Goal: Task Accomplishment & Management: Manage account settings

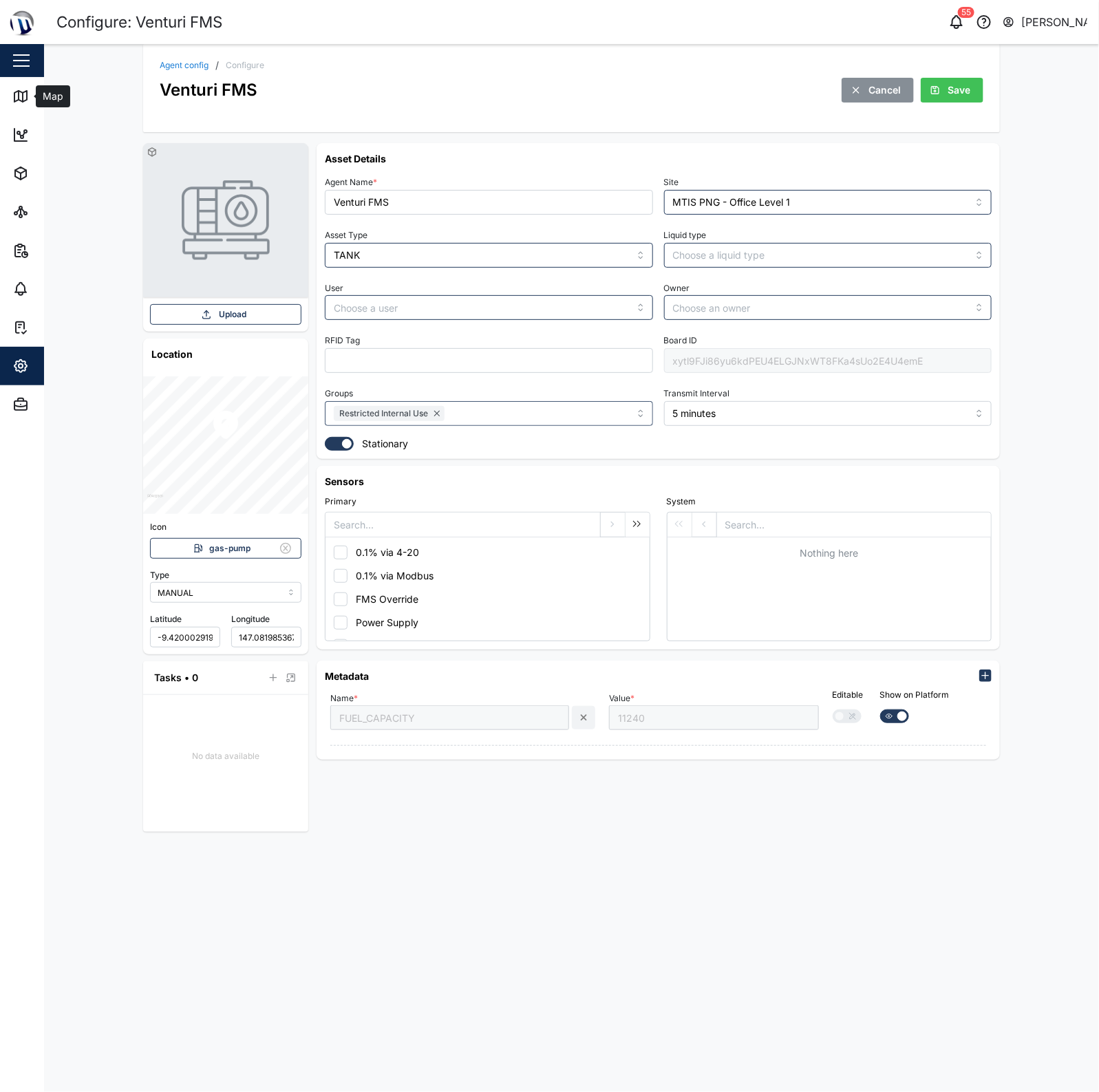
drag, startPoint x: 0, startPoint y: 0, endPoint x: 84, endPoint y: 1, distance: 84.0
click at [38, 90] on div "Map" at bounding box center [51, 96] width 31 height 15
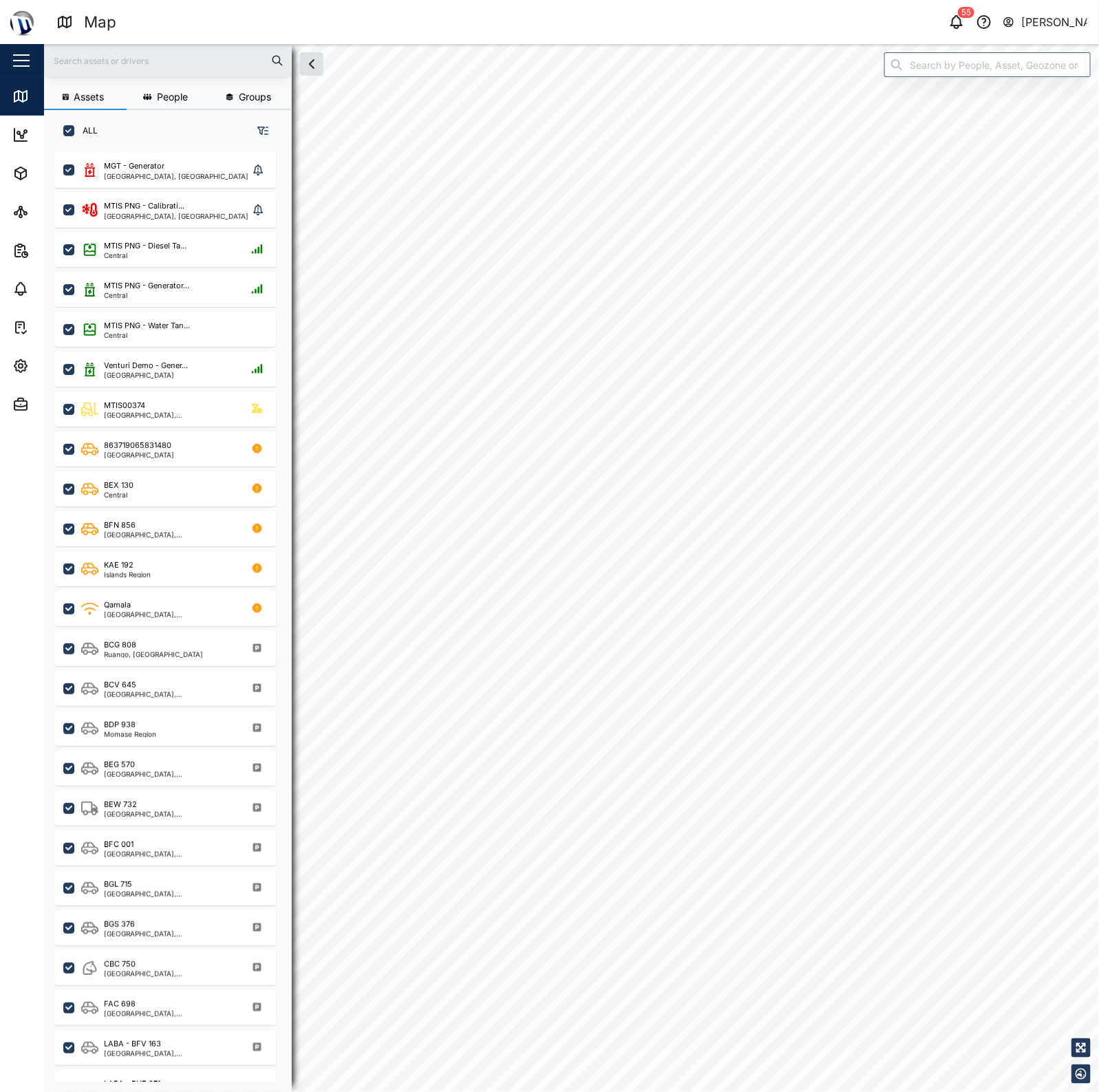
checkbox input "true"
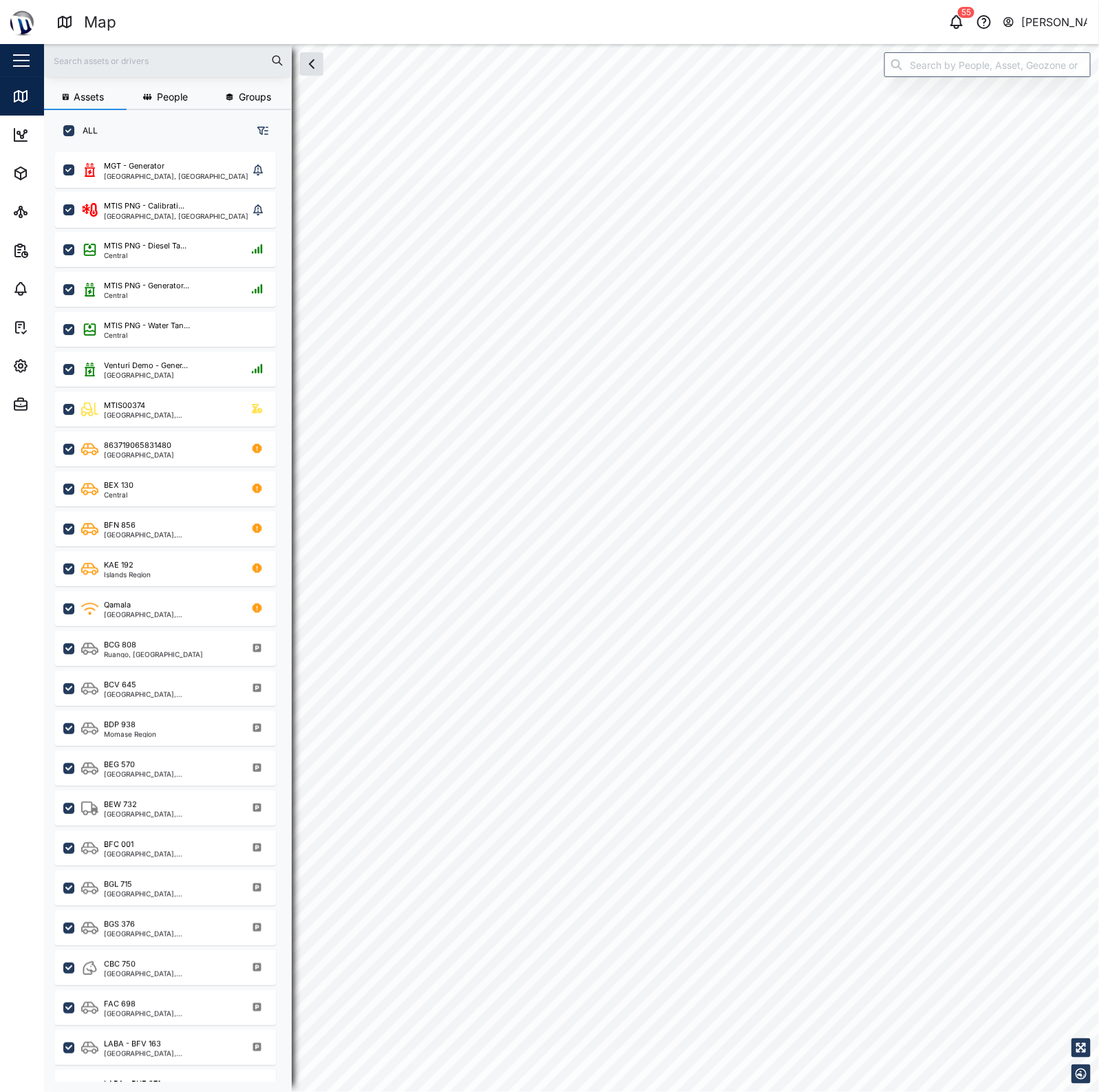
checkbox input "true"
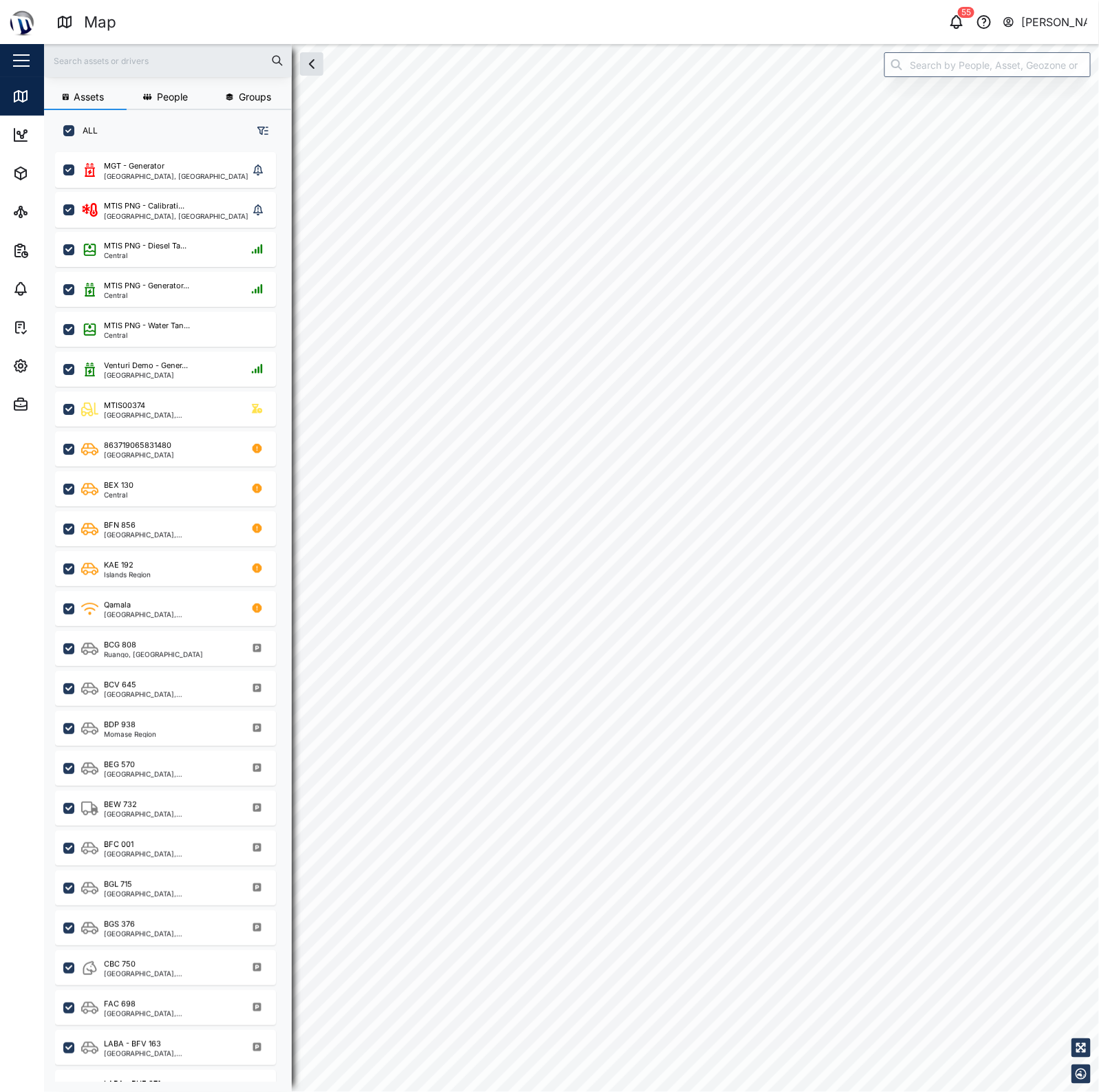
checkbox input "true"
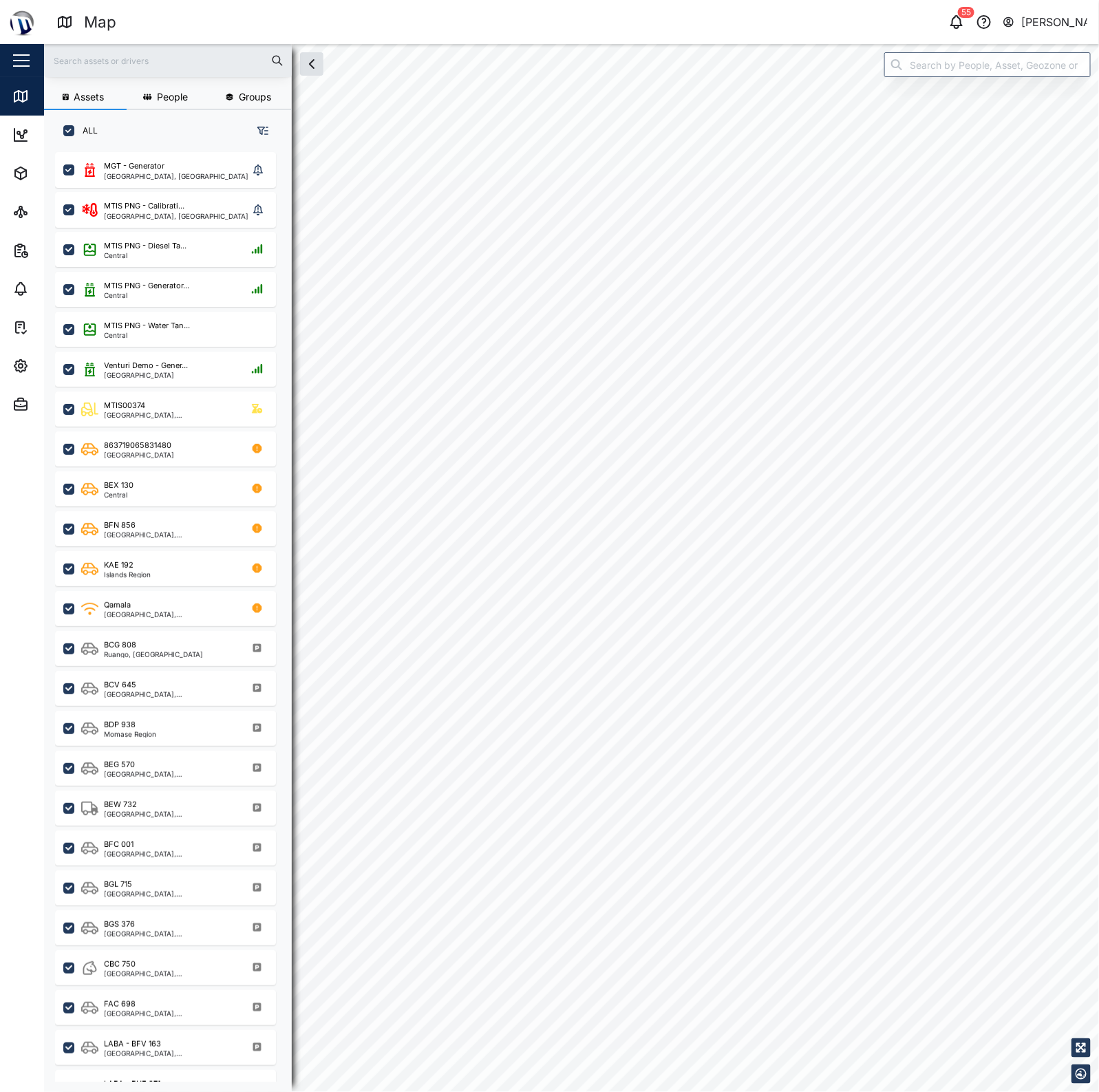
checkbox input "true"
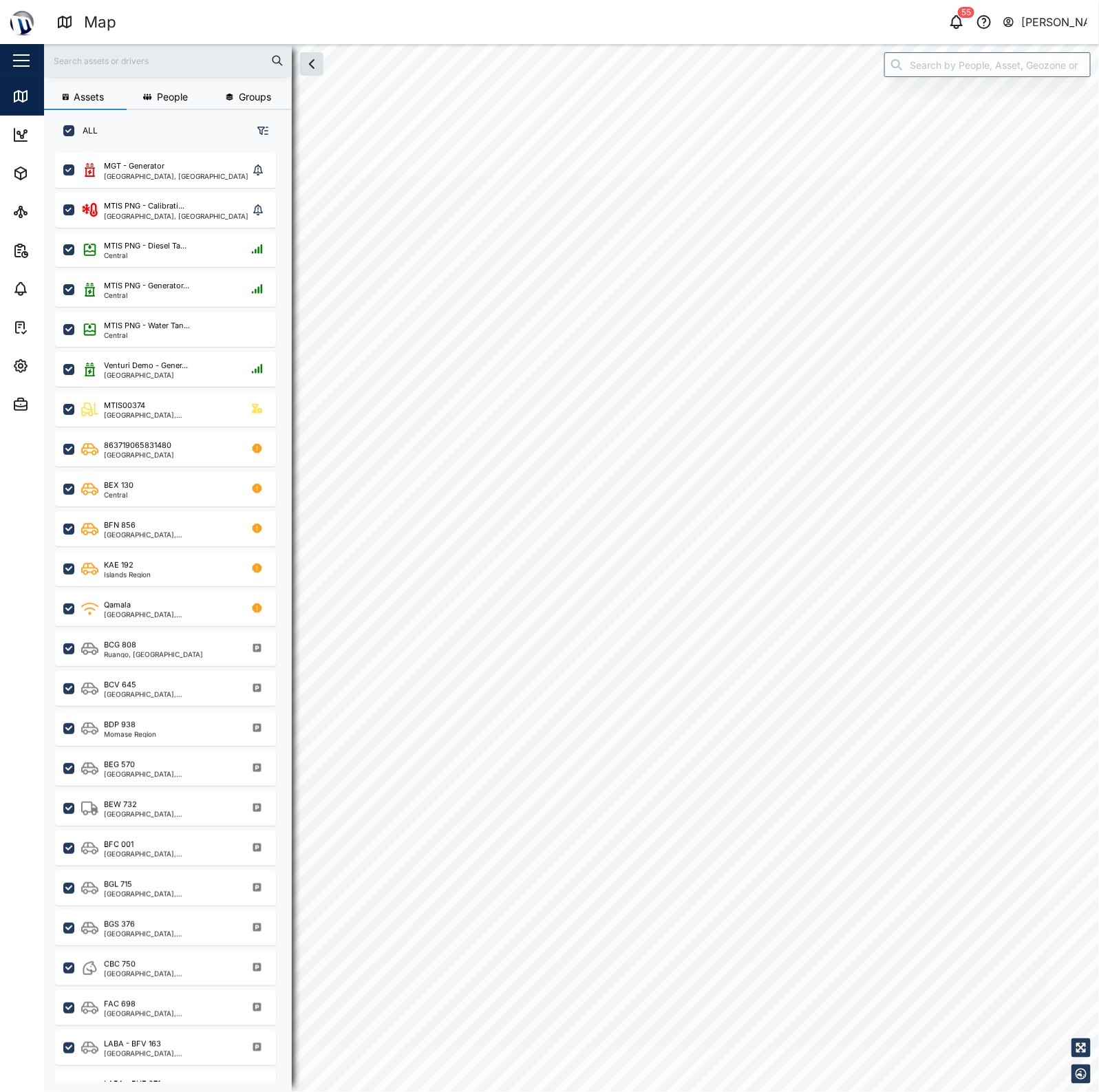
checkbox input "true"
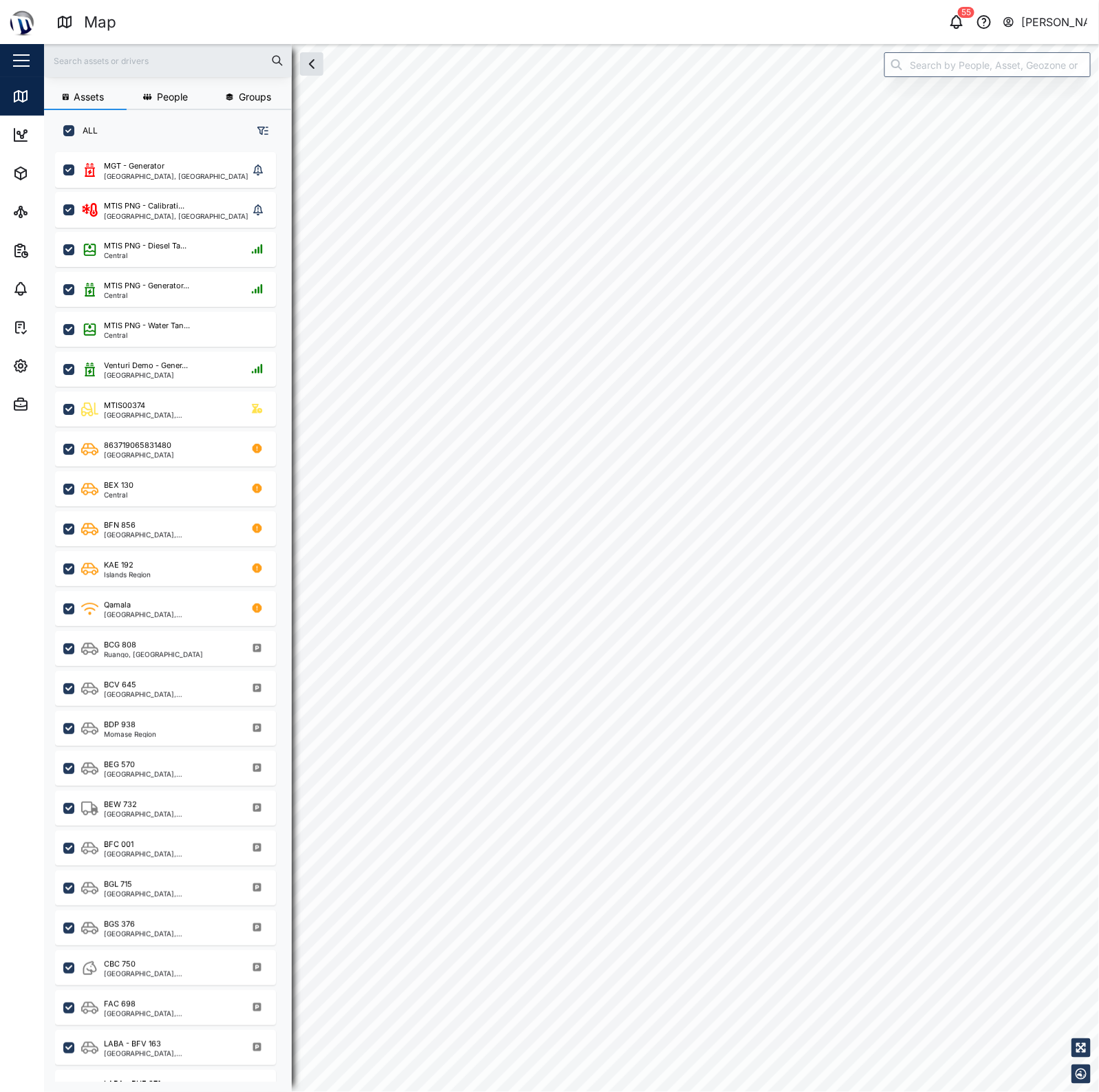
checkbox input "true"
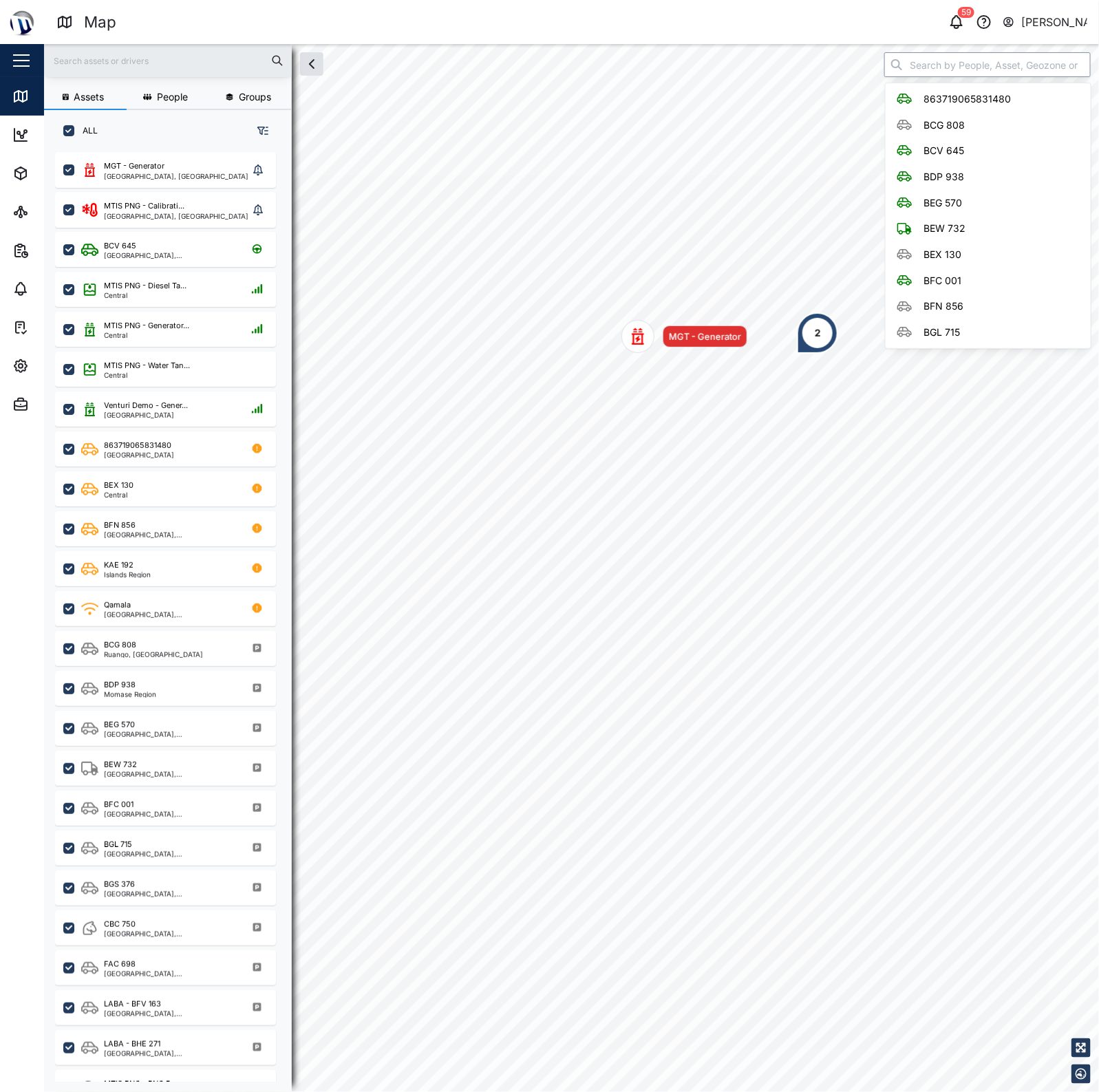
click at [996, 55] on input "search" at bounding box center [987, 64] width 207 height 25
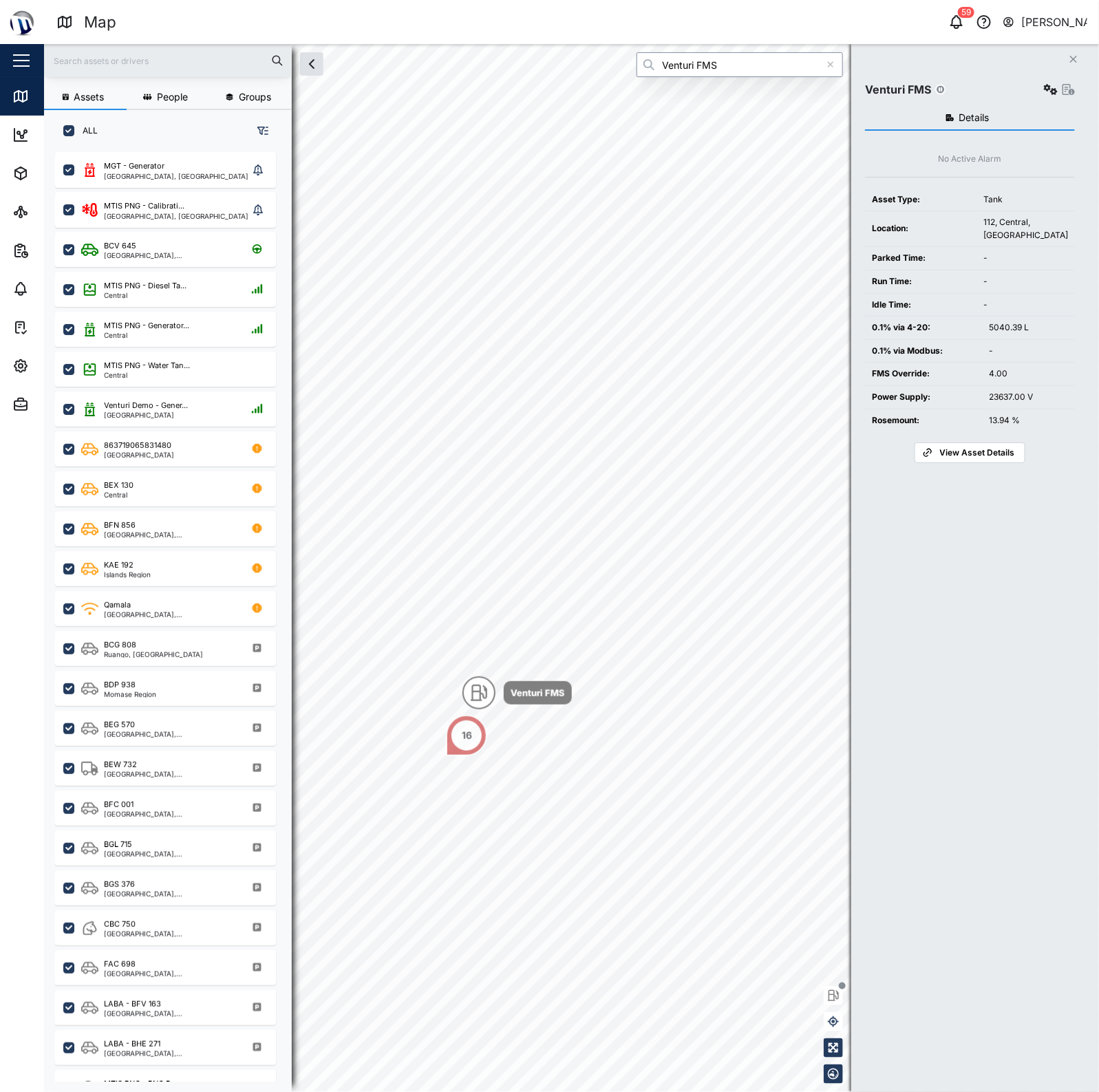
type input "Venturi FMS"
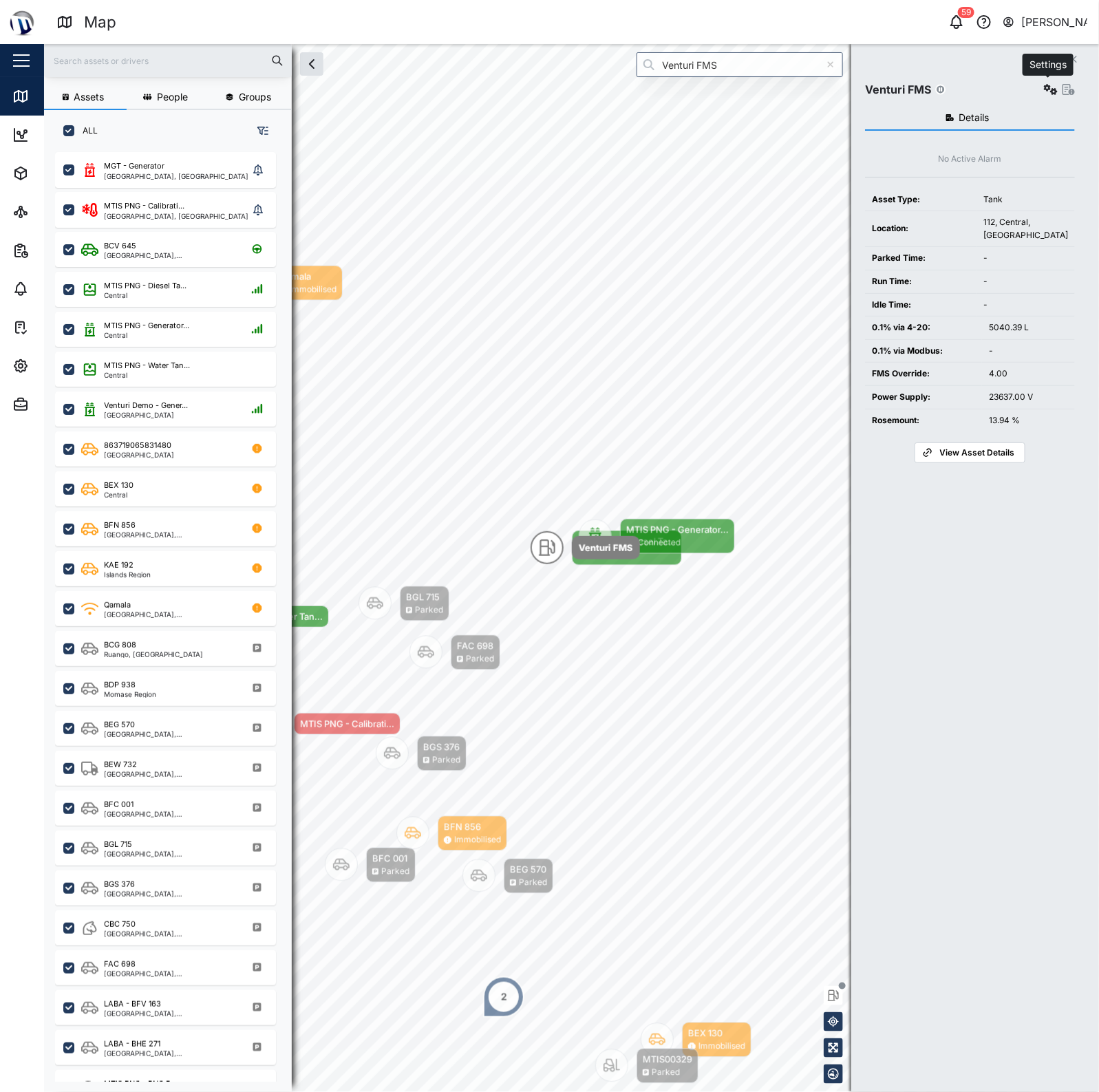
click at [1044, 91] on icon "button" at bounding box center [1051, 89] width 14 height 11
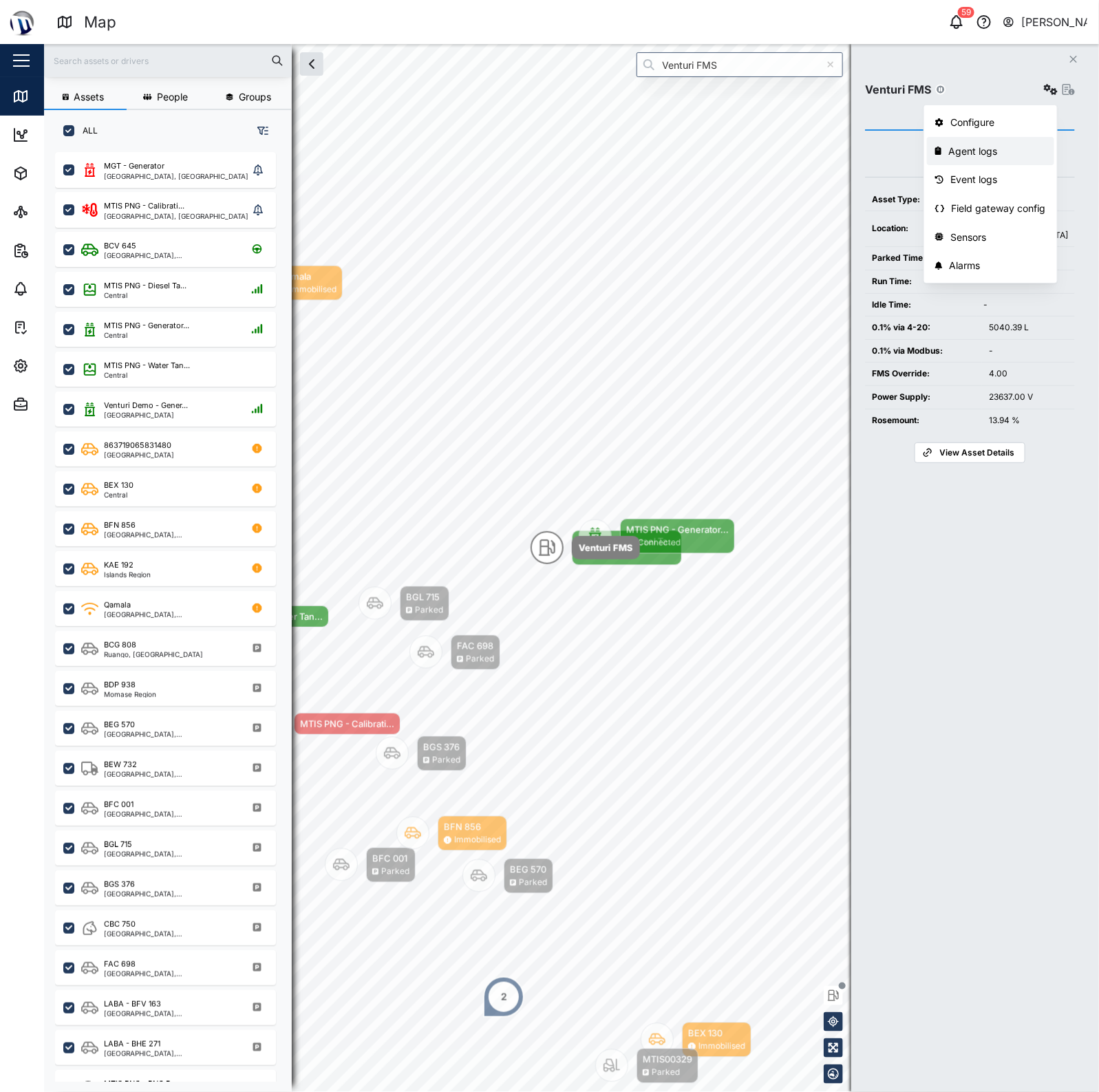
click at [993, 154] on div "Agent logs" at bounding box center [996, 151] width 98 height 15
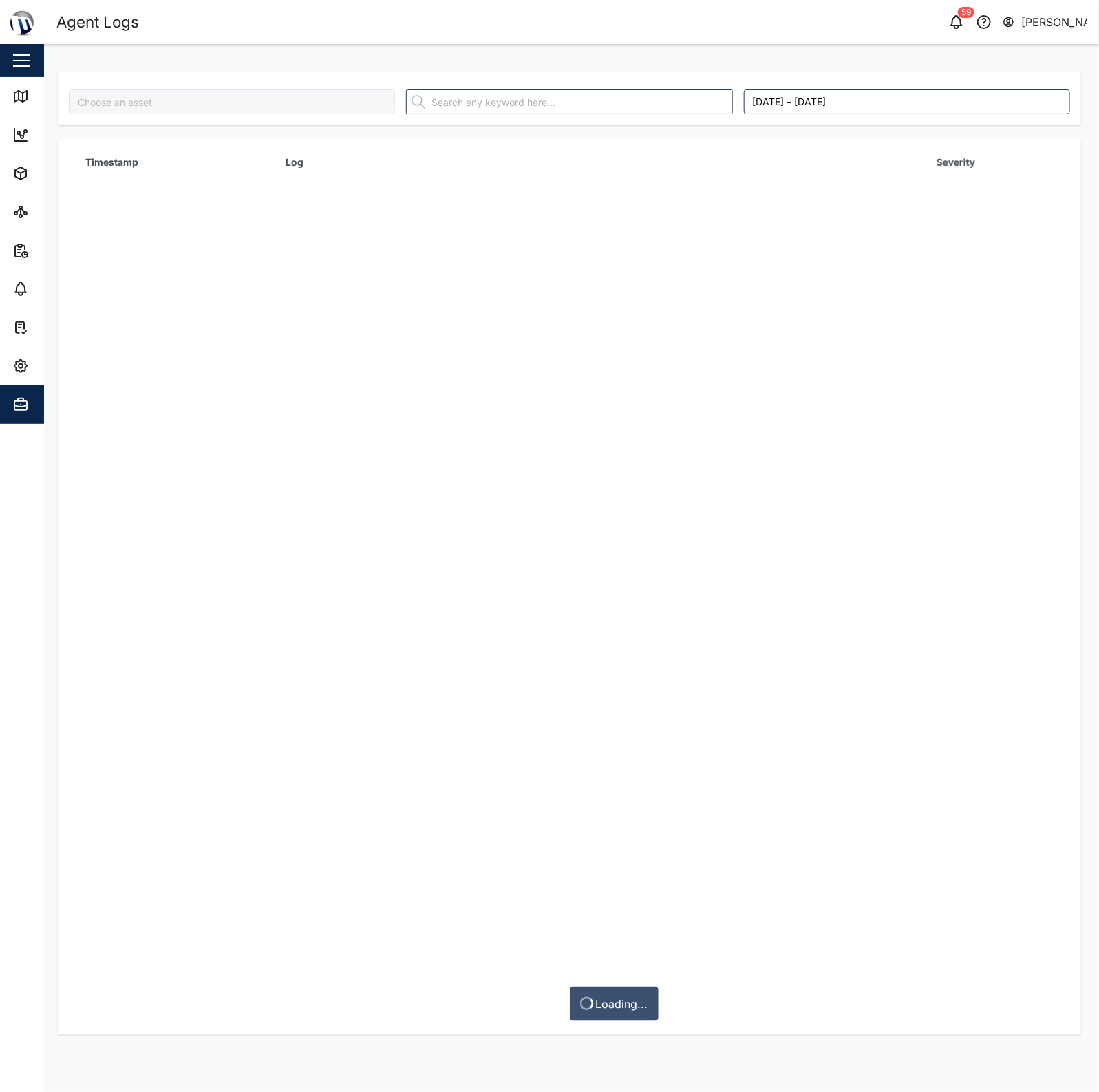
type input "Venturi FMS"
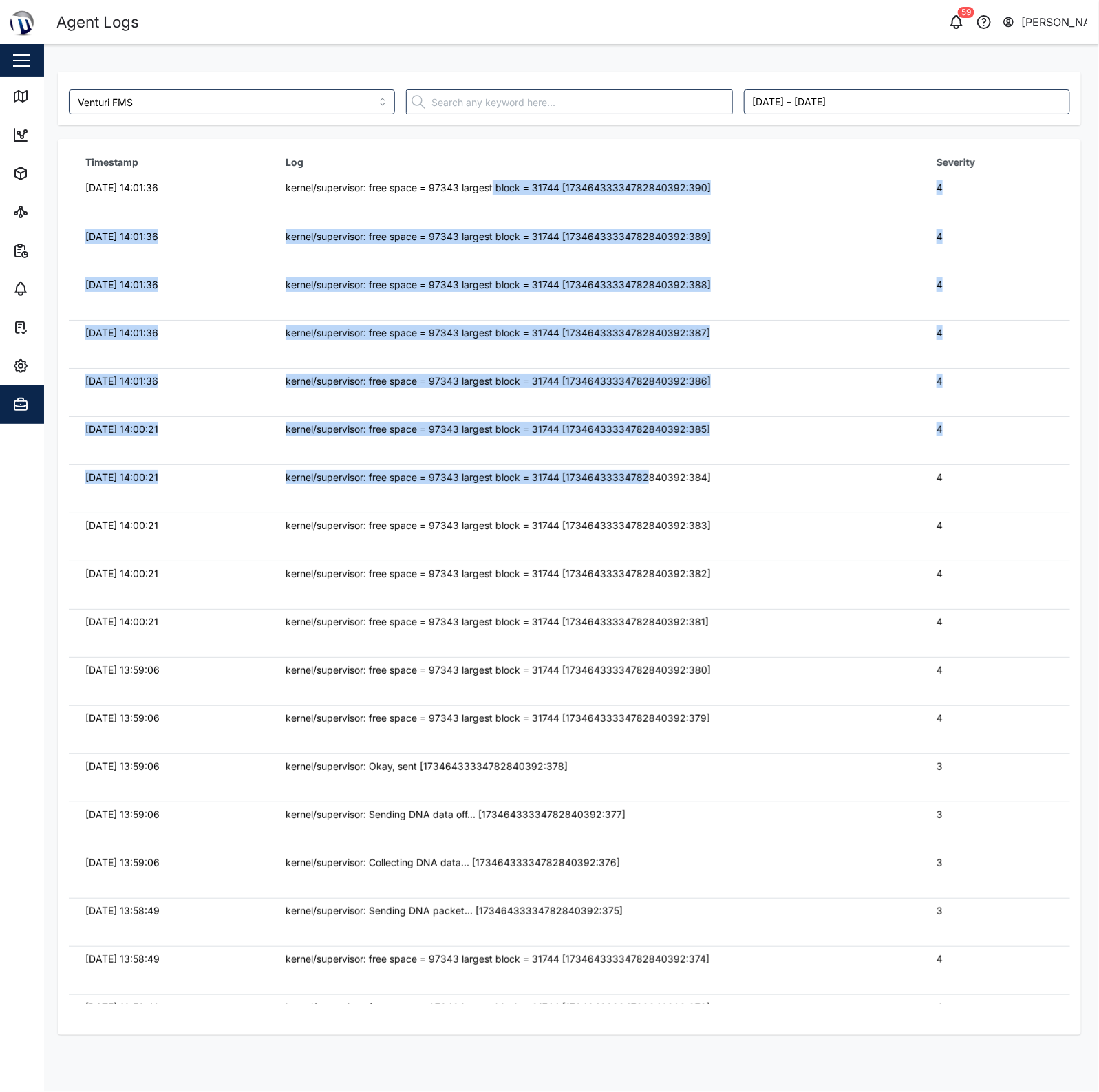
drag, startPoint x: 506, startPoint y: 186, endPoint x: 647, endPoint y: 497, distance: 341.5
click at [644, 176] on tbody "[DATE] 14:01:36 kernel/supervisor: free space = 97343 largest block = 31744 [17…" at bounding box center [569, 176] width 1001 height 0
click at [647, 497] on td "kernel/supervisor: free space = 97343 largest block = 31744 [173464333347828403…" at bounding box center [594, 488] width 651 height 48
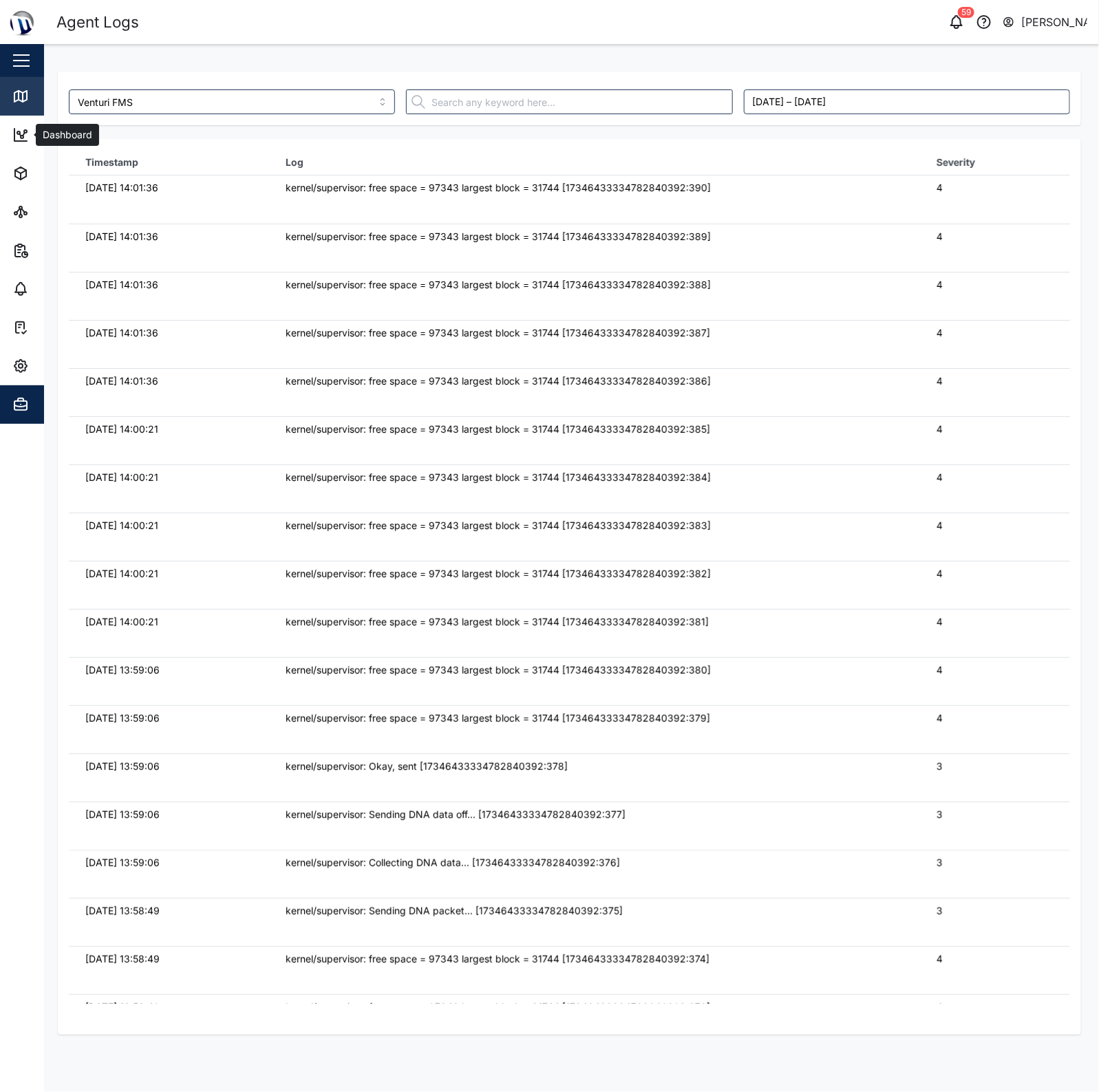
click at [39, 101] on div "Map" at bounding box center [51, 96] width 31 height 15
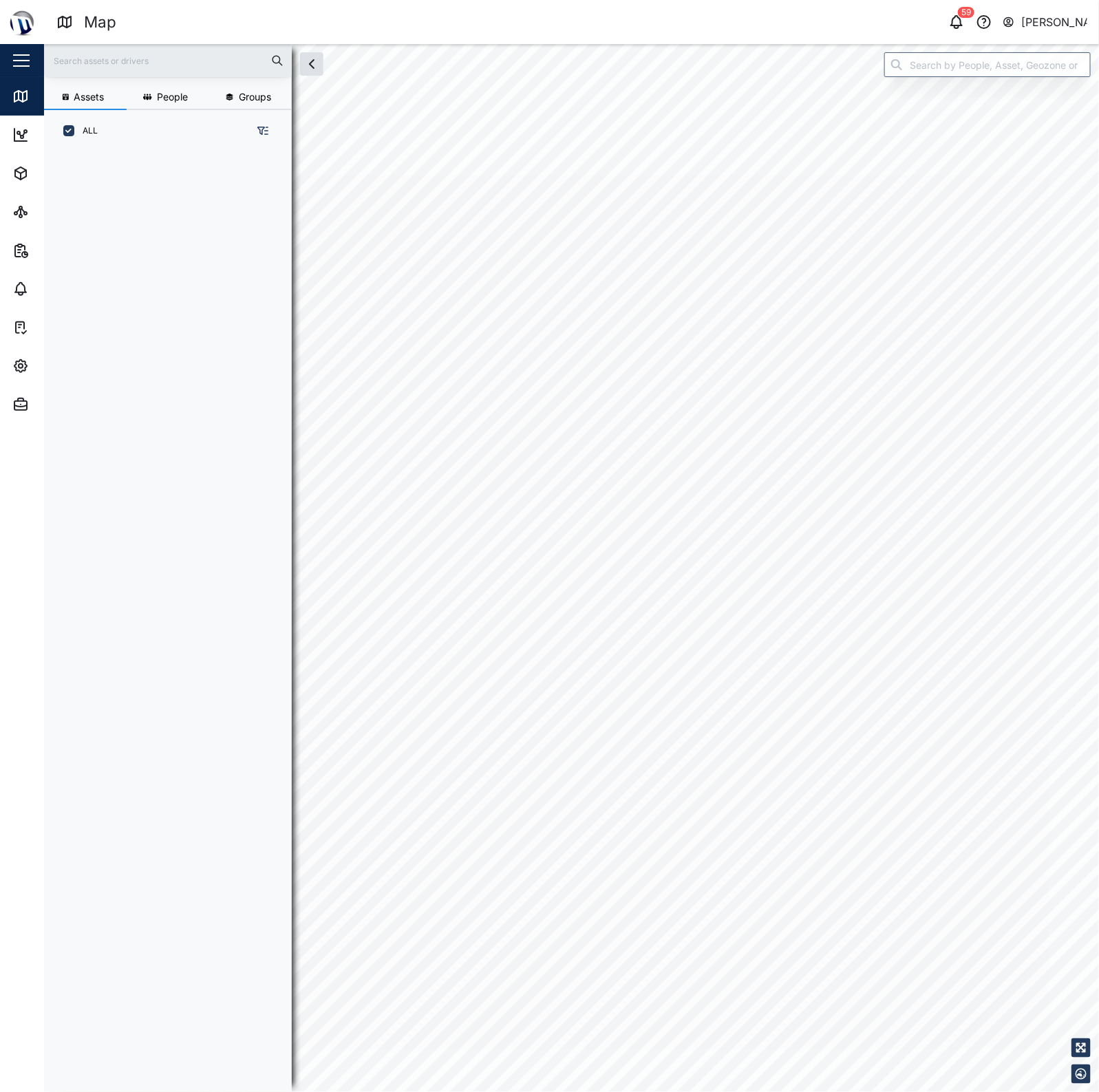
scroll to position [14, 14]
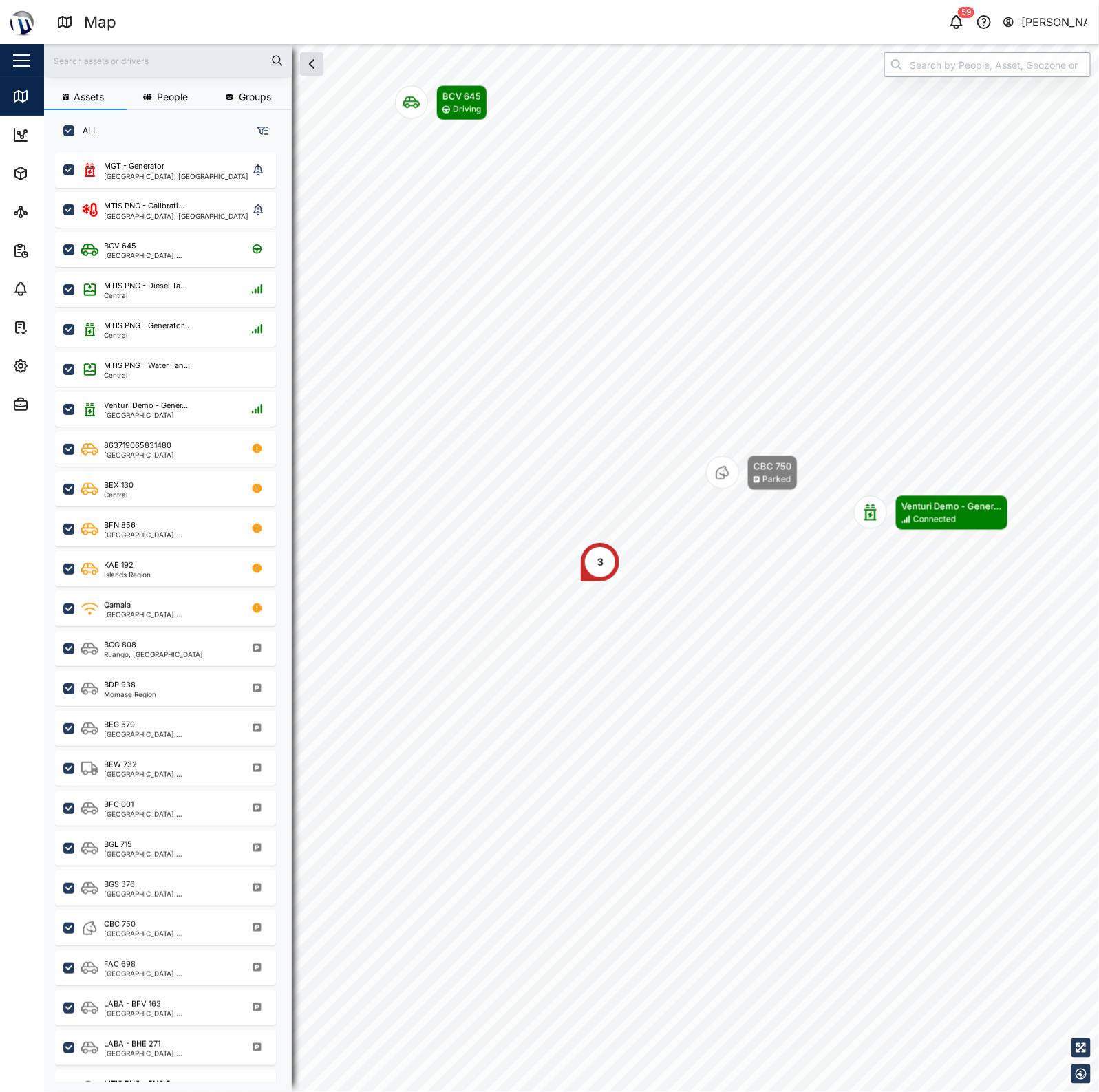
click at [980, 68] on input "search" at bounding box center [987, 64] width 207 height 25
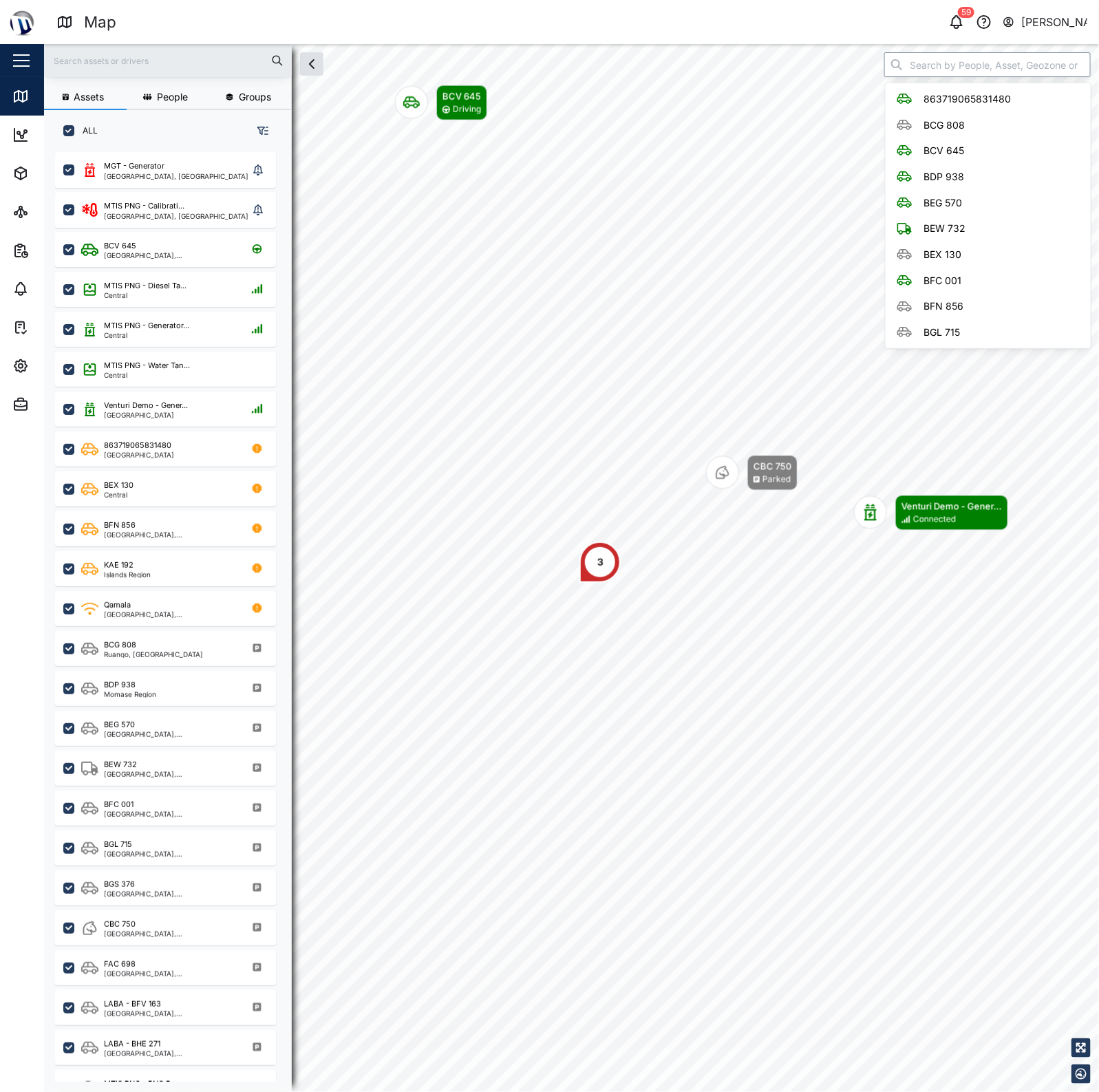
type input "X"
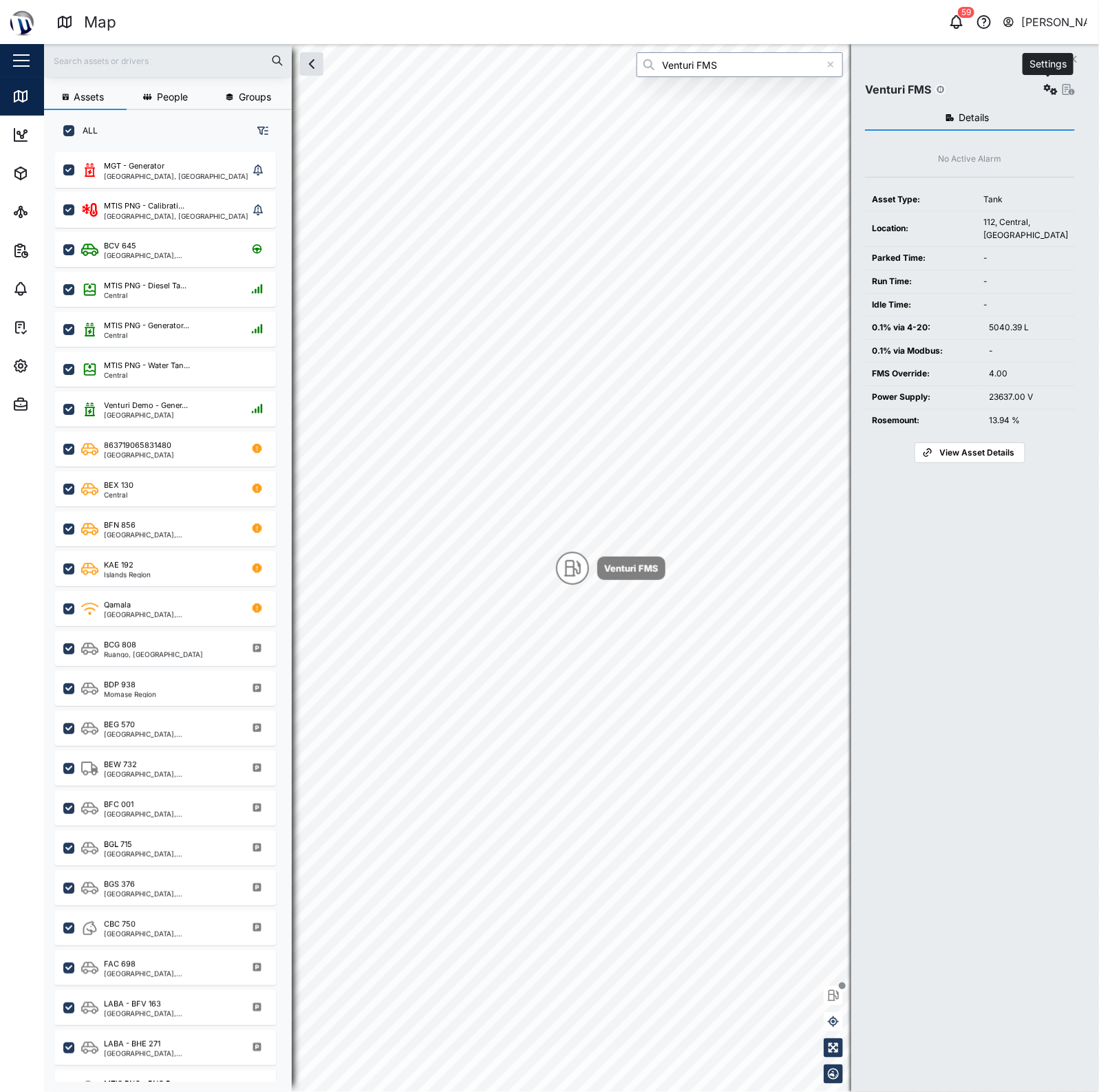
type input "Venturi FMS"
click at [1043, 81] on button "button" at bounding box center [1051, 90] width 19 height 19
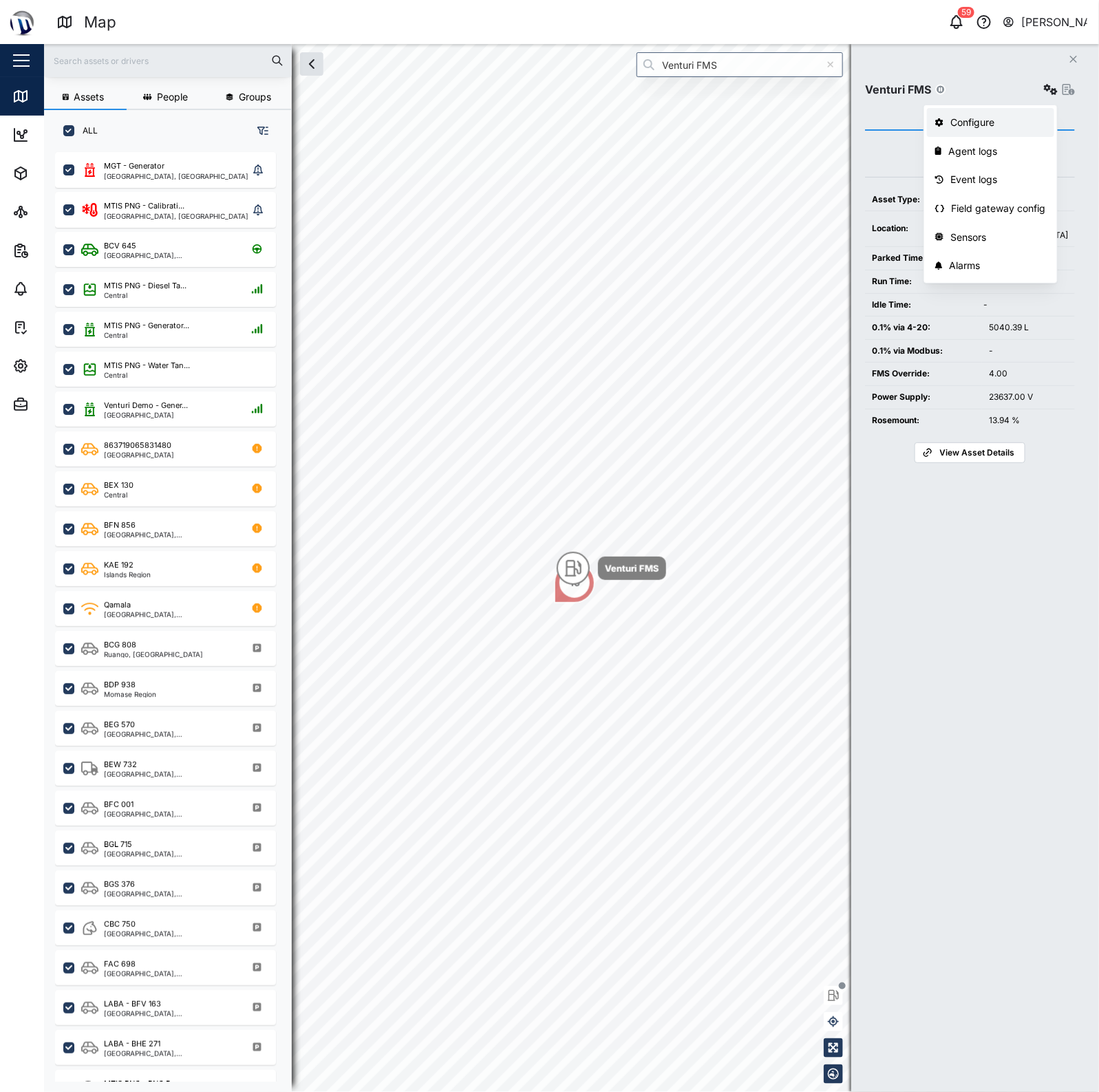
click at [1000, 113] on link "Configure" at bounding box center [990, 122] width 127 height 29
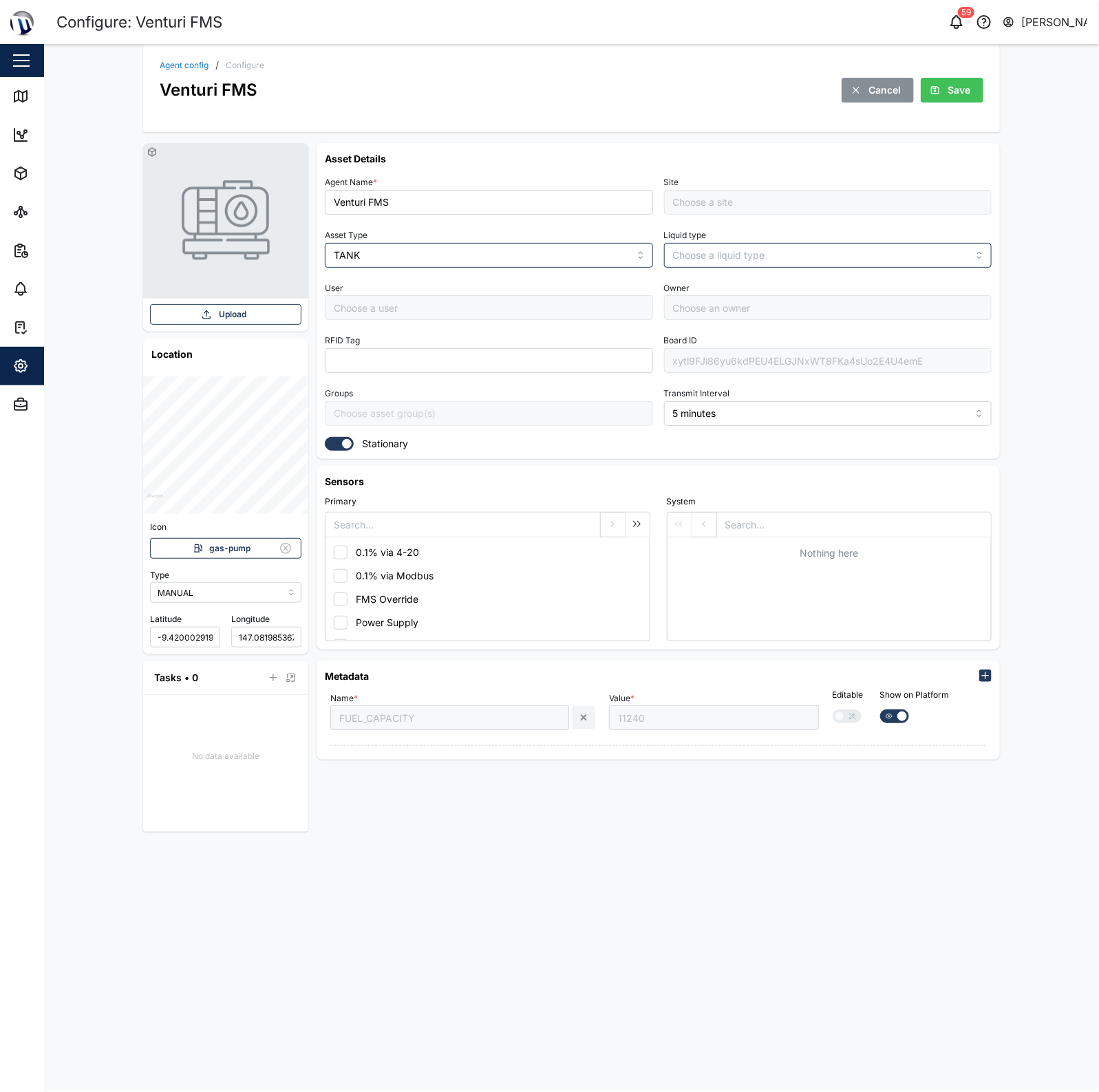
type input "MTIS PNG - Office Level 1"
click at [761, 366] on div "xytl9FJi86yu6kdPEU4ELGJNxWT8FKa4sUo2E4U4emE" at bounding box center [827, 360] width 328 height 25
click at [21, 99] on icon at bounding box center [20, 96] width 17 height 17
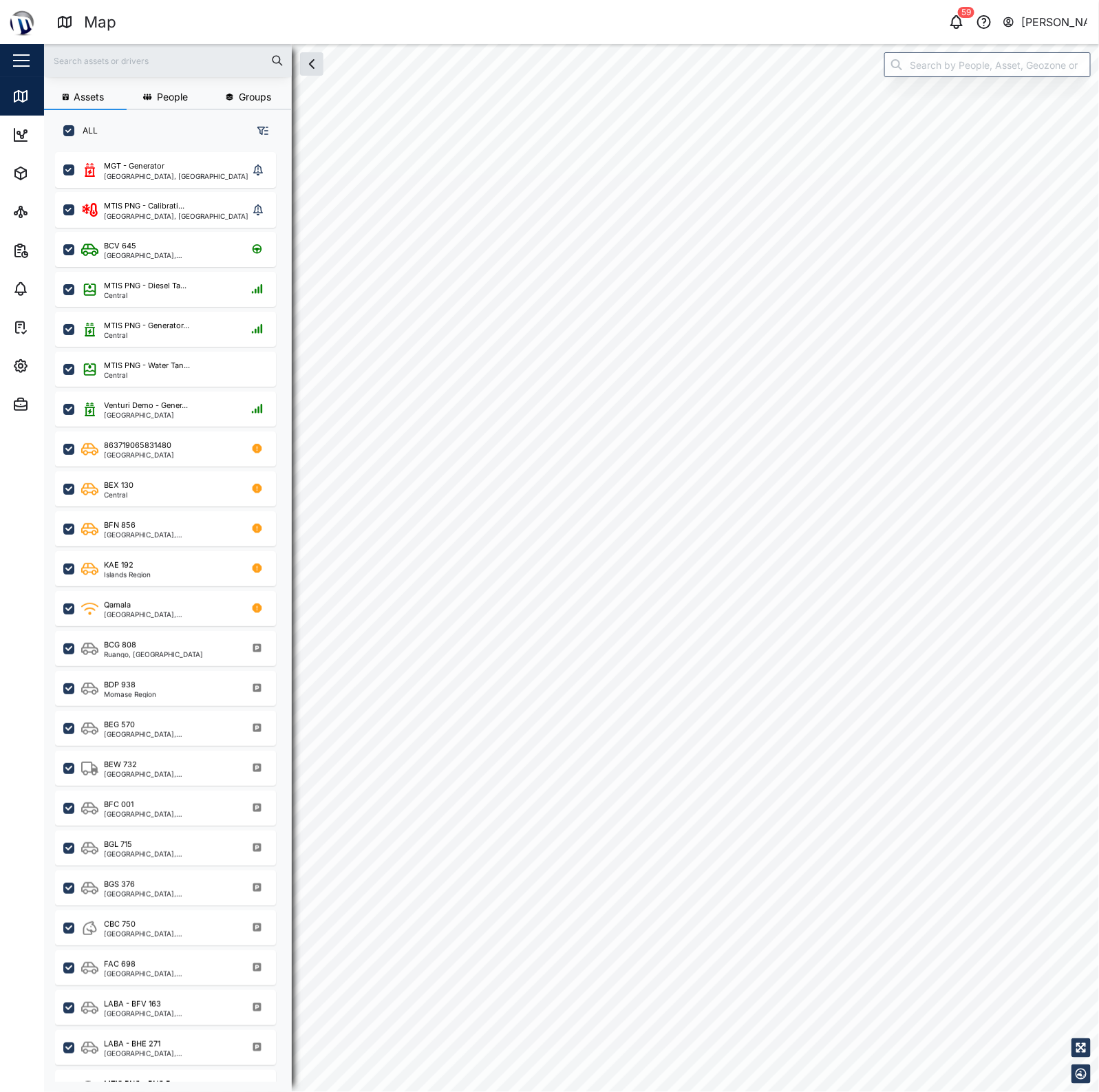
drag, startPoint x: 935, startPoint y: 39, endPoint x: 935, endPoint y: 57, distance: 18.0
click at [935, 40] on header "Map 59 [PERSON_NAME]" at bounding box center [550, 22] width 1099 height 44
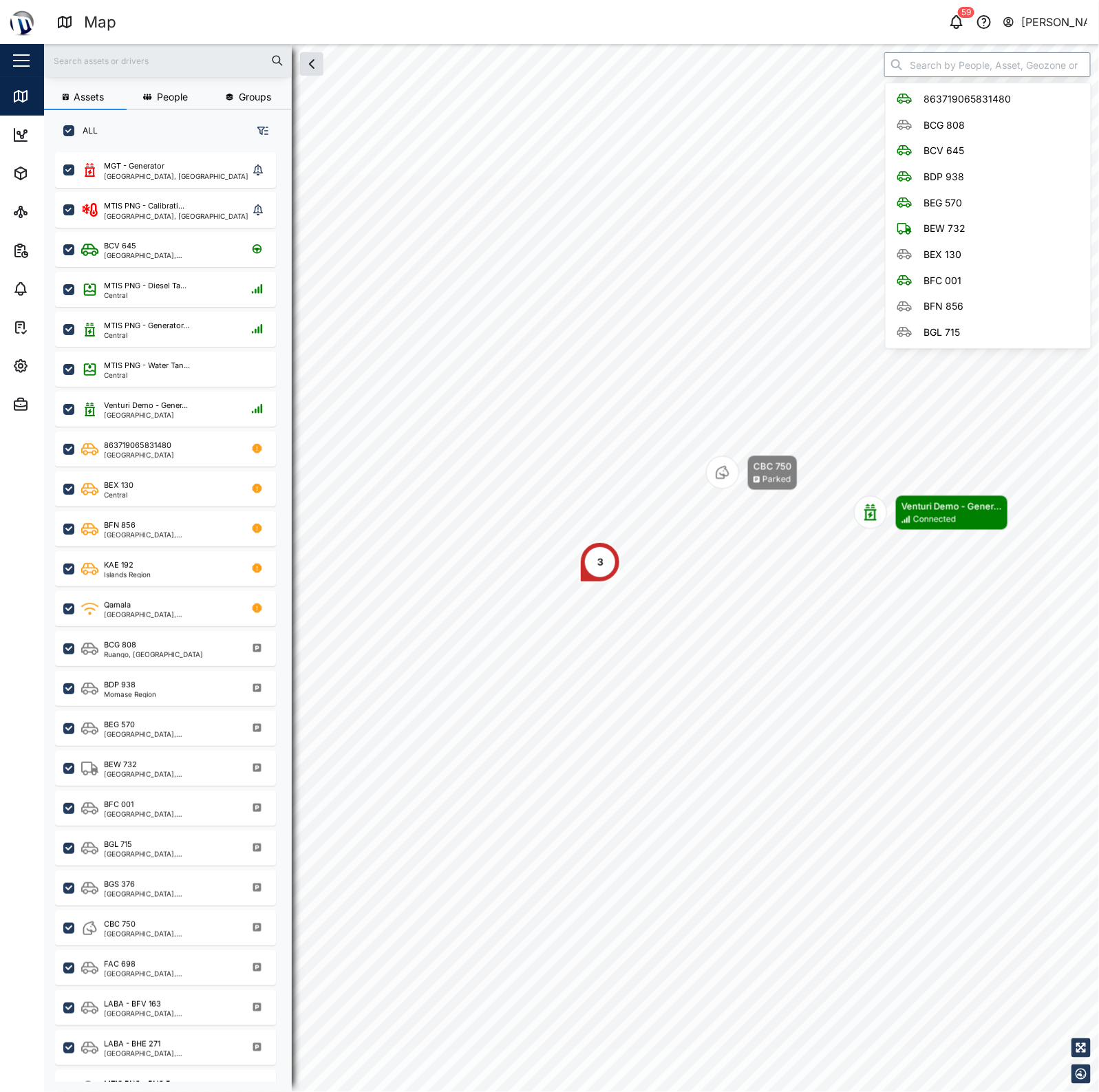
scroll to position [921, 214]
click at [935, 57] on input "search" at bounding box center [987, 64] width 207 height 25
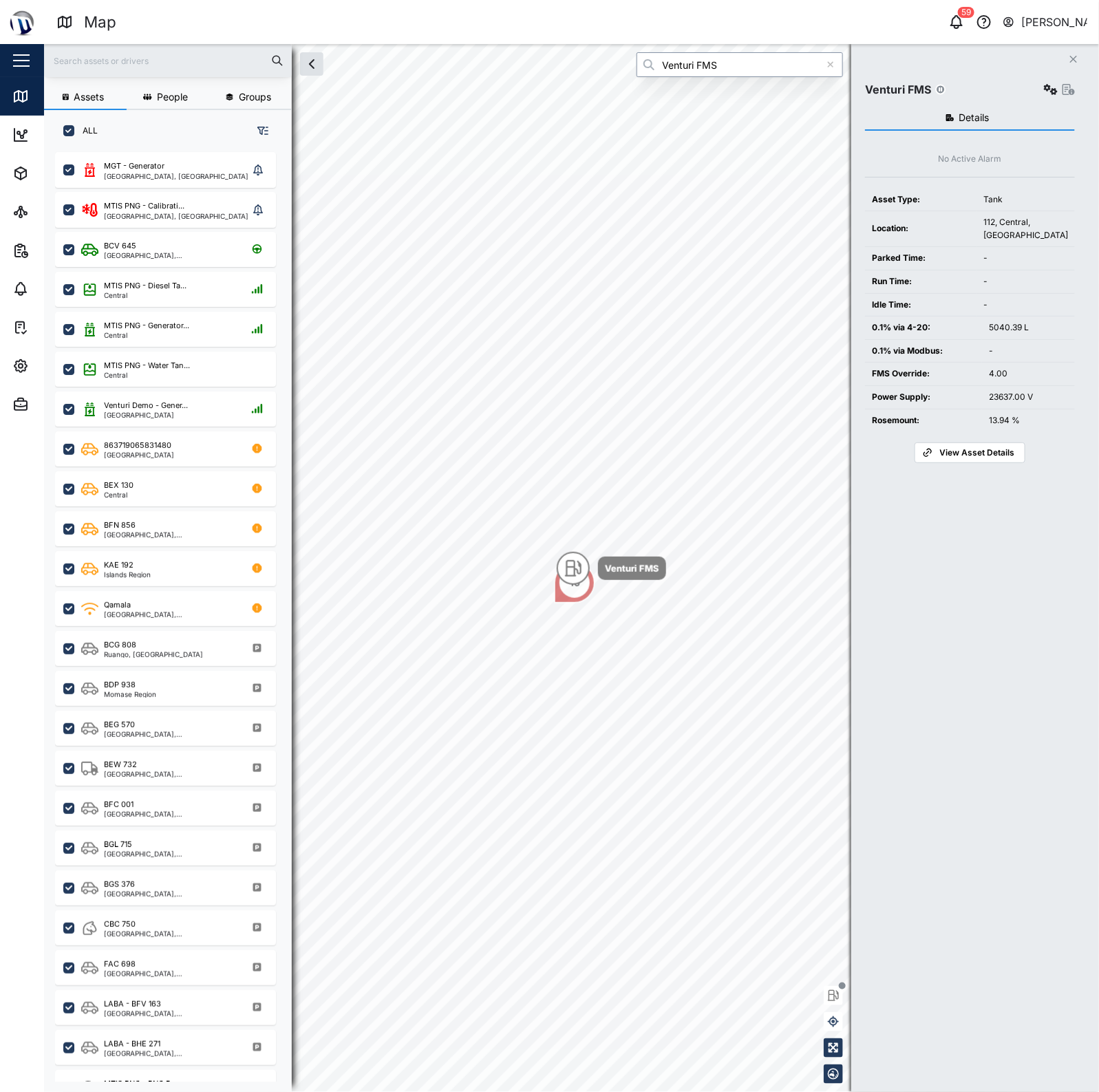
type input "Venturi FMS"
click at [1041, 87] on button "button" at bounding box center [1051, 90] width 19 height 19
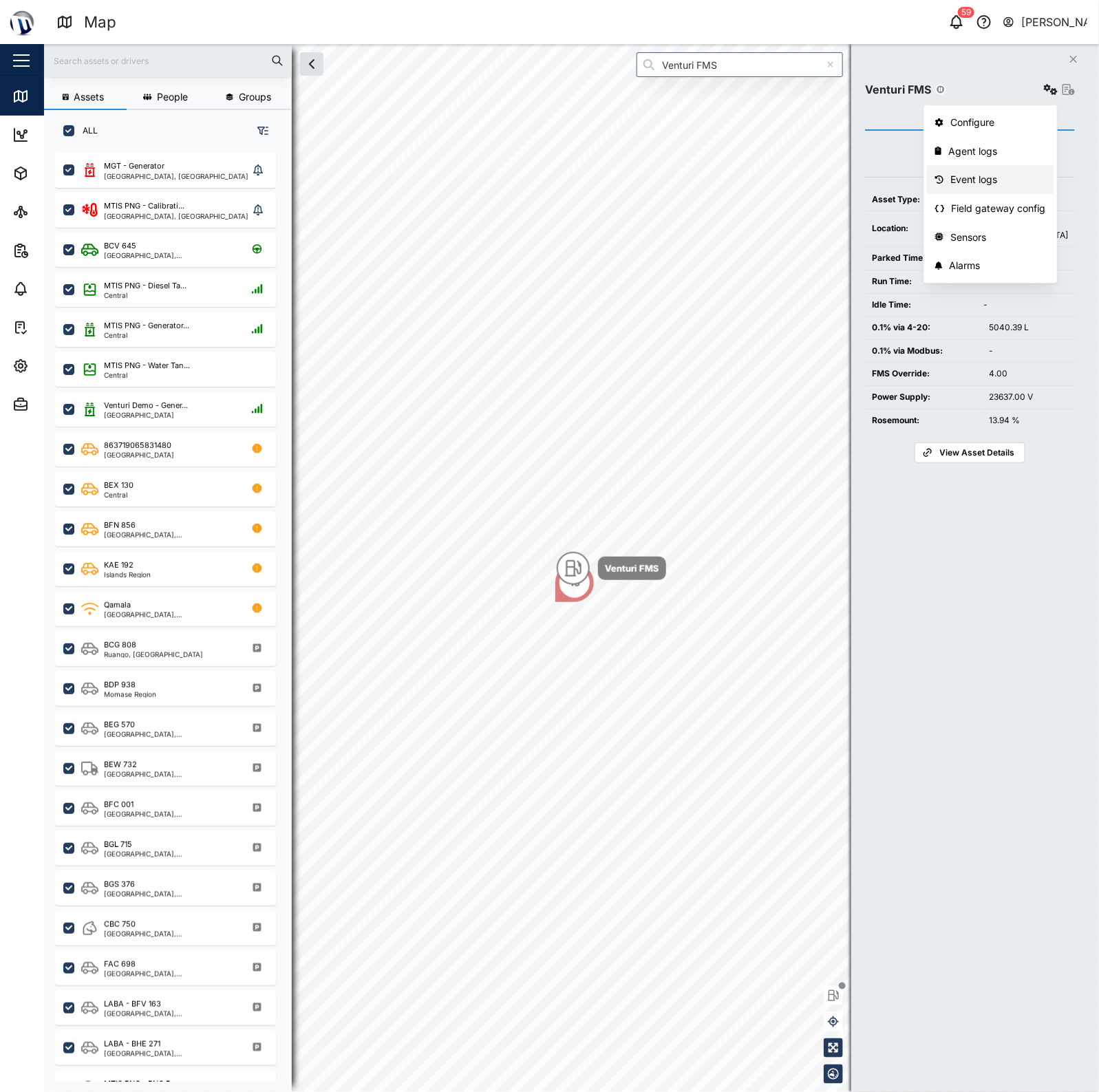
click at [1008, 177] on div "Event logs" at bounding box center [998, 179] width 96 height 15
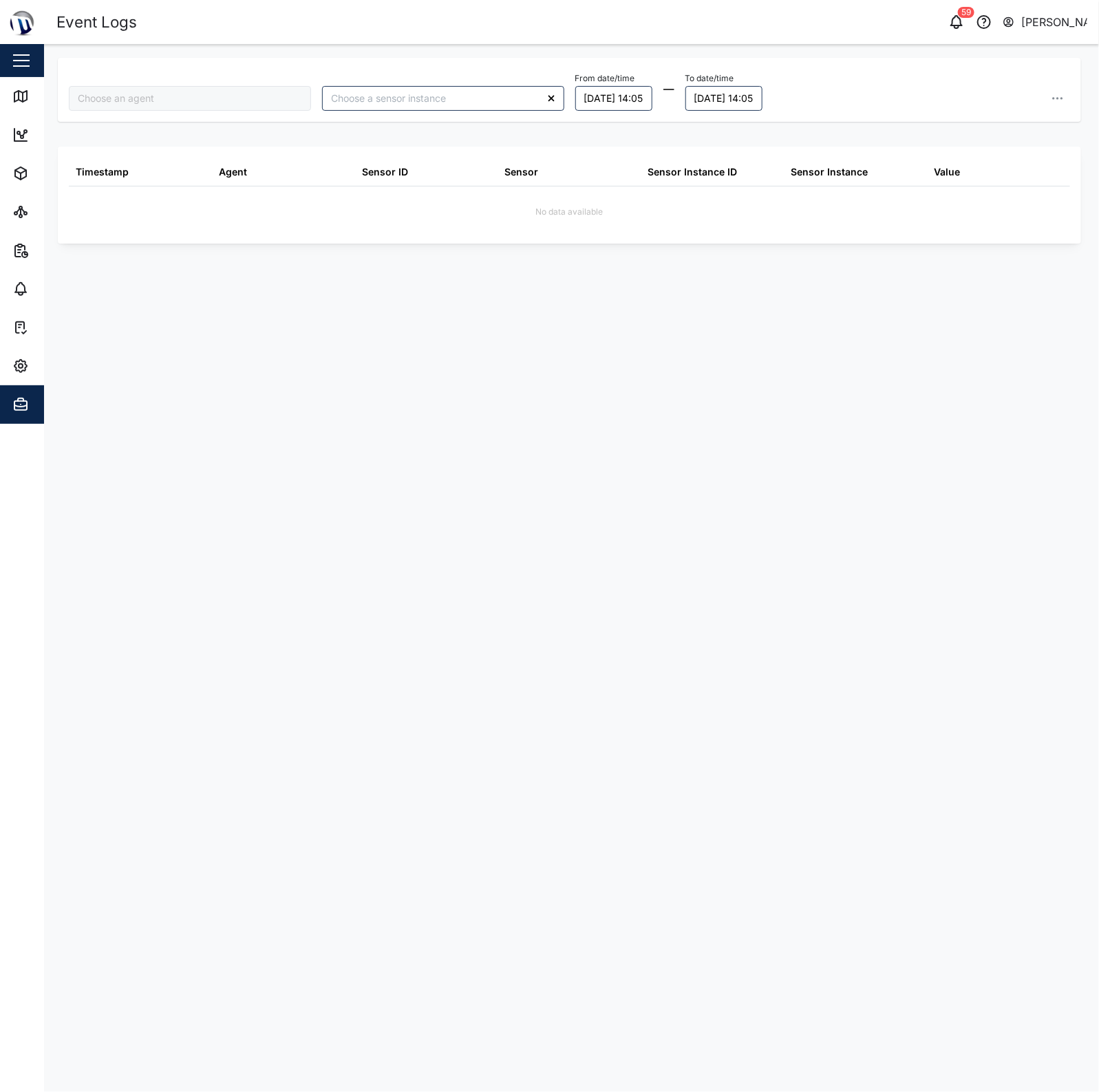
type input "Venturi FMS"
click at [634, 93] on button "[DATE] 14:05" at bounding box center [614, 98] width 77 height 25
click at [726, 59] on div "Venturi FMS From date/time [DATE] 14:05 October 2025 Mo Tu We Th Fr Sa Su 29 30…" at bounding box center [570, 90] width 1023 height 64
click at [627, 103] on button "[DATE] 14:05" at bounding box center [614, 98] width 77 height 25
click at [717, 79] on label "To date/time" at bounding box center [710, 78] width 49 height 10
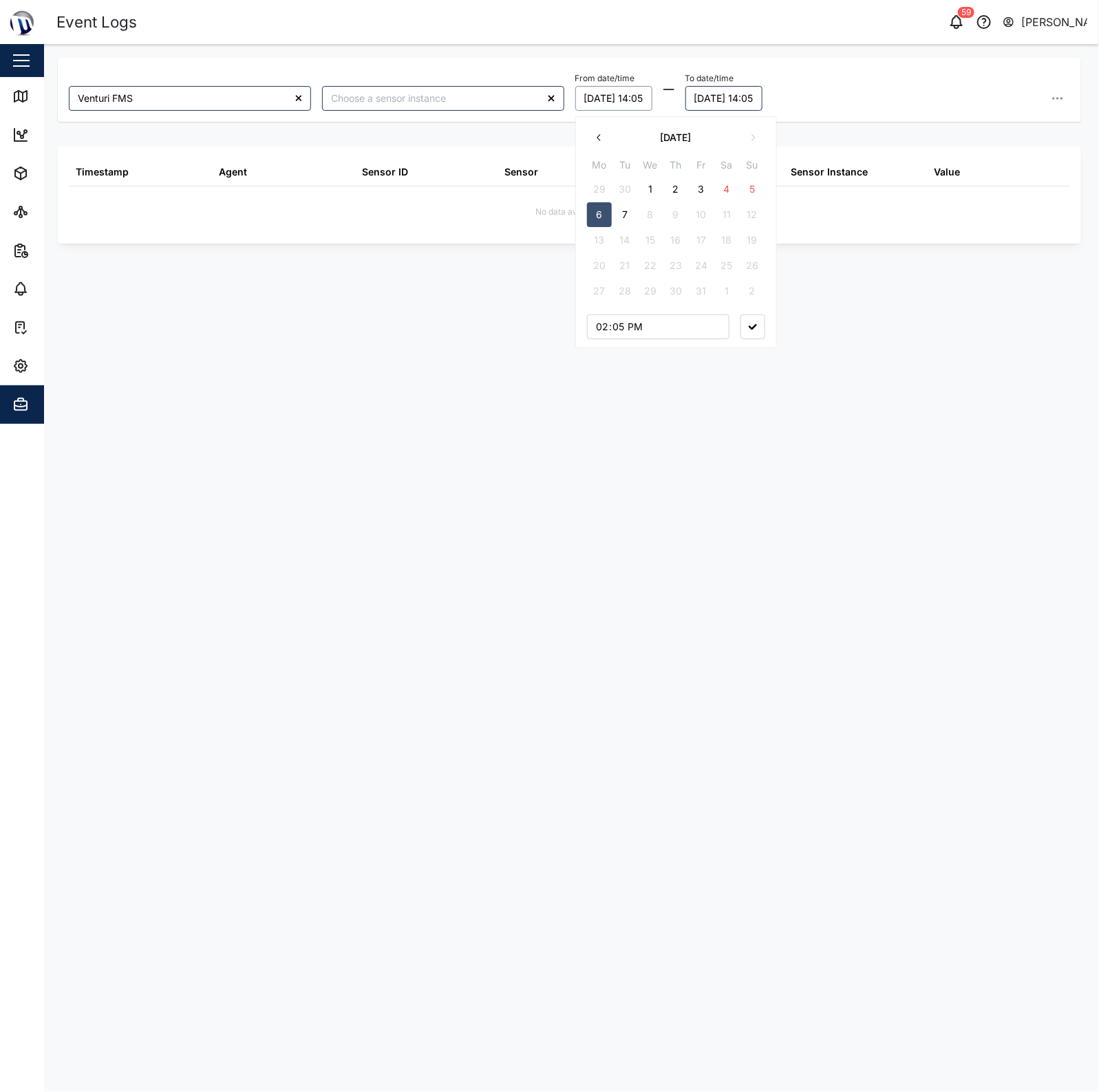
click at [717, 86] on button "[DATE] 14:05" at bounding box center [724, 98] width 77 height 25
click at [652, 88] on button "[DATE] 14:05" at bounding box center [614, 98] width 77 height 25
click at [704, 87] on div "From date/time [DATE] 14:05 October 2025 Mo Tu We Th Fr Sa Su 29 30 1 2 3 4 5 6…" at bounding box center [668, 90] width 187 height 42
click at [1043, 100] on div "From date/time [DATE] 14:05 To date/time [DATE] 14:05" at bounding box center [822, 90] width 495 height 42
click at [1059, 98] on icon "button" at bounding box center [1058, 98] width 14 height 14
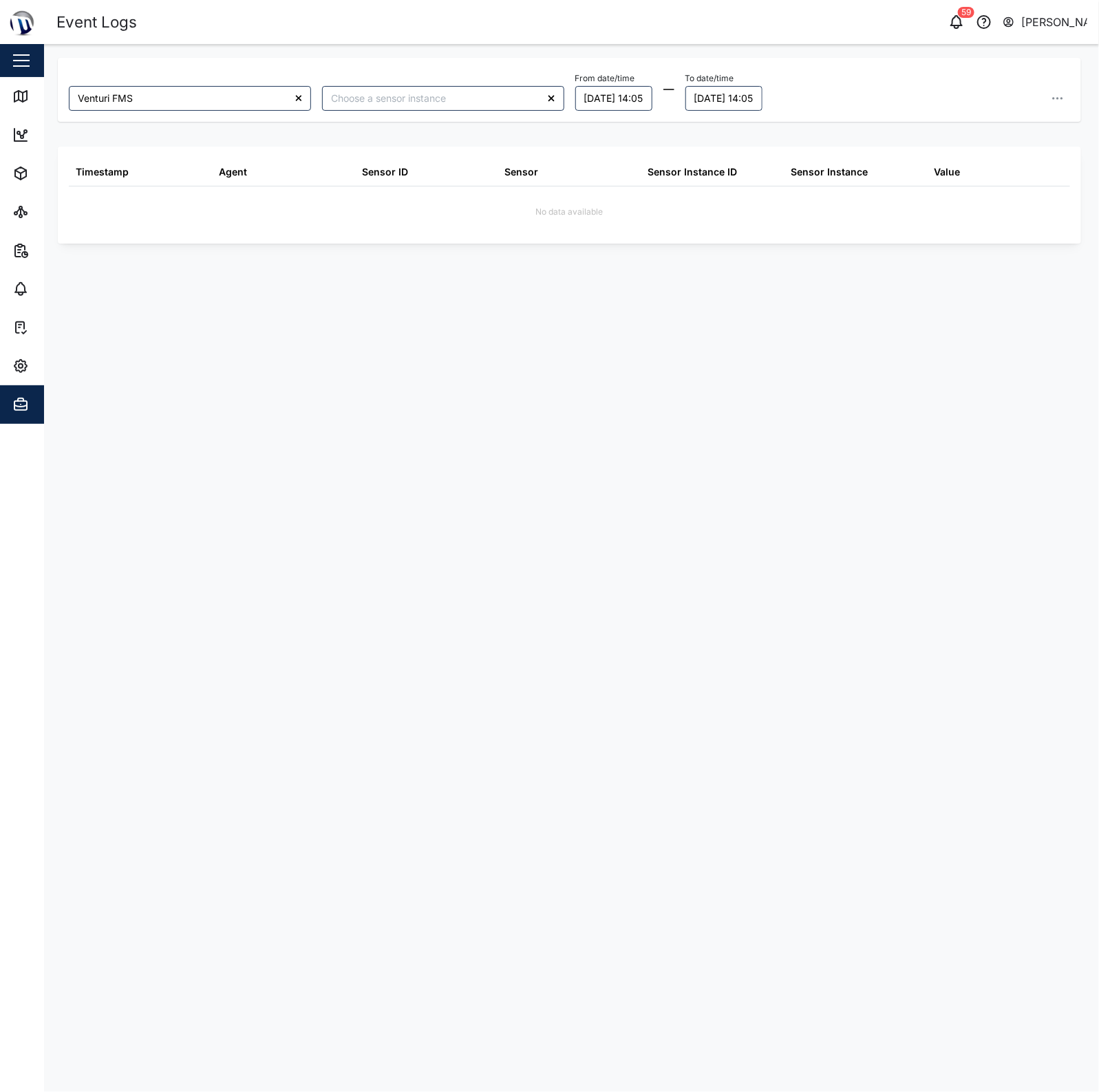
drag, startPoint x: 1013, startPoint y: 77, endPoint x: 1003, endPoint y: 77, distance: 10.0
click at [1008, 77] on div "From date/time [DATE] 14:05 To date/time [DATE] 14:05 Export data Export curren…" at bounding box center [822, 90] width 495 height 42
click at [737, 99] on button "[DATE] 14:05" at bounding box center [724, 98] width 77 height 25
click at [681, 166] on div "Sensor Instance ID" at bounding box center [692, 171] width 90 height 15
click at [18, 84] on link "Map" at bounding box center [89, 97] width 178 height 39
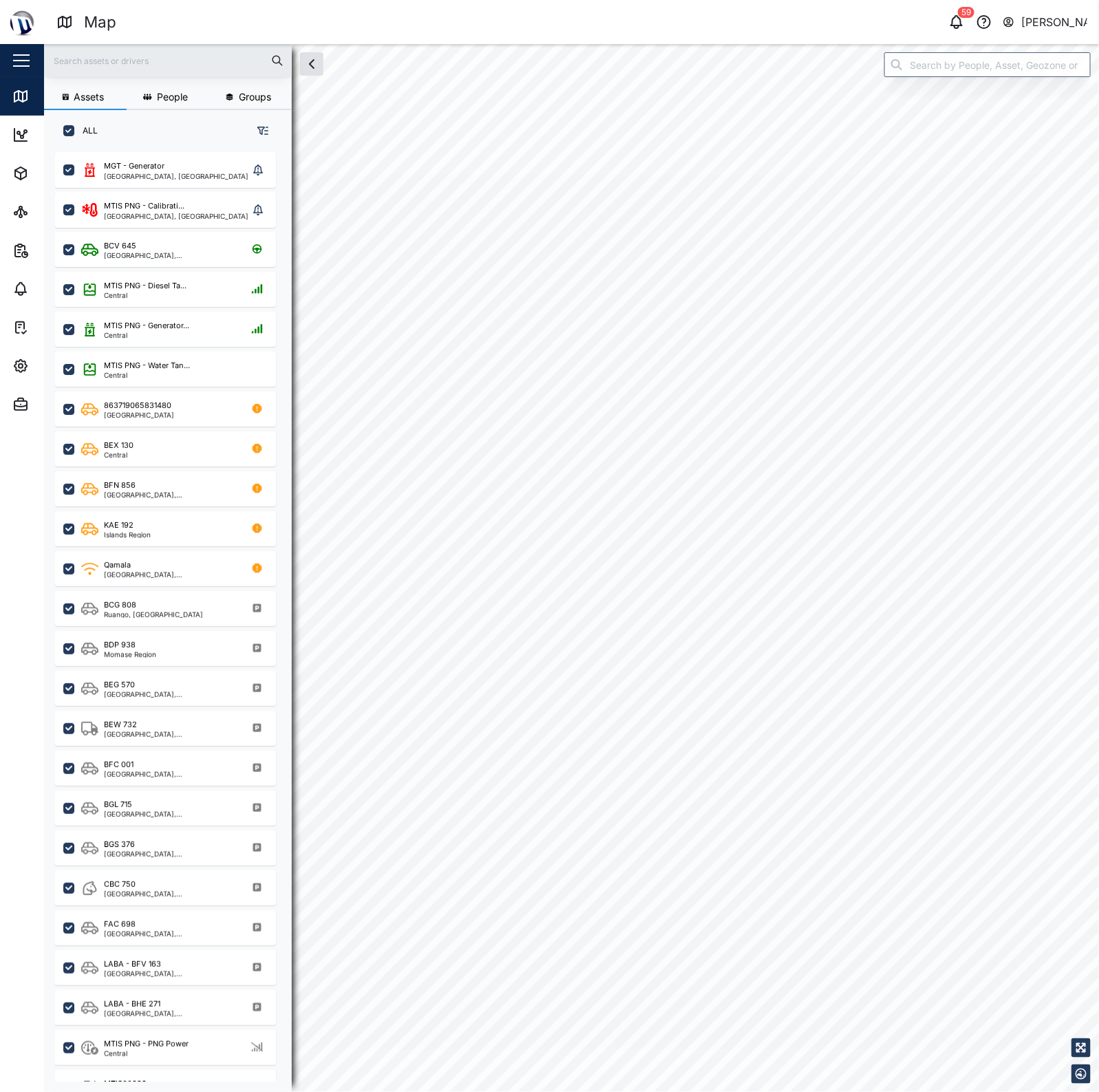
checkbox input "true"
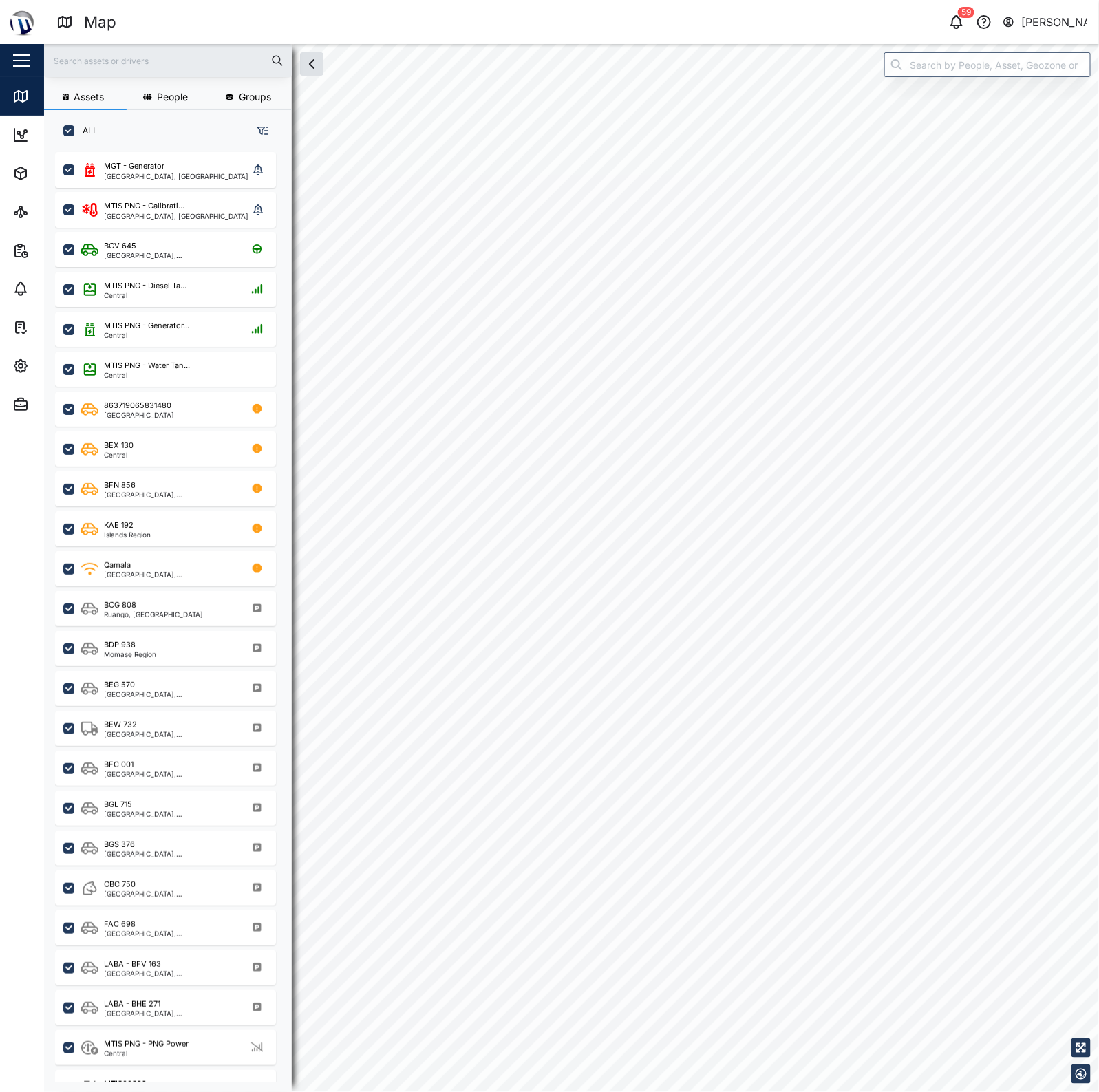
checkbox input "true"
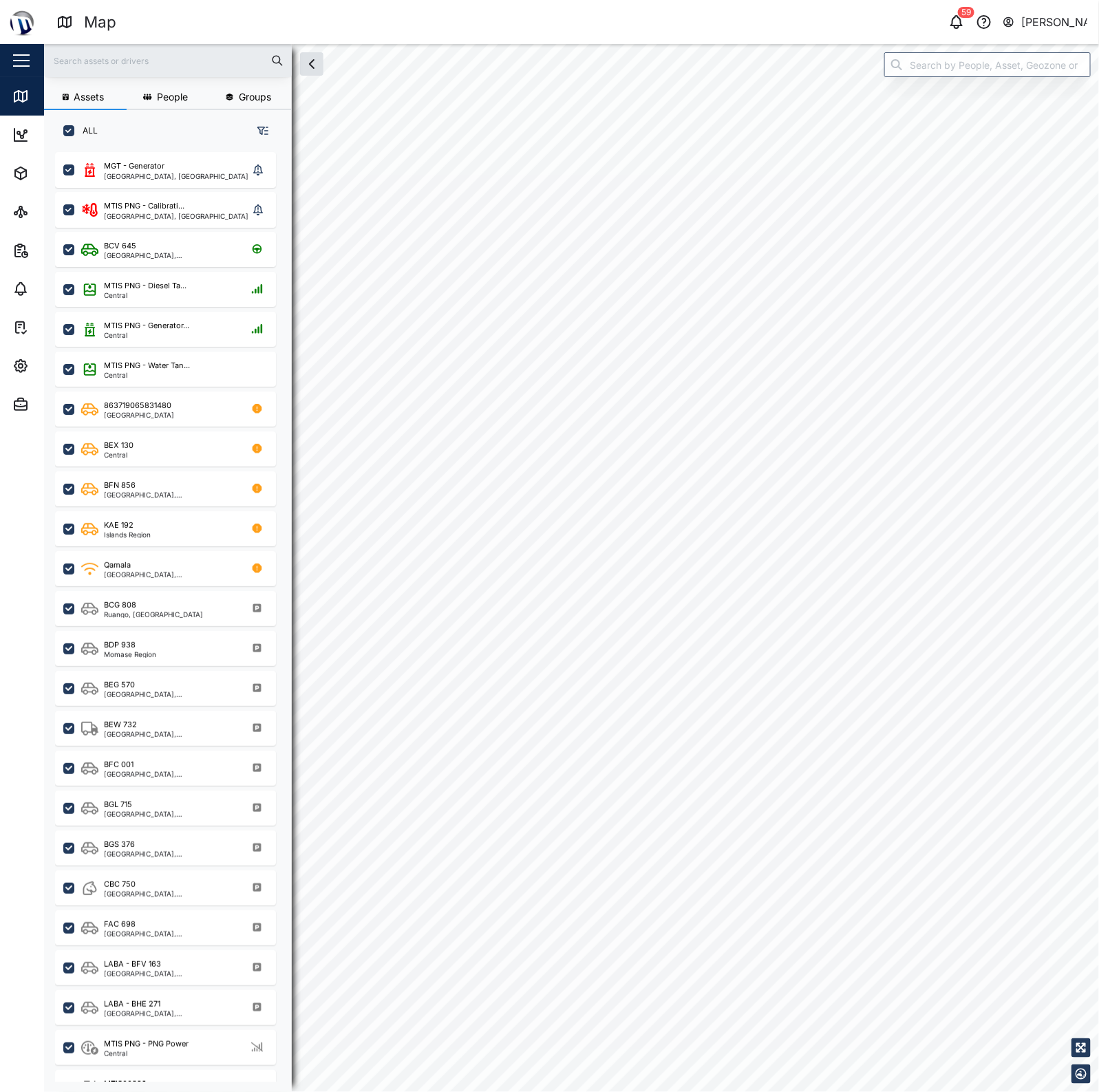
checkbox input "true"
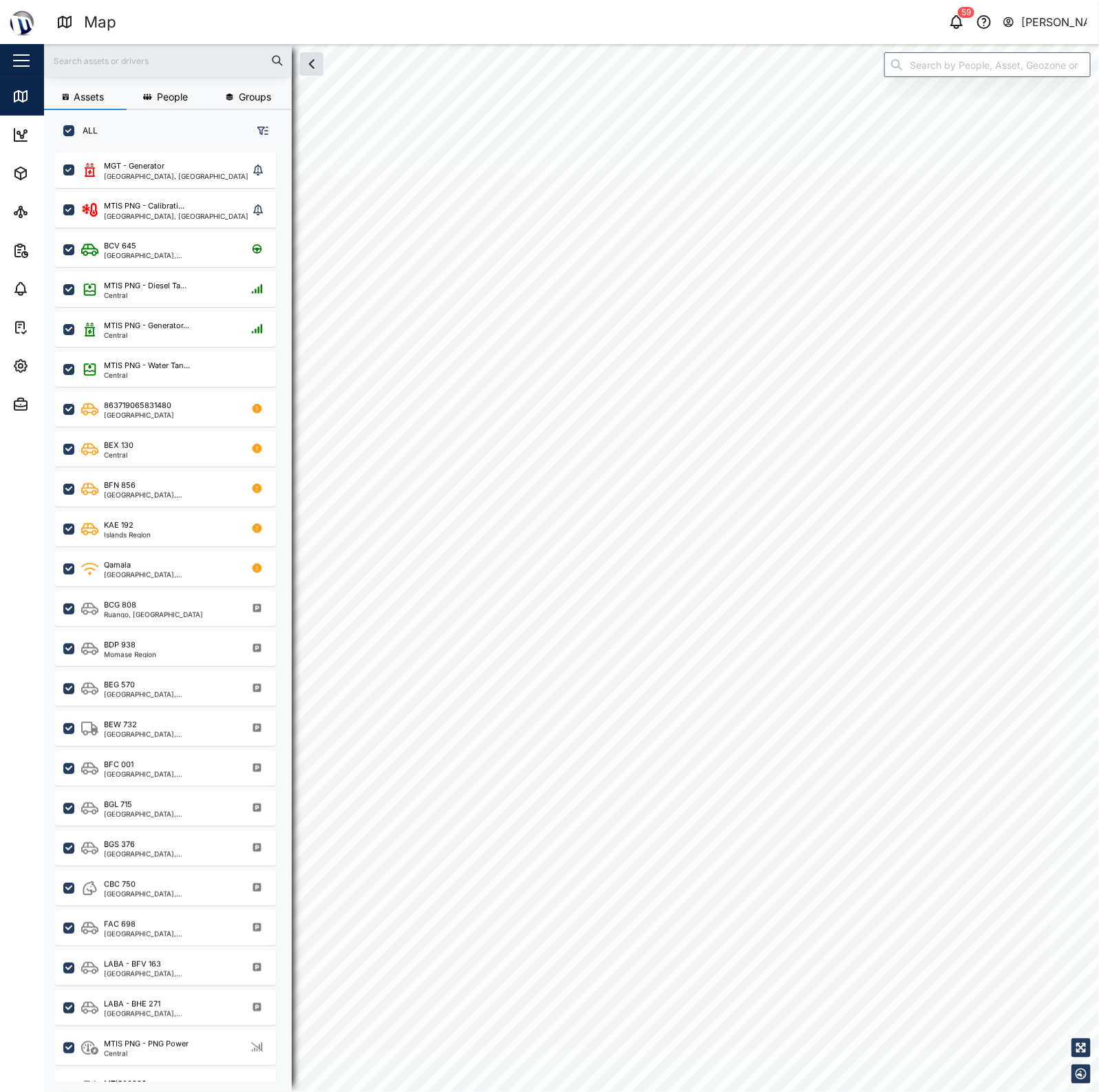
checkbox input "true"
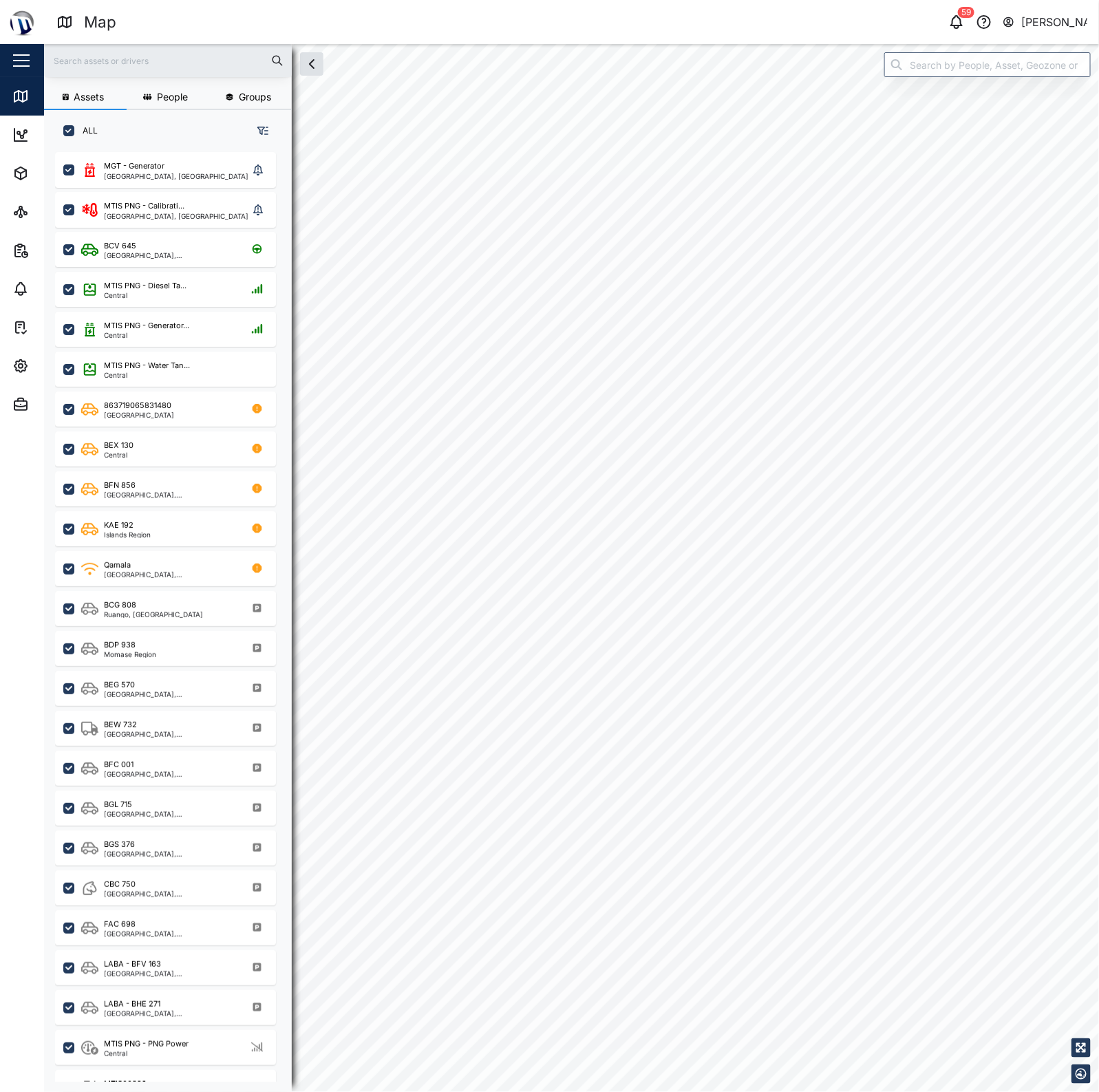
checkbox input "true"
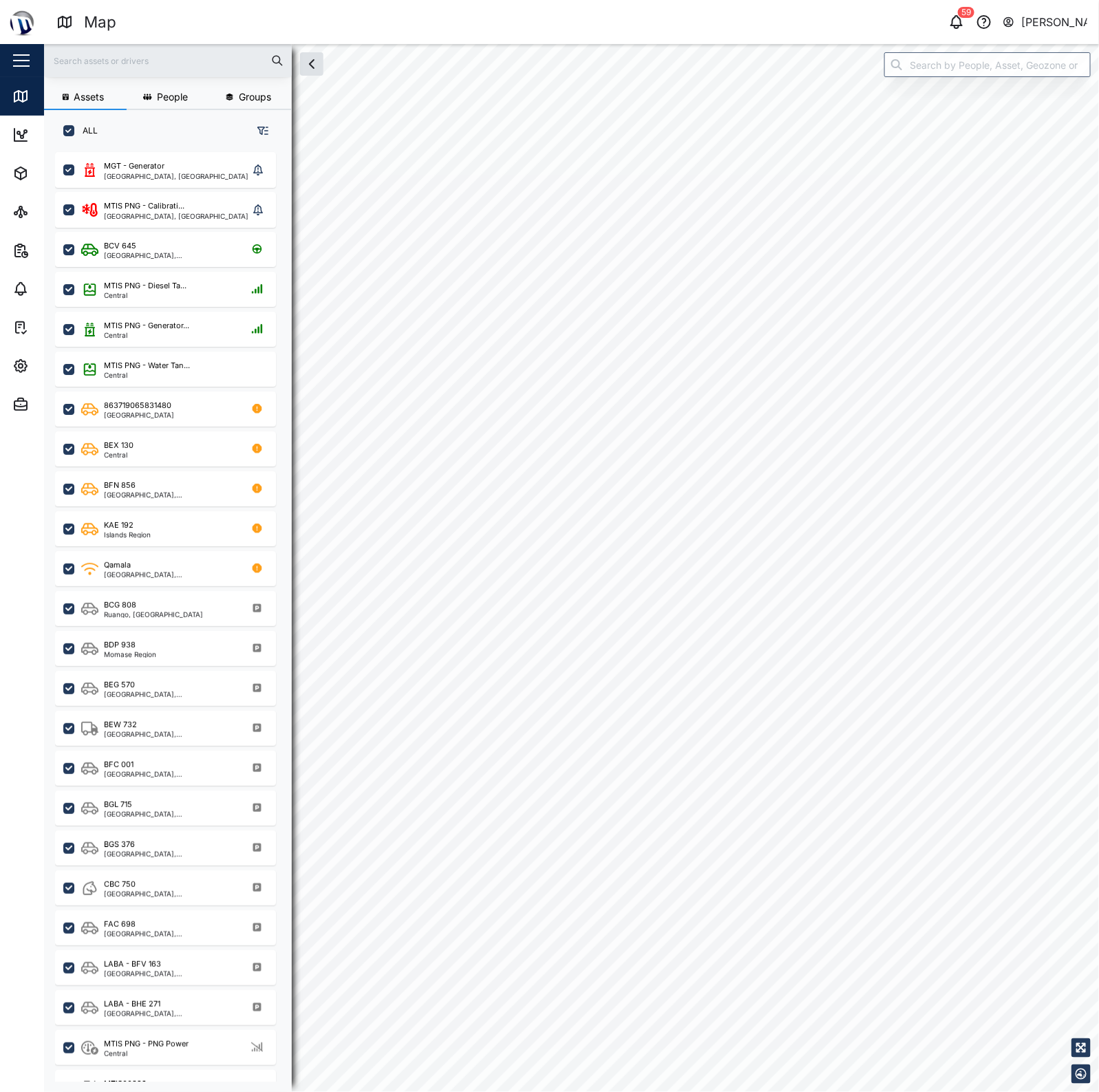
checkbox input "true"
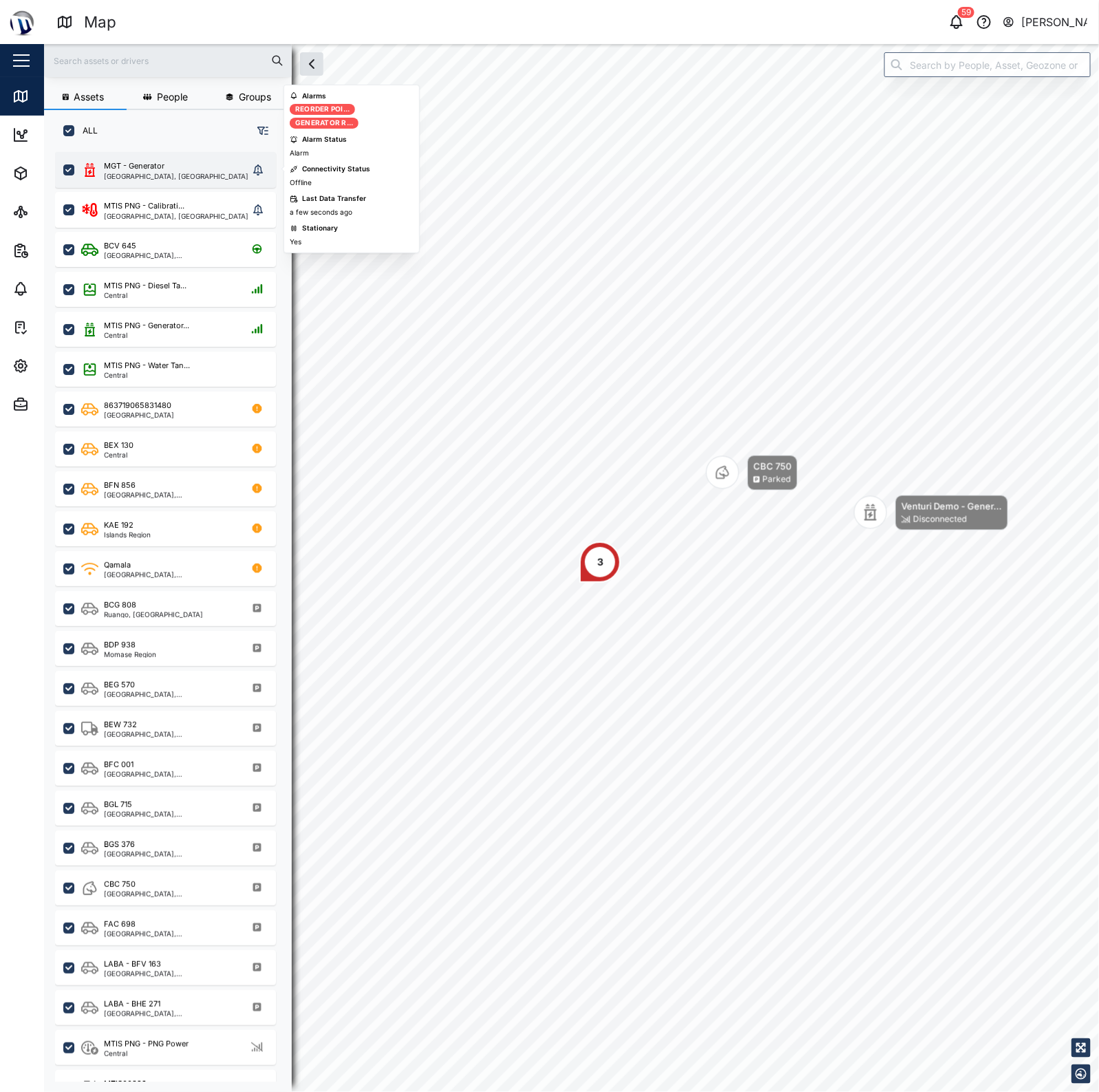
click at [179, 152] on div "MGT - Generator [GEOGRAPHIC_DATA], [GEOGRAPHIC_DATA]" at bounding box center [165, 170] width 221 height 36
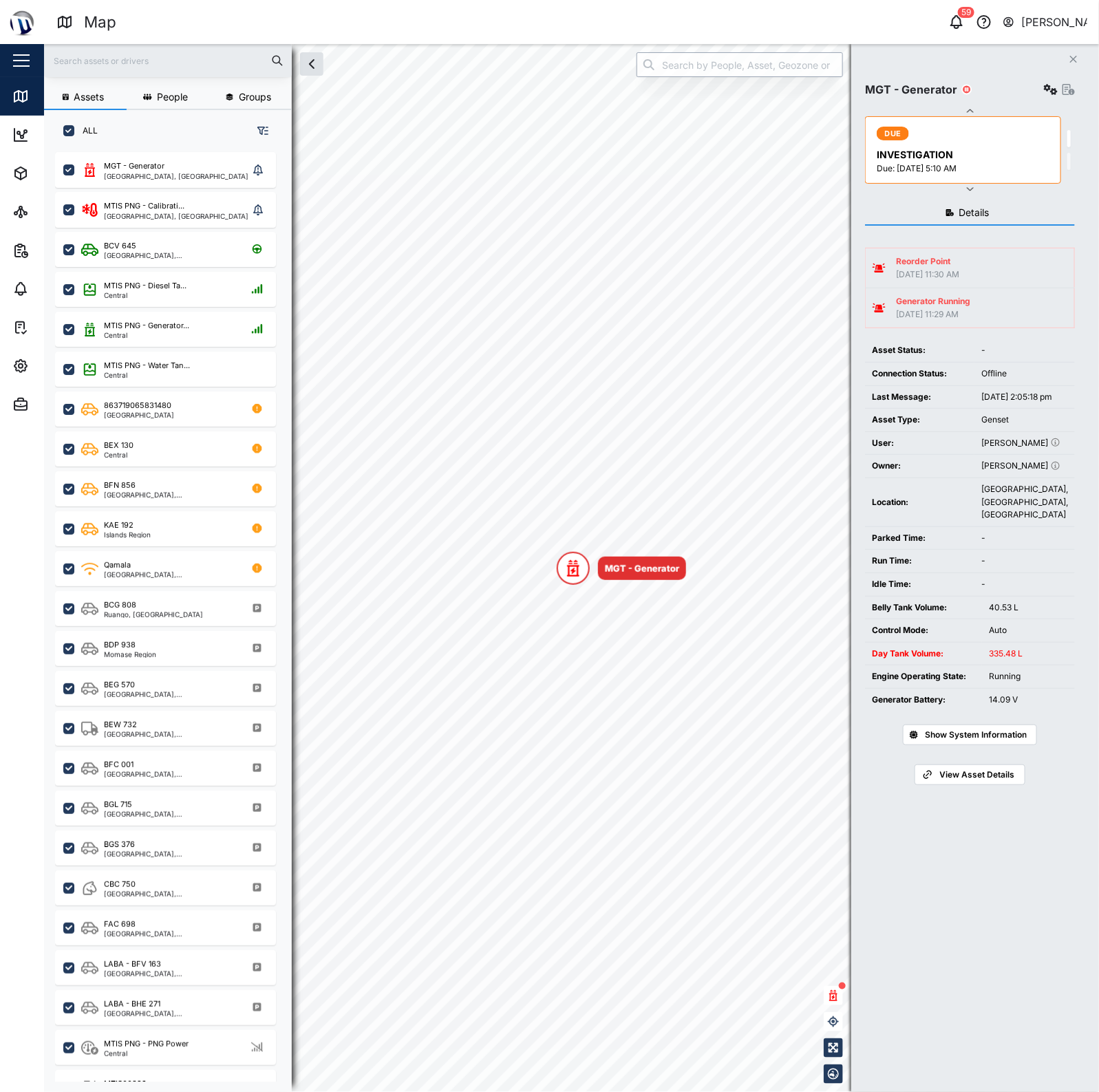
click at [685, 65] on input "search" at bounding box center [739, 64] width 207 height 25
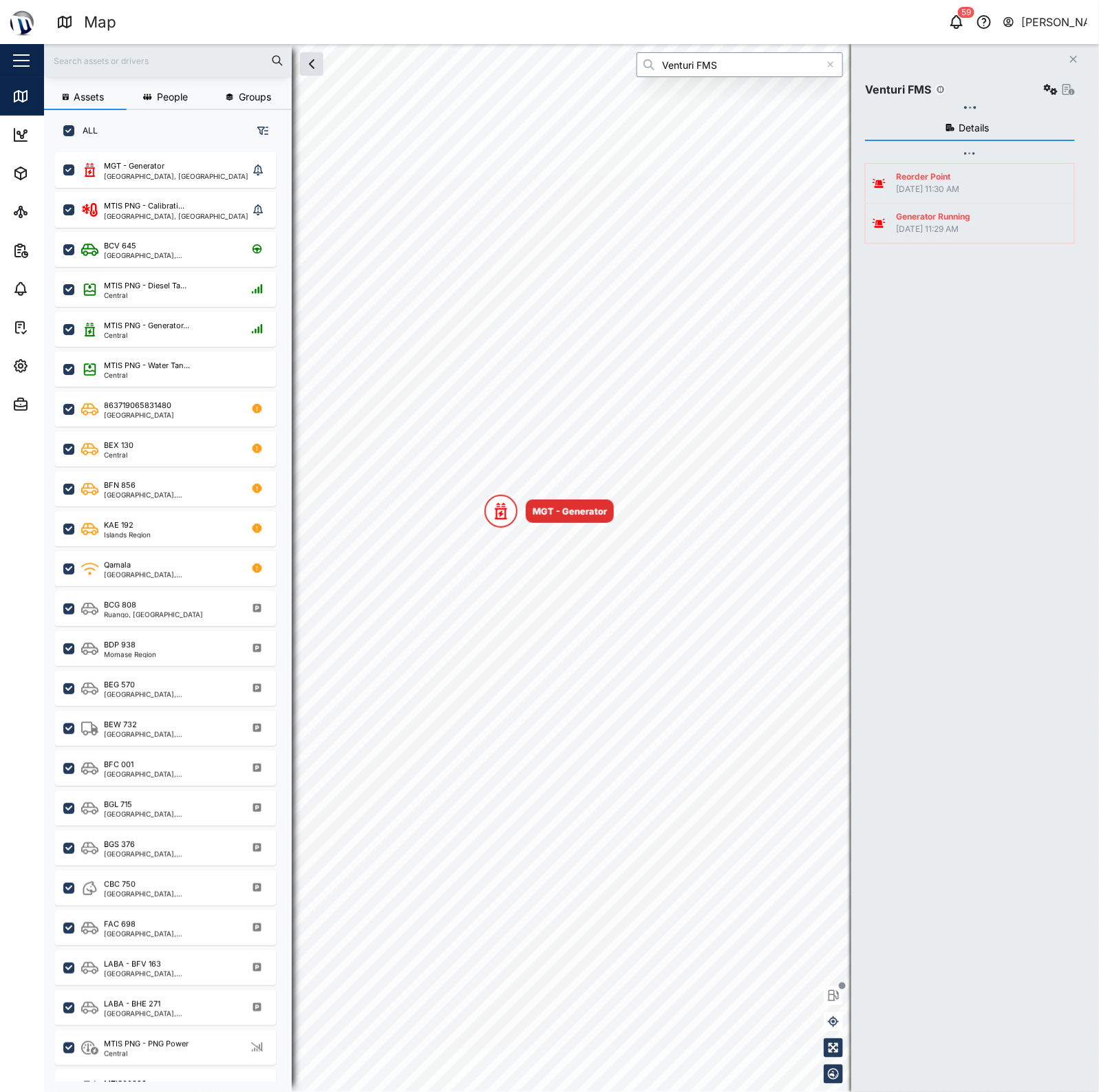
type input "Venturi FMS"
click at [1048, 98] on button "button" at bounding box center [1051, 90] width 19 height 19
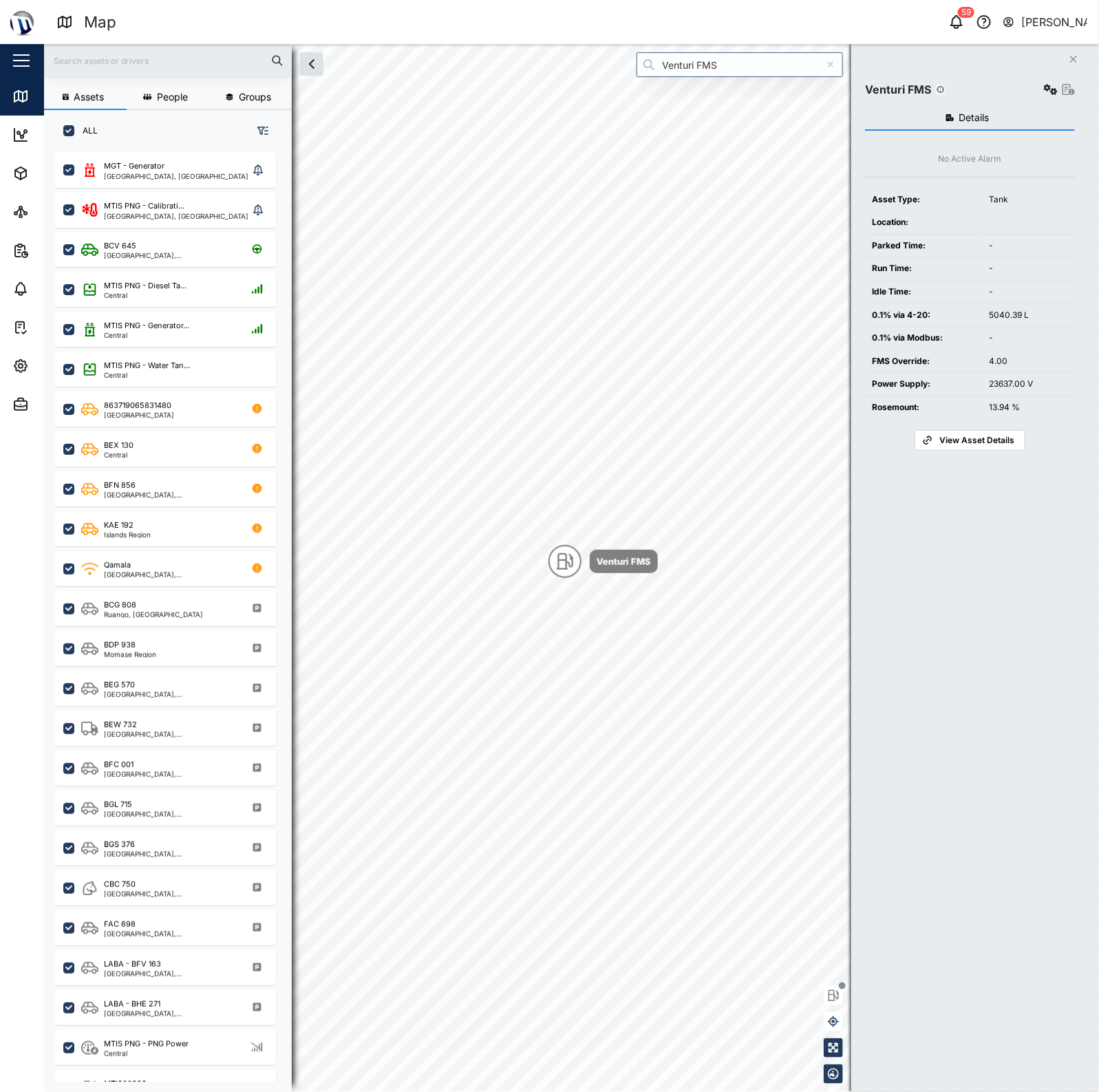
click at [1053, 87] on icon "button" at bounding box center [1051, 89] width 14 height 11
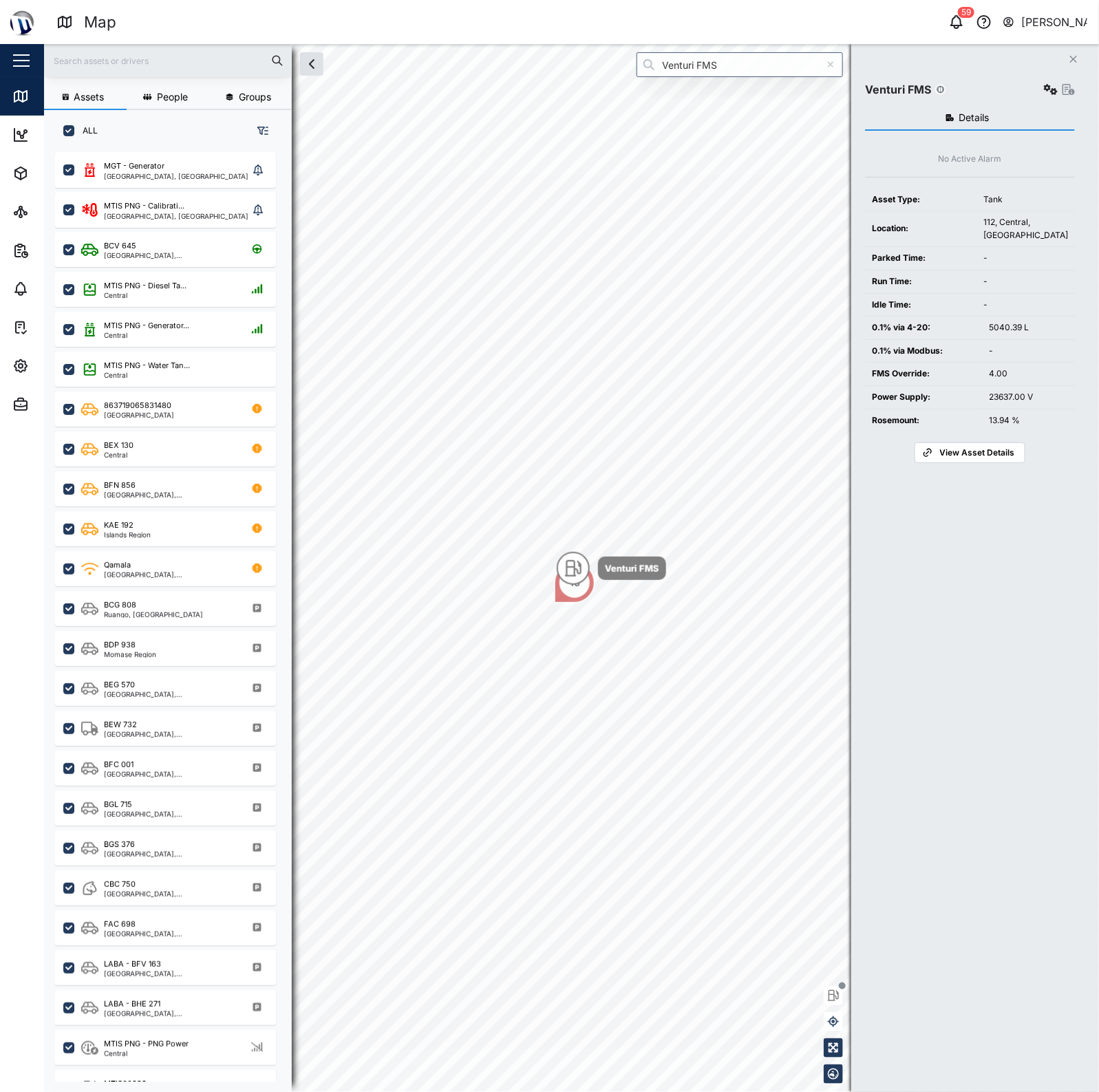
click at [1034, 99] on div "Details No Active Alarm Asset Type: Tank Location: [GEOGRAPHIC_DATA] Time: - Ru…" at bounding box center [970, 582] width 210 height 965
click at [1044, 91] on icon "button" at bounding box center [1051, 89] width 14 height 11
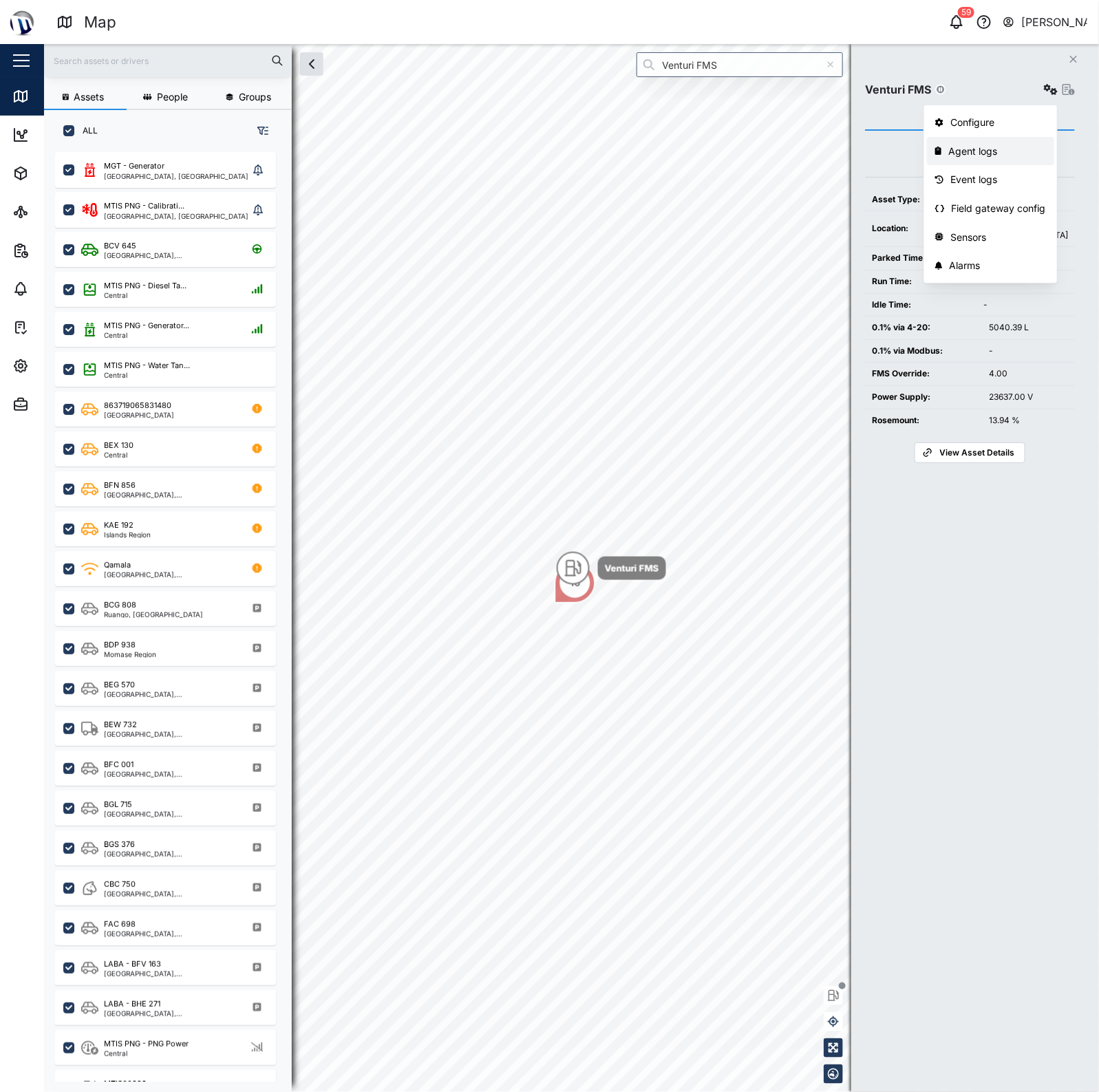
click at [981, 154] on div "Agent logs" at bounding box center [996, 151] width 98 height 15
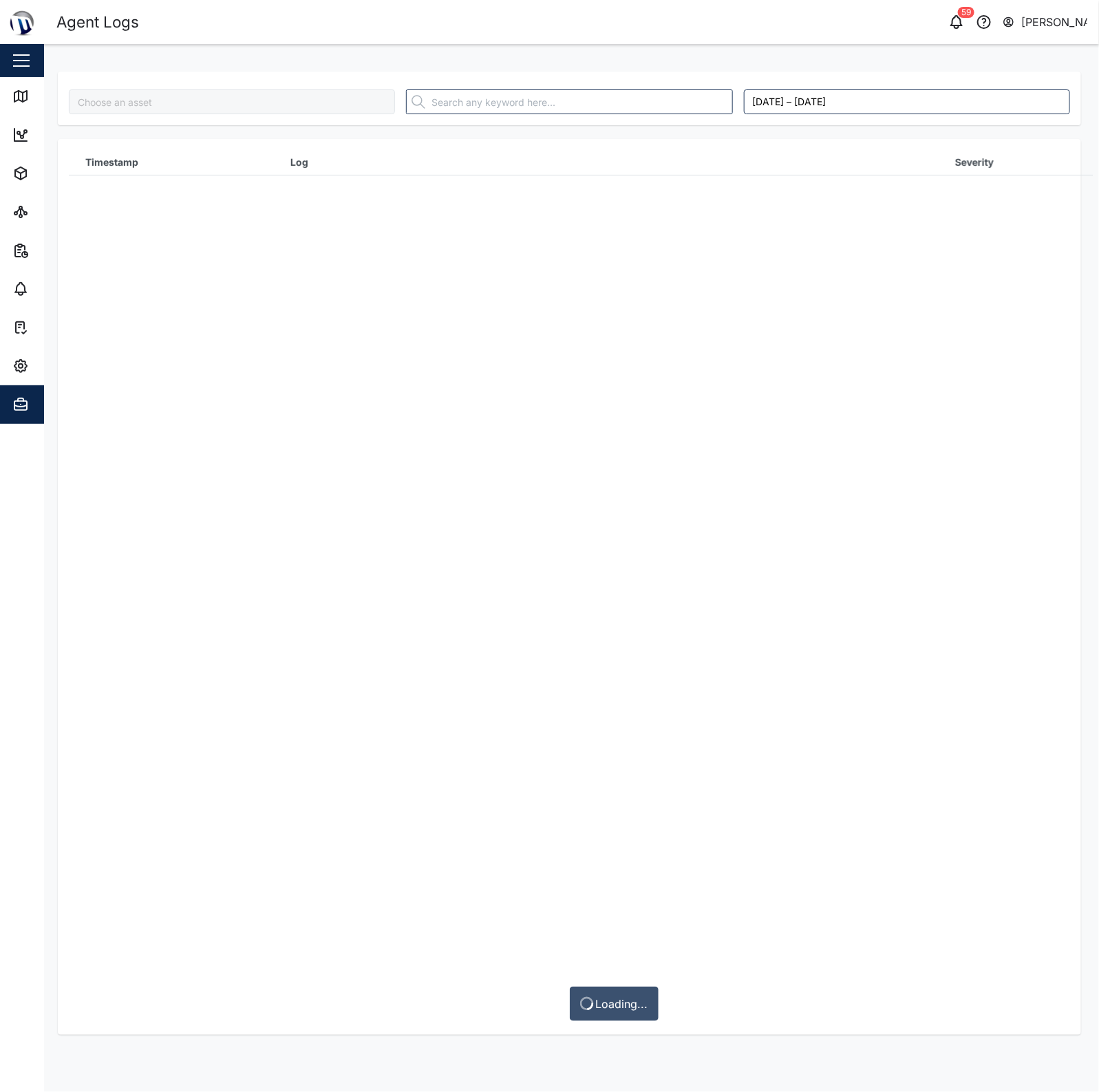
type input "Venturi FMS"
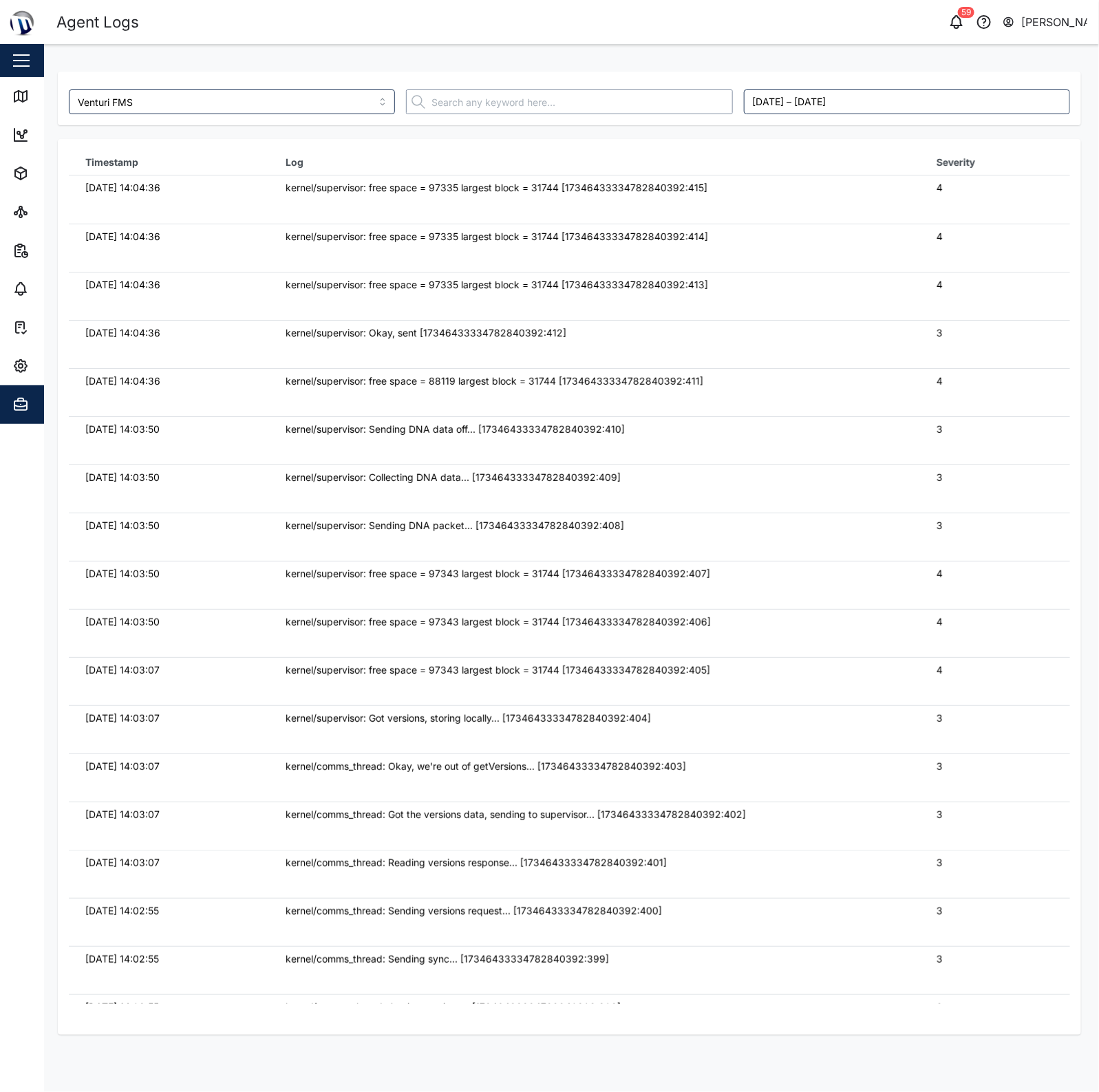
click at [510, 93] on div at bounding box center [568, 101] width 337 height 36
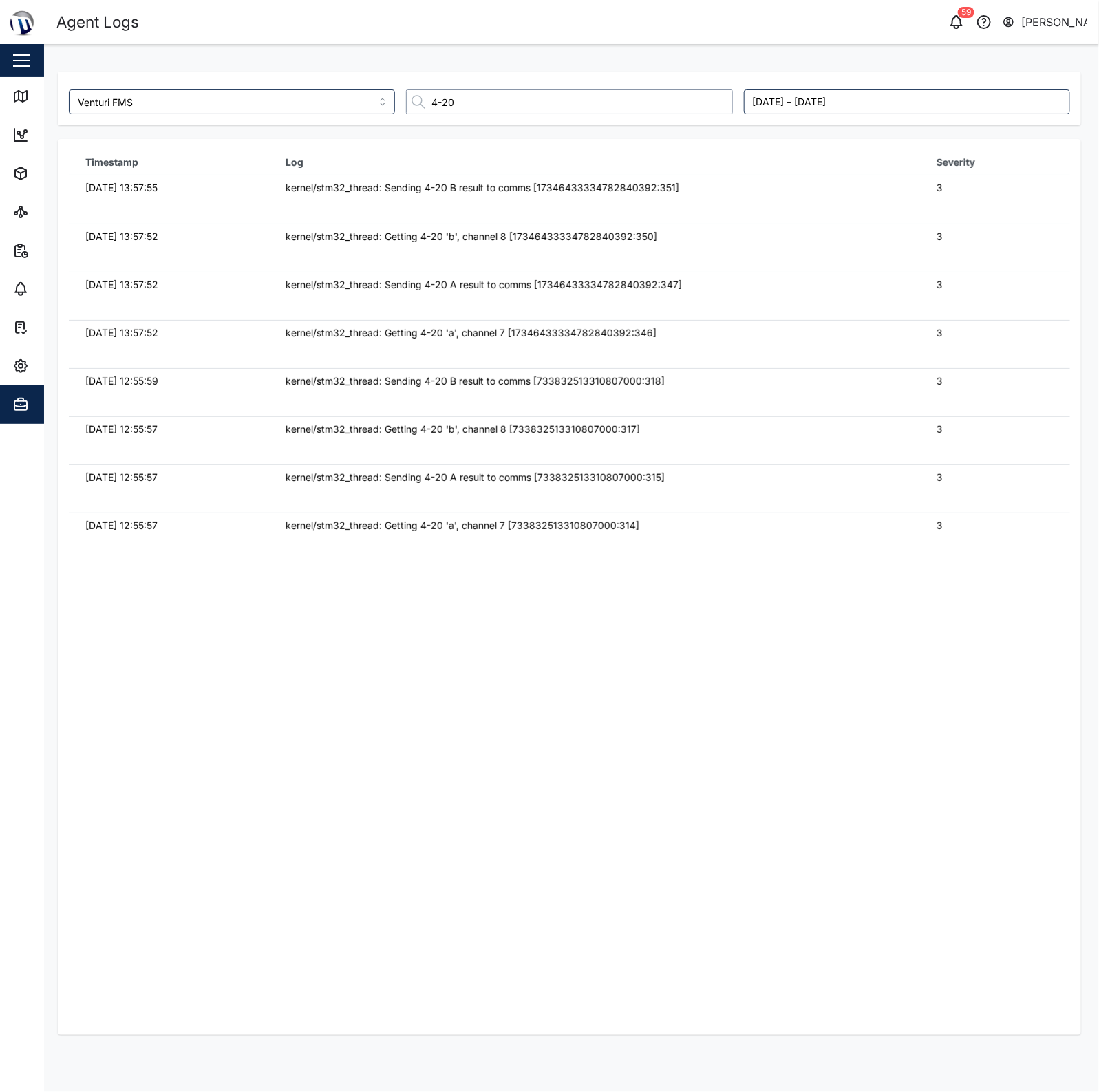
type input "4-20"
click at [766, 296] on td "kernel/stm32_thread: Sending 4-20 A result to comms [17346433334782840392:347]" at bounding box center [594, 295] width 651 height 48
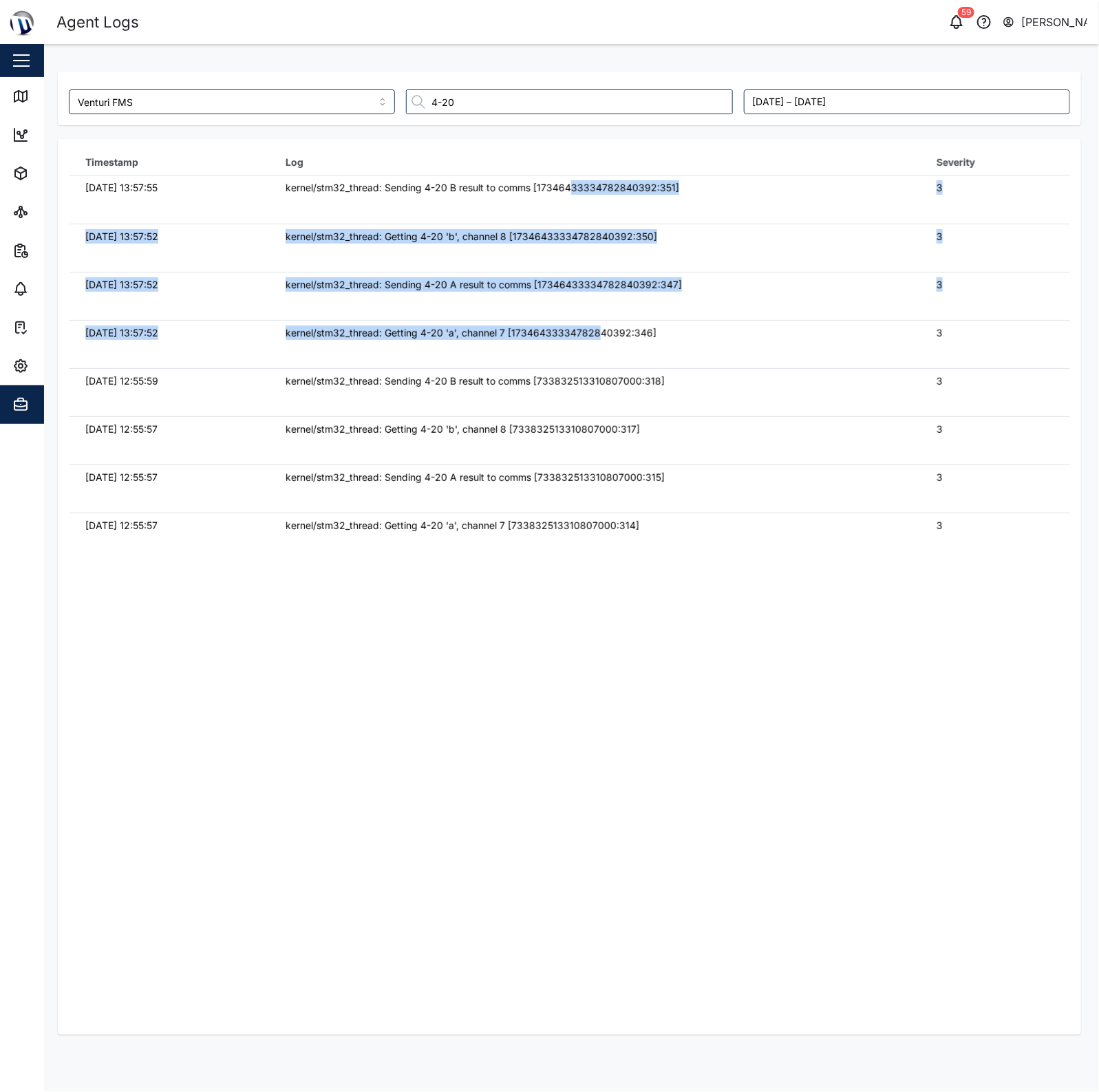
drag, startPoint x: 570, startPoint y: 189, endPoint x: 596, endPoint y: 351, distance: 164.1
click at [596, 176] on tbody "[DATE] 13:57:55 kernel/stm32_thread: Sending 4-20 B result to comms [1734643333…" at bounding box center [569, 176] width 1001 height 0
click at [596, 351] on td "kernel/stm32_thread: Getting 4-20 'a', channel 7 [17346433334782840392:346]" at bounding box center [594, 344] width 651 height 48
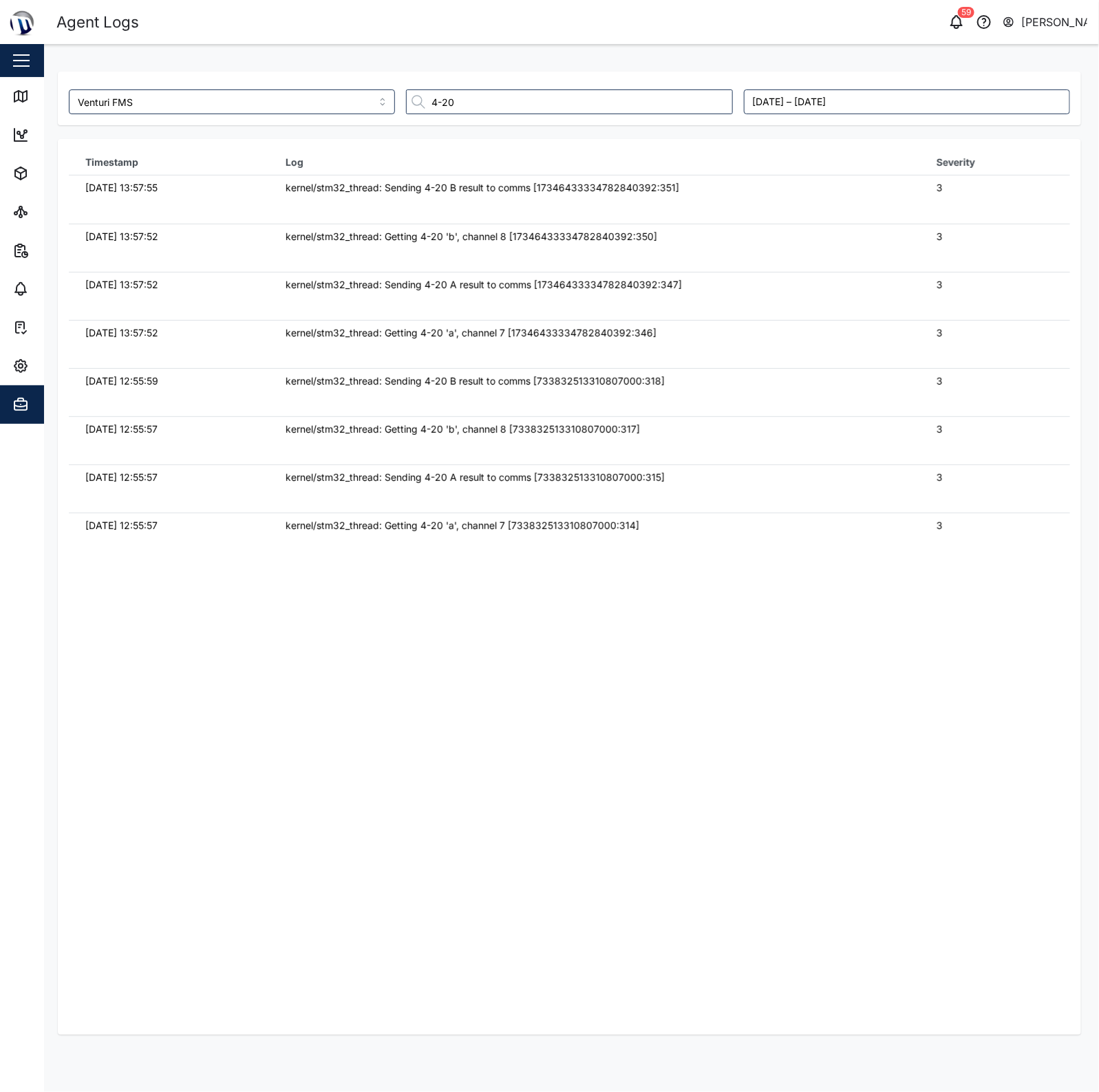
click at [671, 215] on td "kernel/stm32_thread: Sending 4-20 B result to comms [17346433334782840392:351]" at bounding box center [594, 200] width 651 height 48
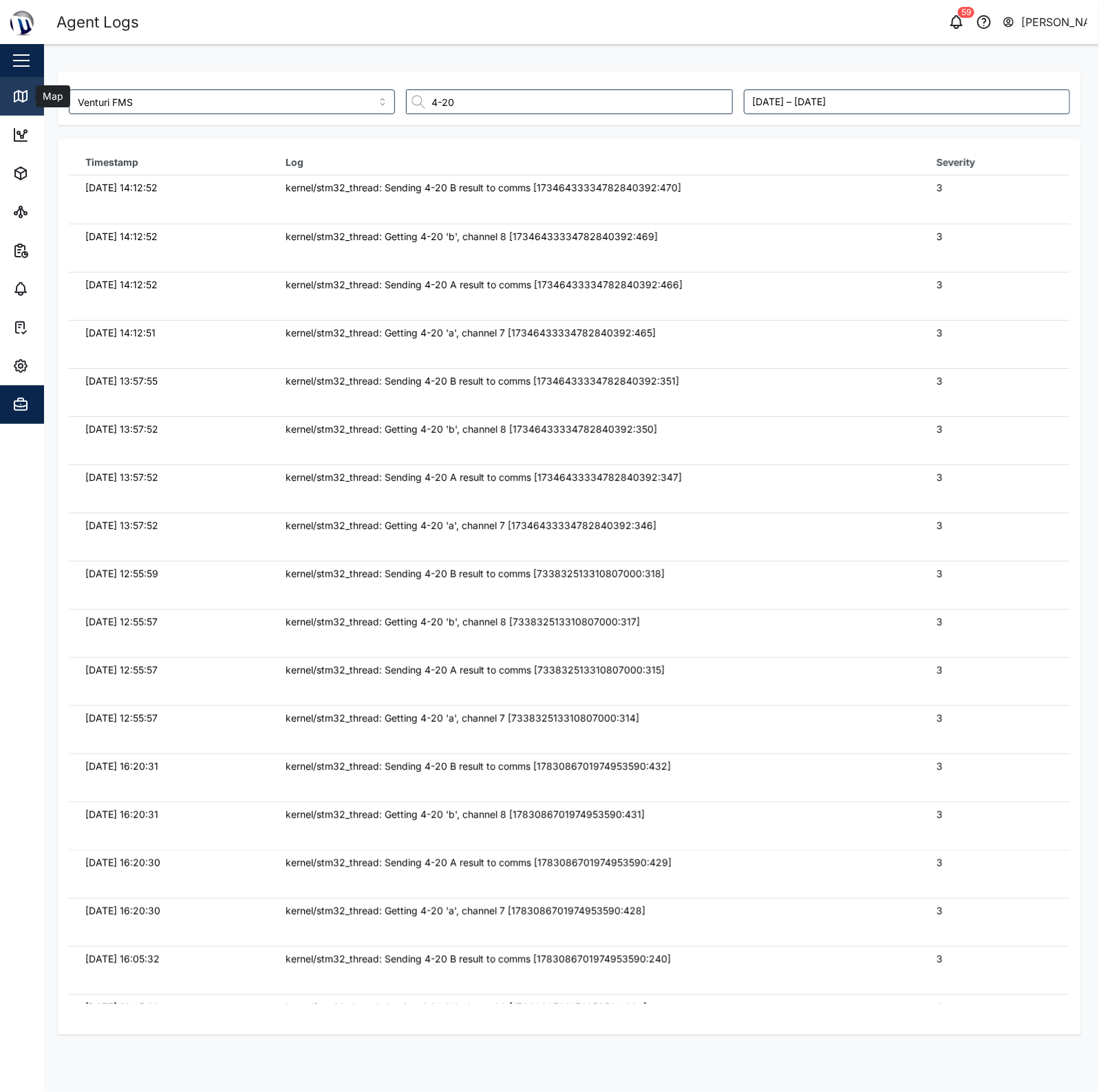
click at [18, 94] on icon at bounding box center [18, 95] width 0 height 9
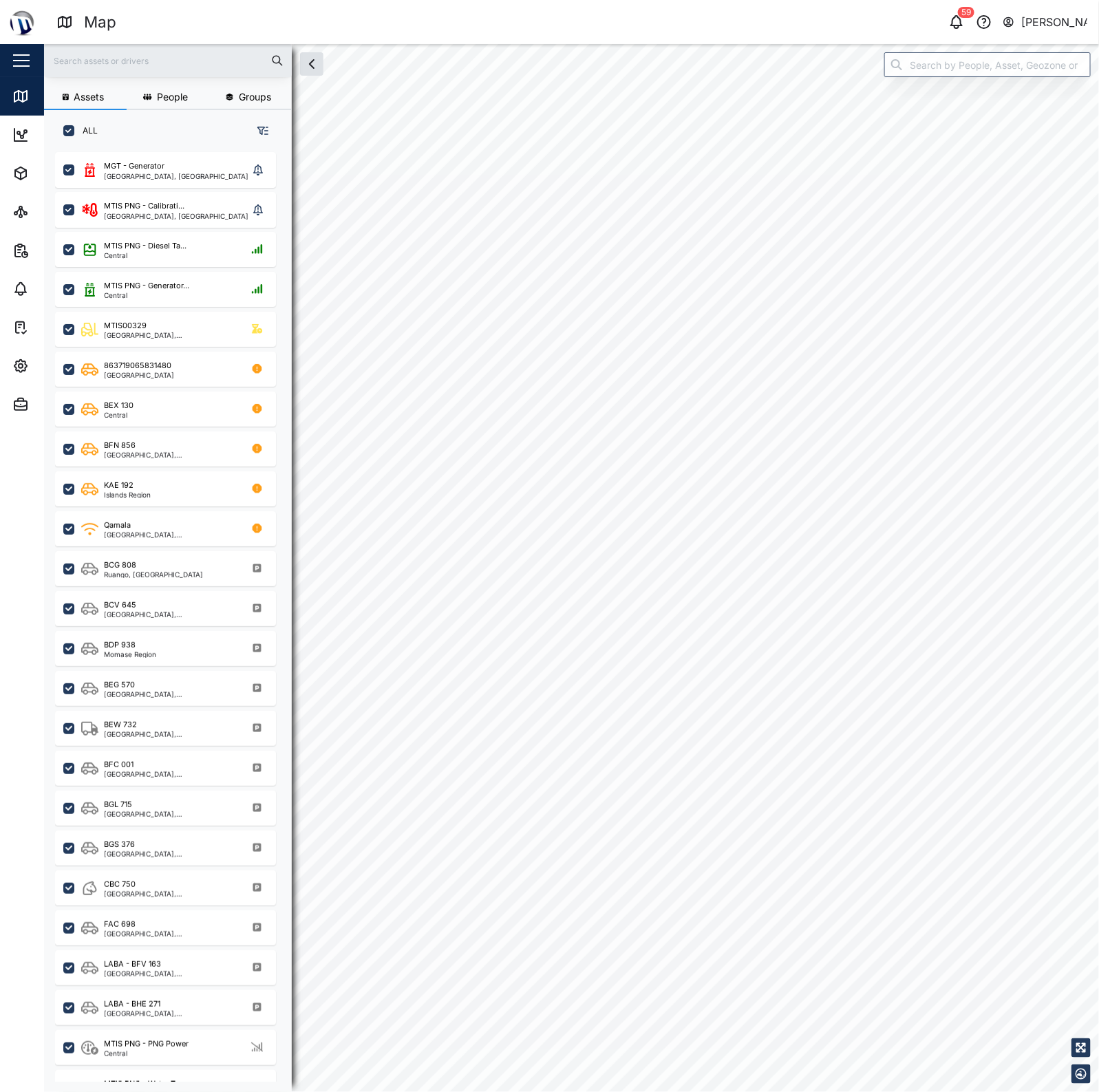
scroll to position [921, 214]
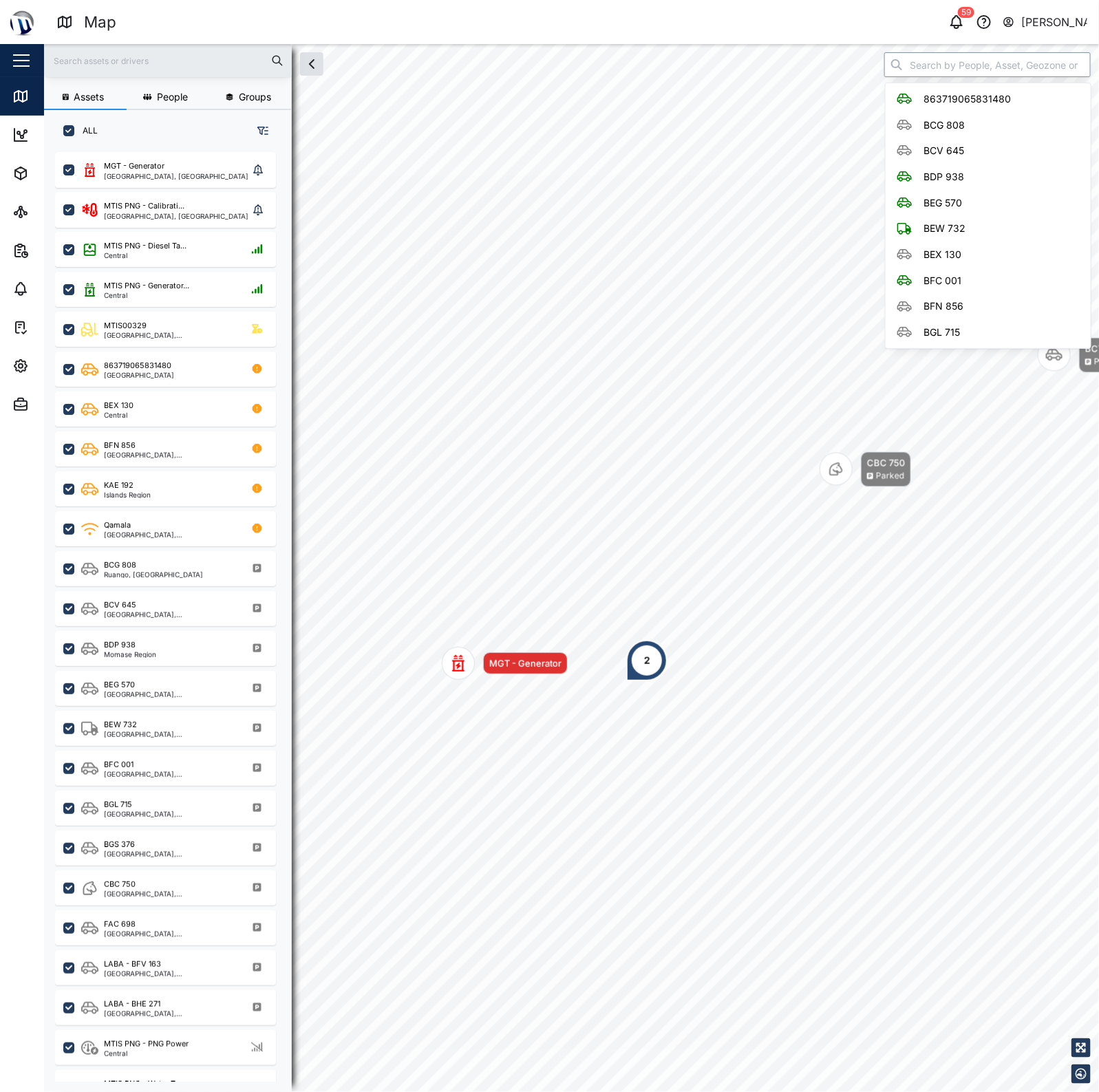
click at [973, 74] on input "search" at bounding box center [987, 64] width 207 height 25
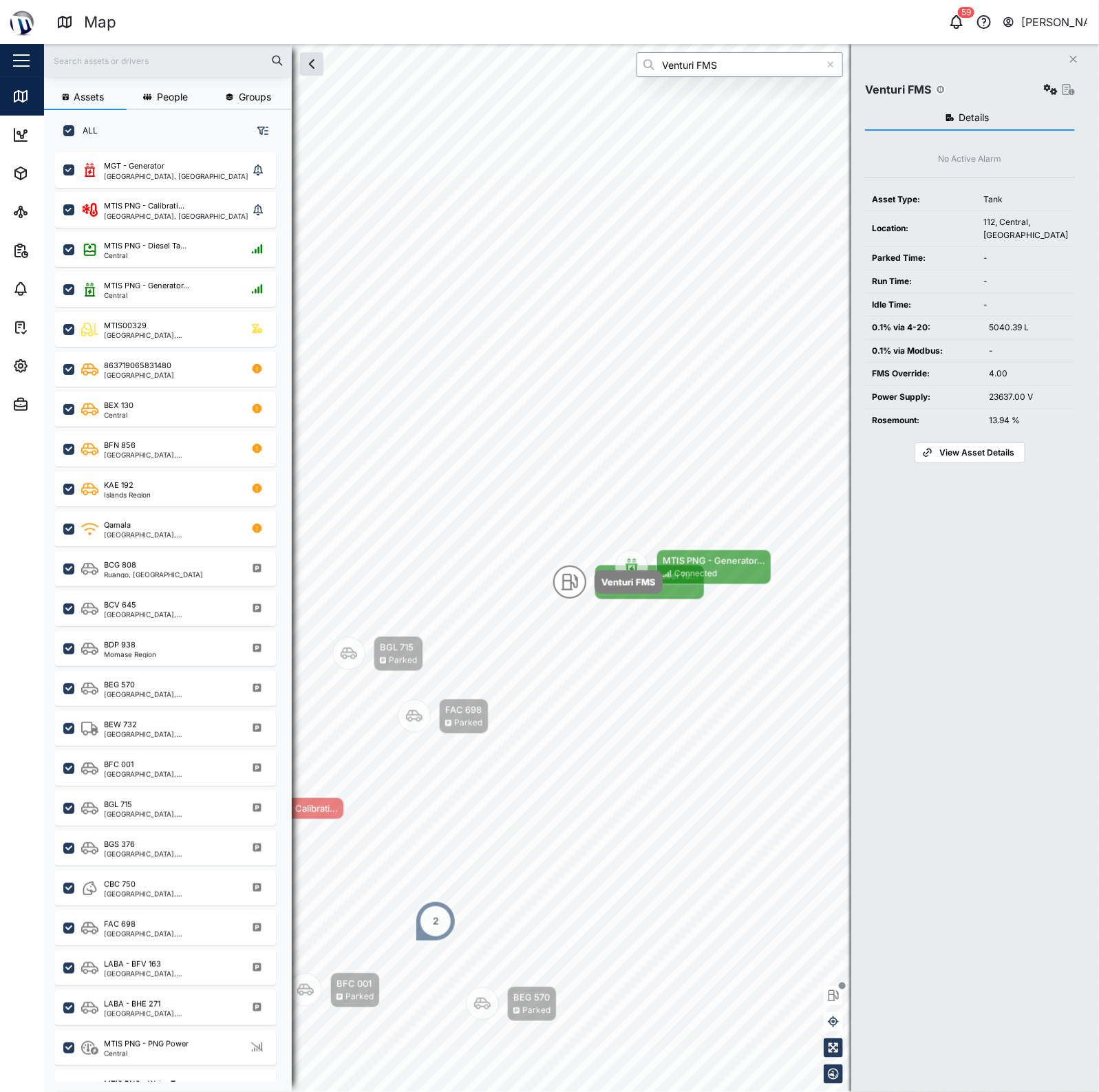
type input "Venturi FMS"
click at [1044, 91] on icon "button" at bounding box center [1051, 89] width 14 height 11
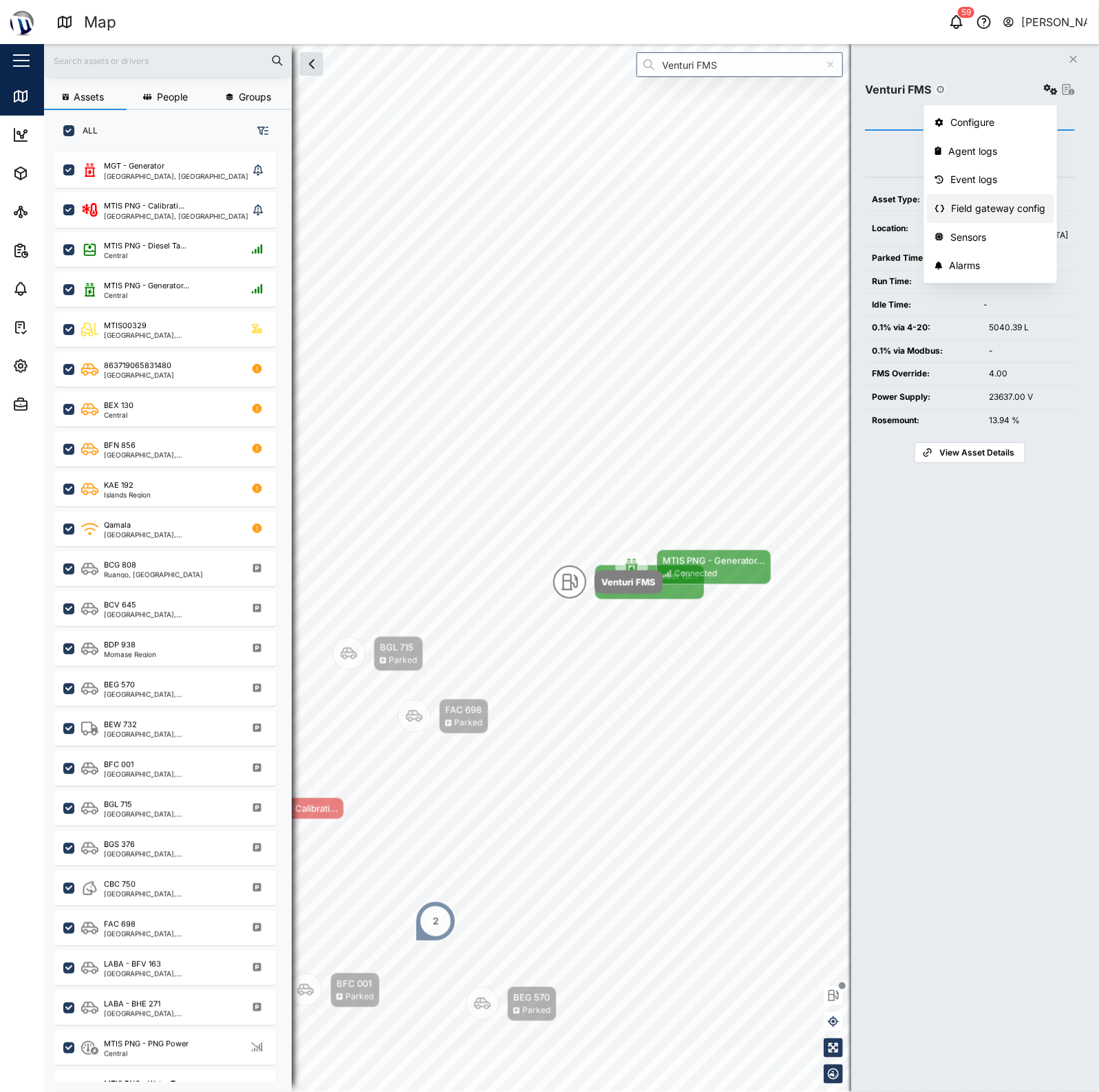
click at [1001, 214] on div "Field gateway config" at bounding box center [998, 208] width 94 height 15
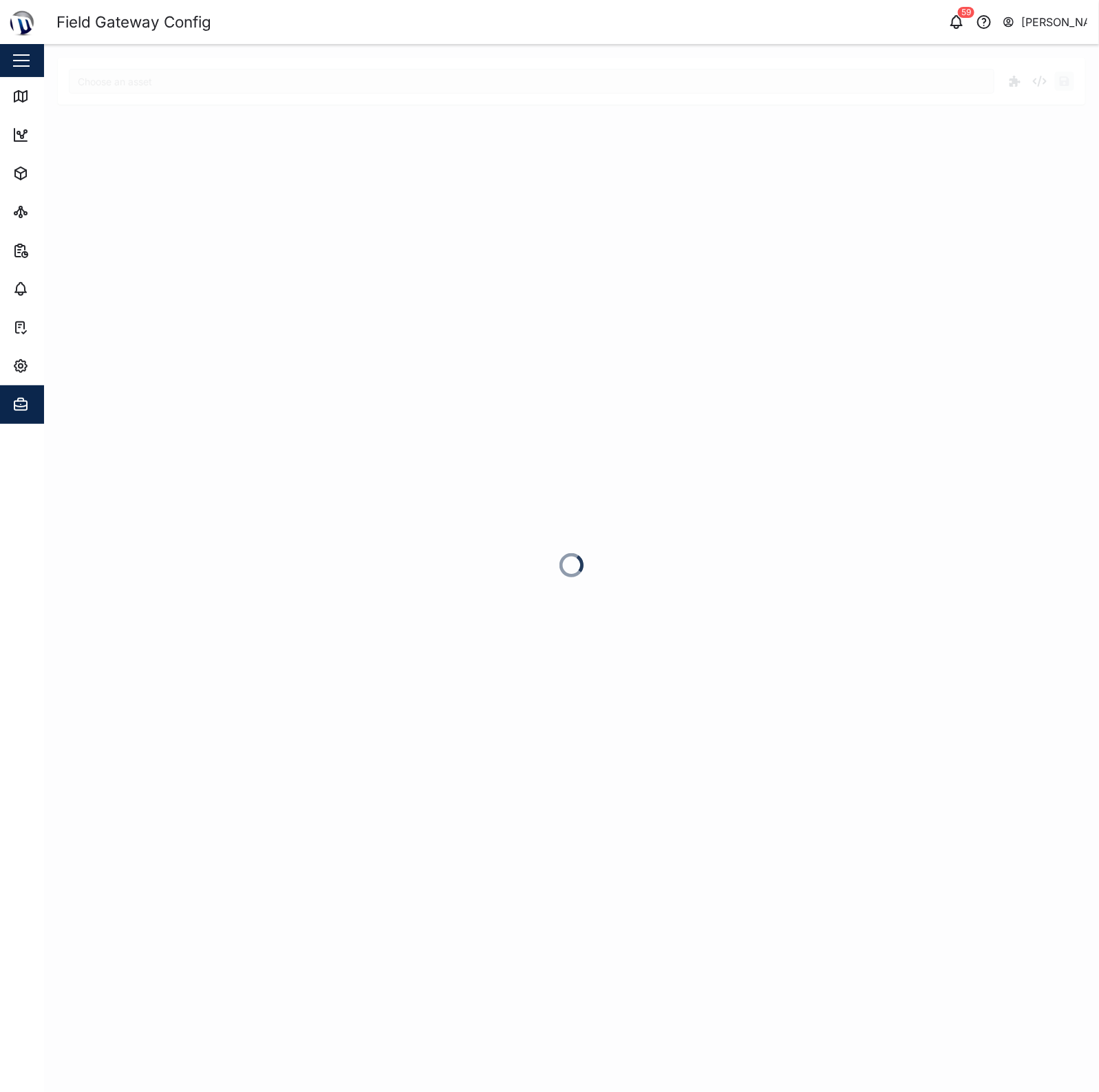
type input "Venturi FMS"
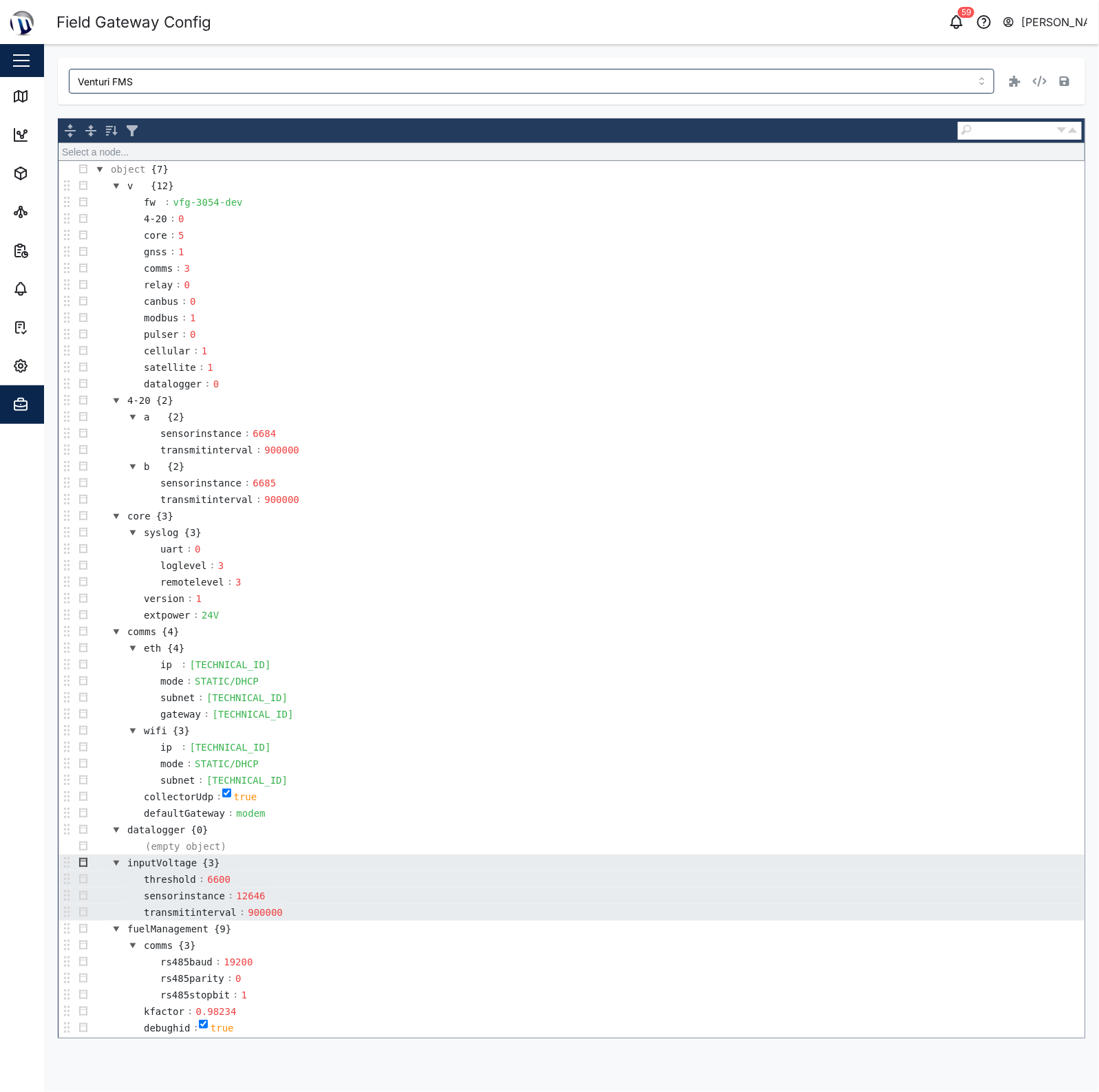
click at [84, 871] on button "button" at bounding box center [83, 863] width 17 height 17
click at [120, 863] on div "Remove" at bounding box center [118, 860] width 83 height 17
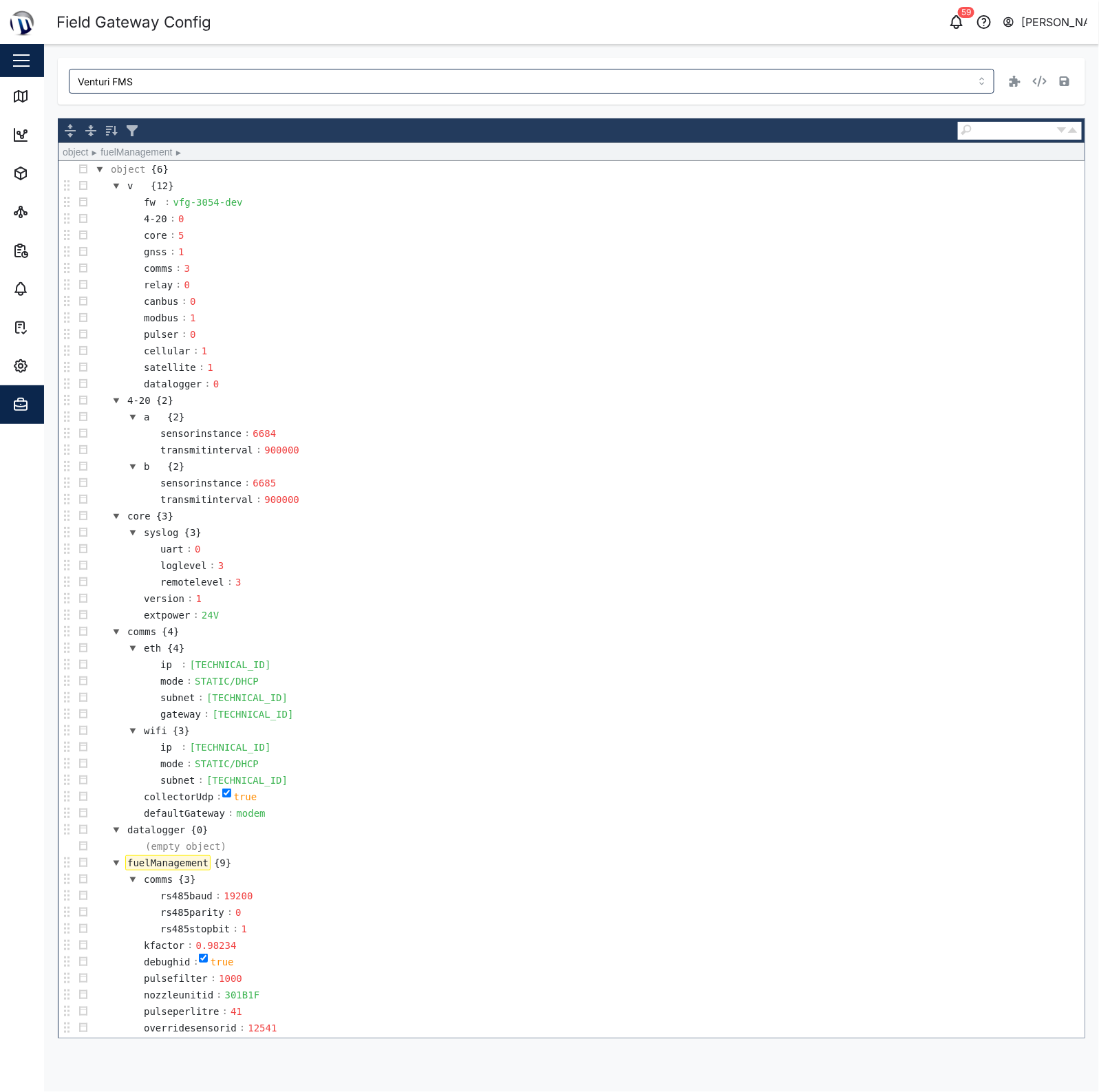
click at [396, 855] on td "(empty object)" at bounding box center [587, 846] width 993 height 17
click at [422, 803] on td "collectorUdp : true" at bounding box center [587, 797] width 993 height 17
click at [580, 603] on td "version : 1" at bounding box center [587, 598] width 993 height 17
click at [657, 482] on td "sensorinstance : 6685" at bounding box center [587, 483] width 993 height 17
click at [685, 422] on td "a {2}" at bounding box center [587, 417] width 993 height 17
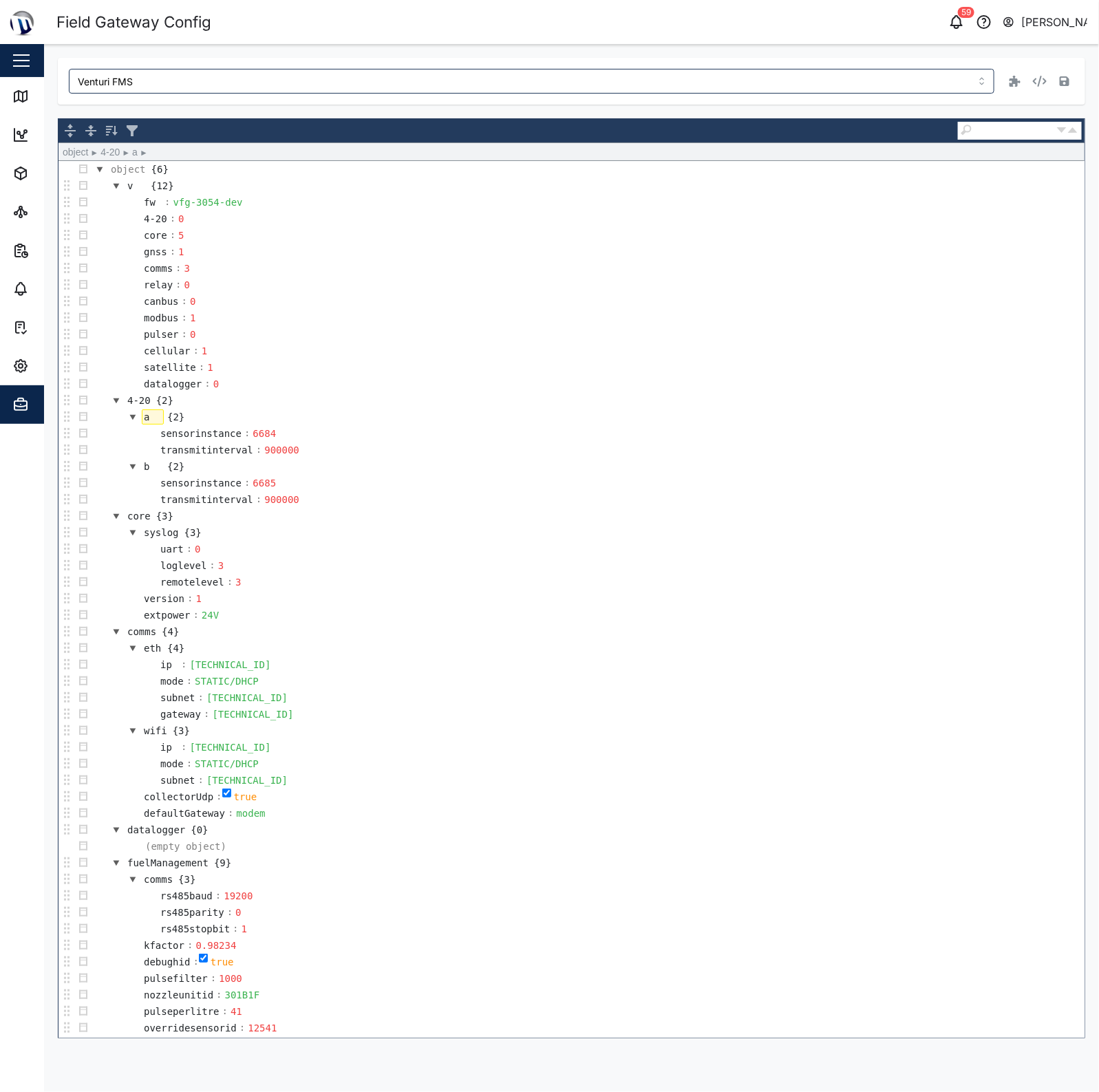
click at [732, 283] on td "relay : 0" at bounding box center [587, 285] width 993 height 17
click at [1068, 84] on icon "button" at bounding box center [1064, 81] width 10 height 10
click at [36, 95] on div "Map" at bounding box center [51, 96] width 31 height 15
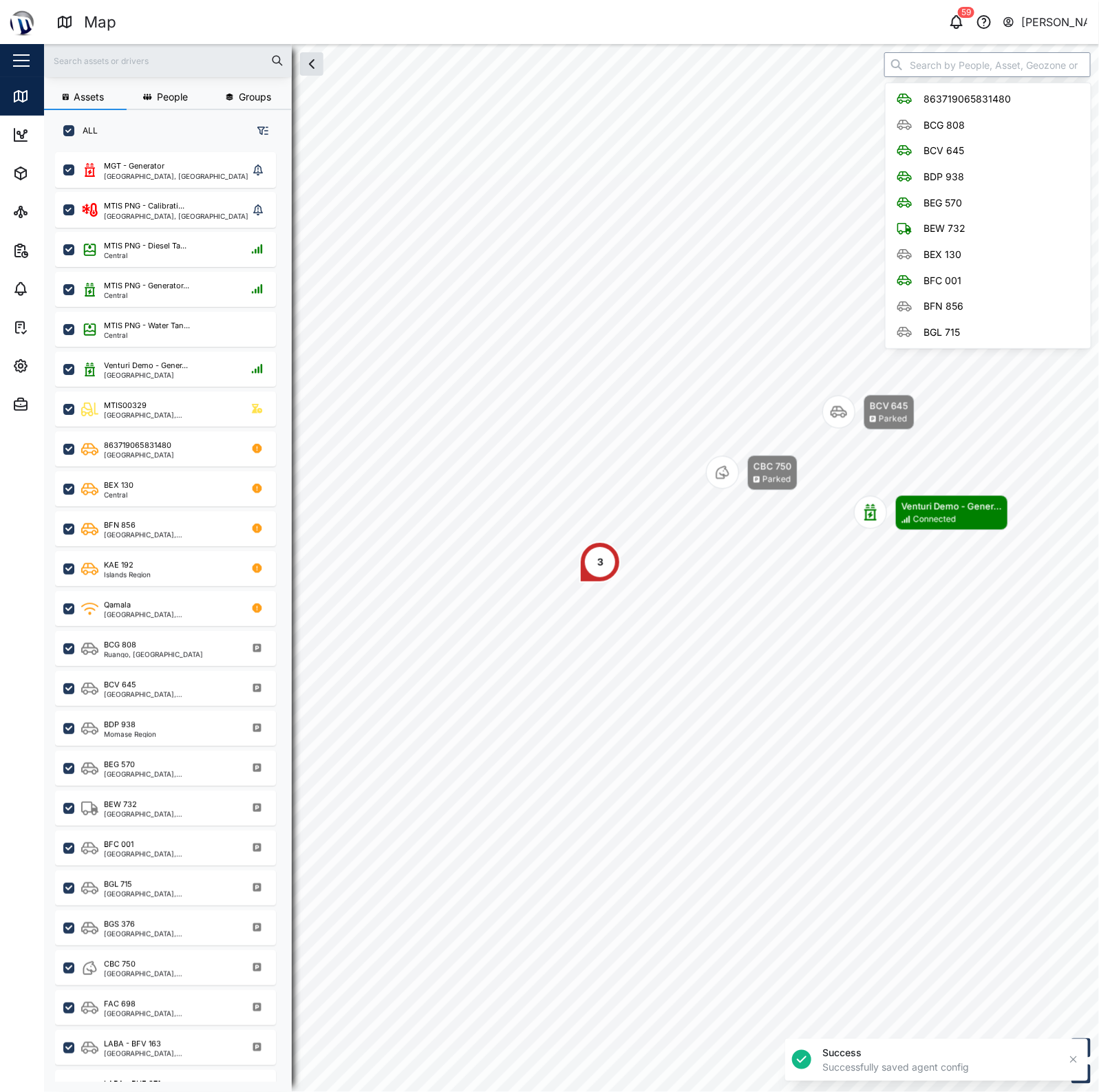
click at [943, 73] on input "search" at bounding box center [987, 64] width 207 height 25
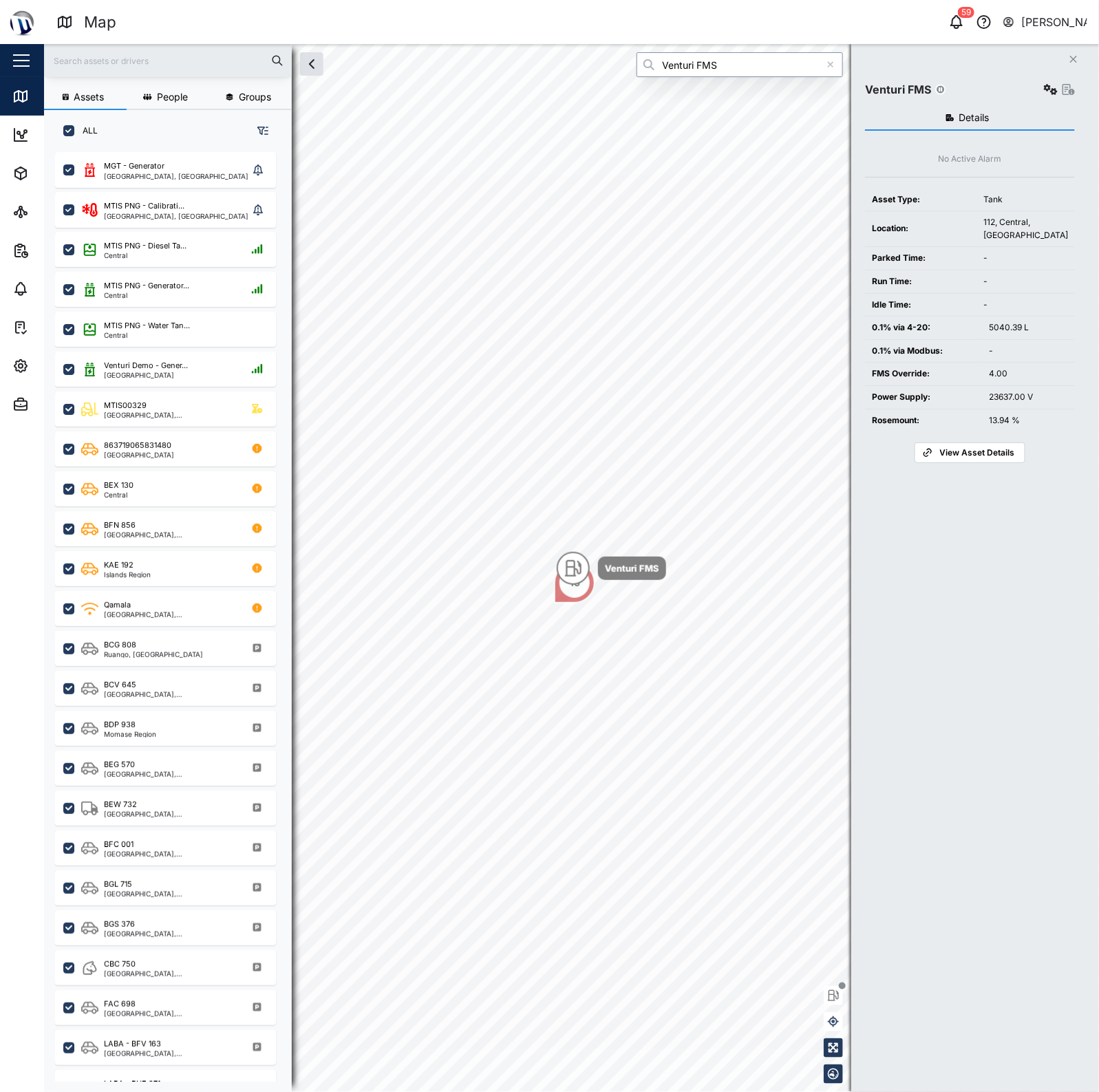
type input "Venturi FMS"
click at [1041, 90] on button "button" at bounding box center [1051, 90] width 19 height 19
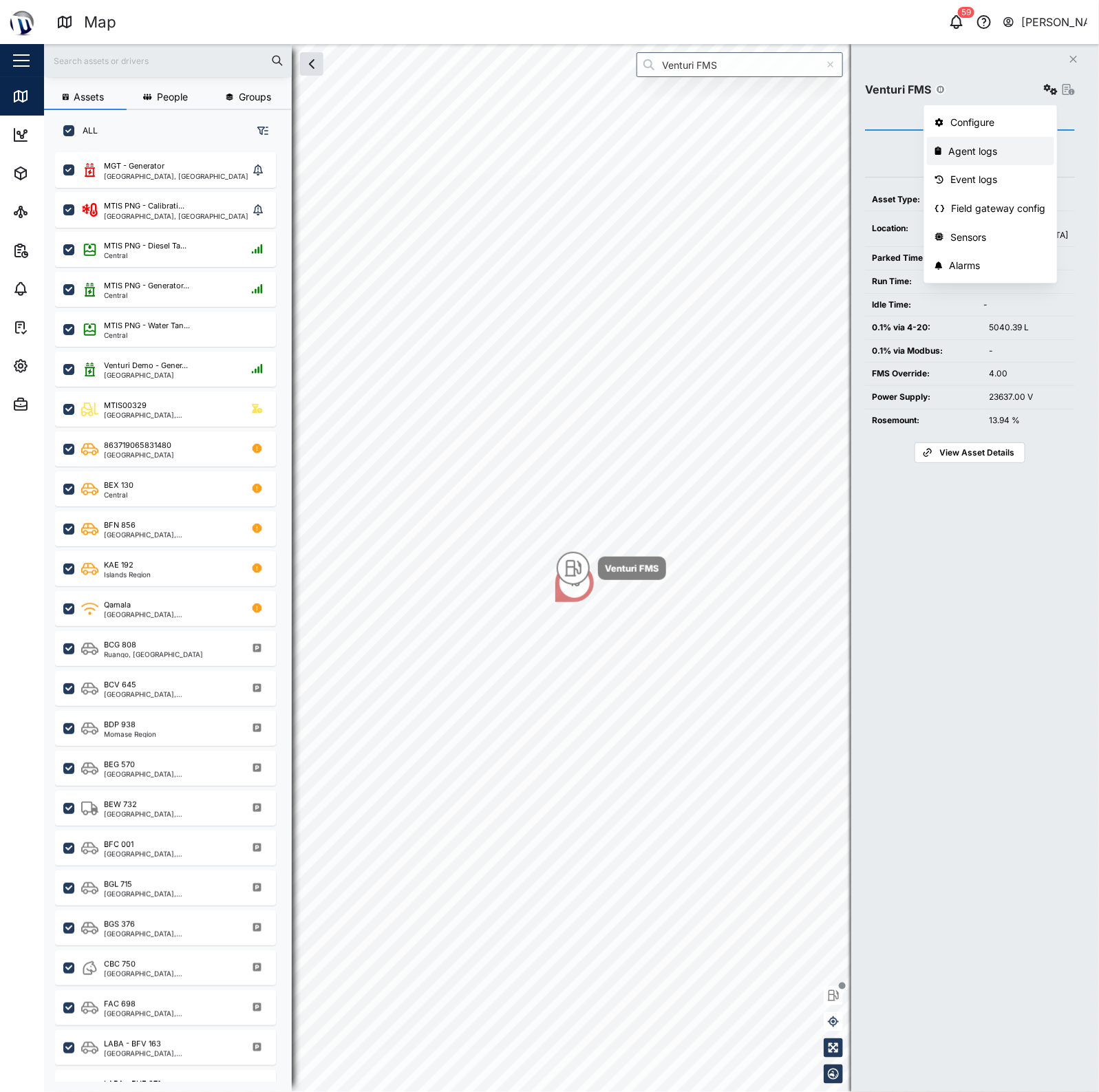
click at [995, 156] on div "Agent logs" at bounding box center [996, 151] width 98 height 15
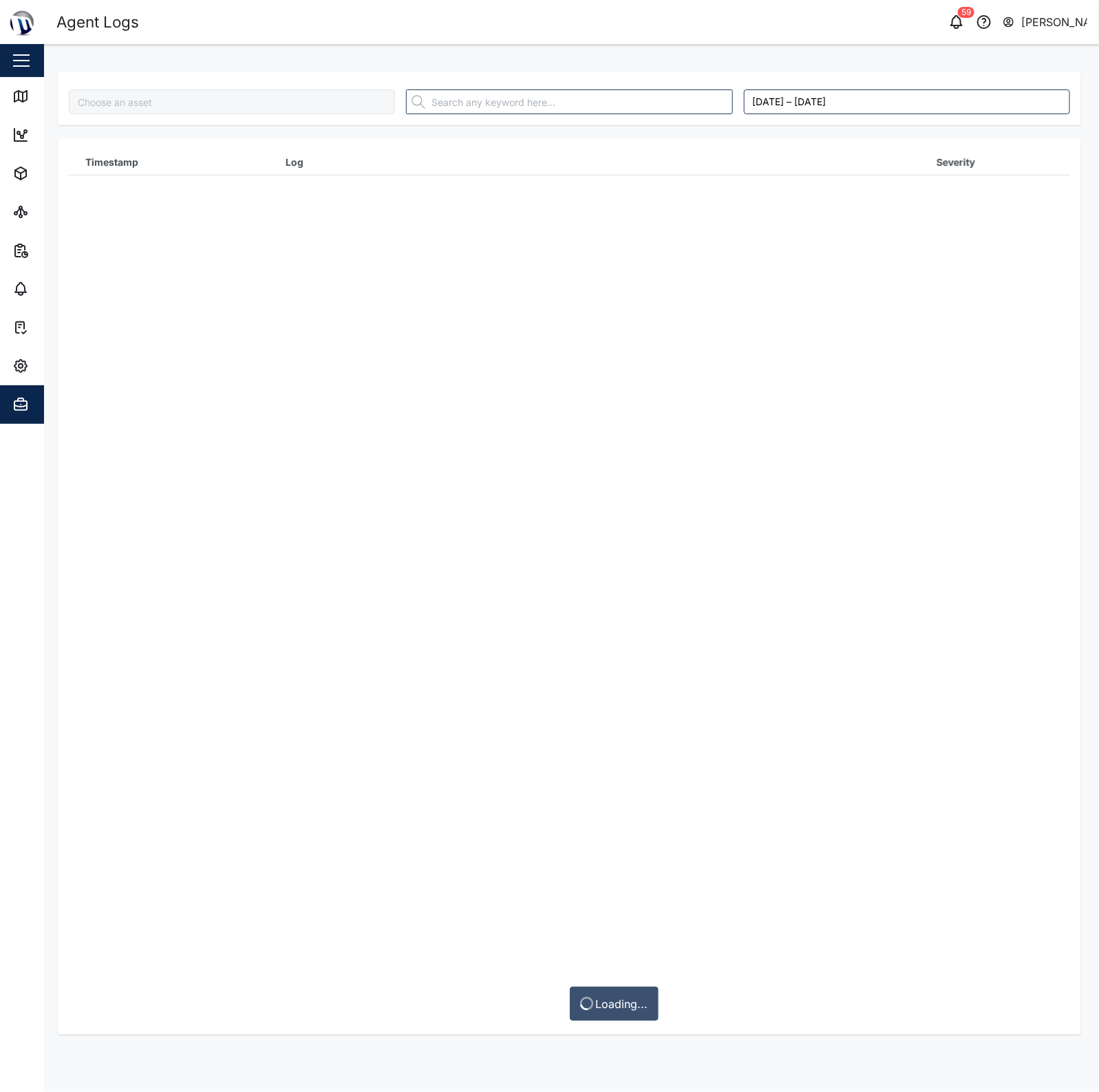
type input "Venturi FMS"
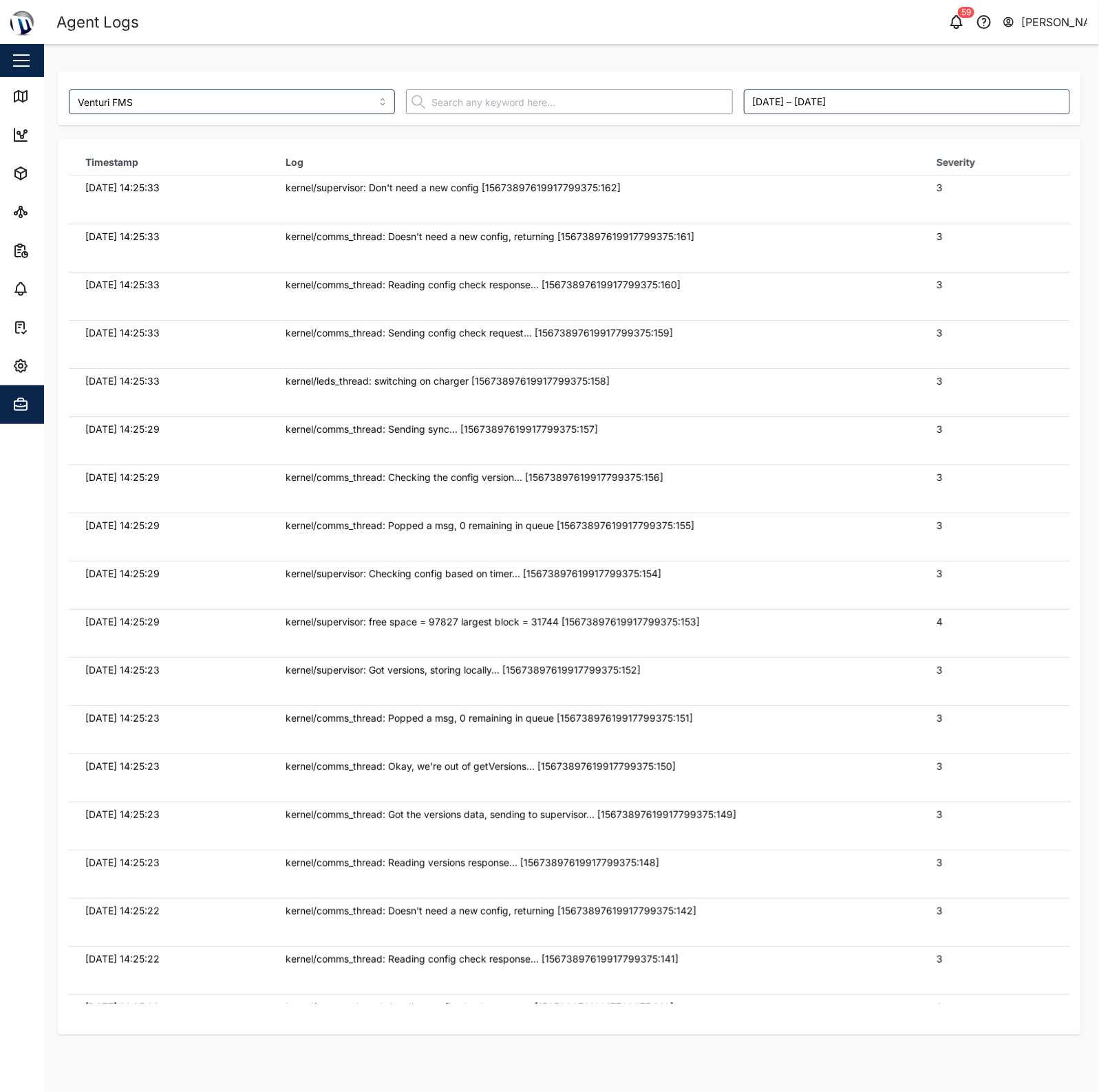
click at [629, 109] on input "text" at bounding box center [569, 102] width 326 height 25
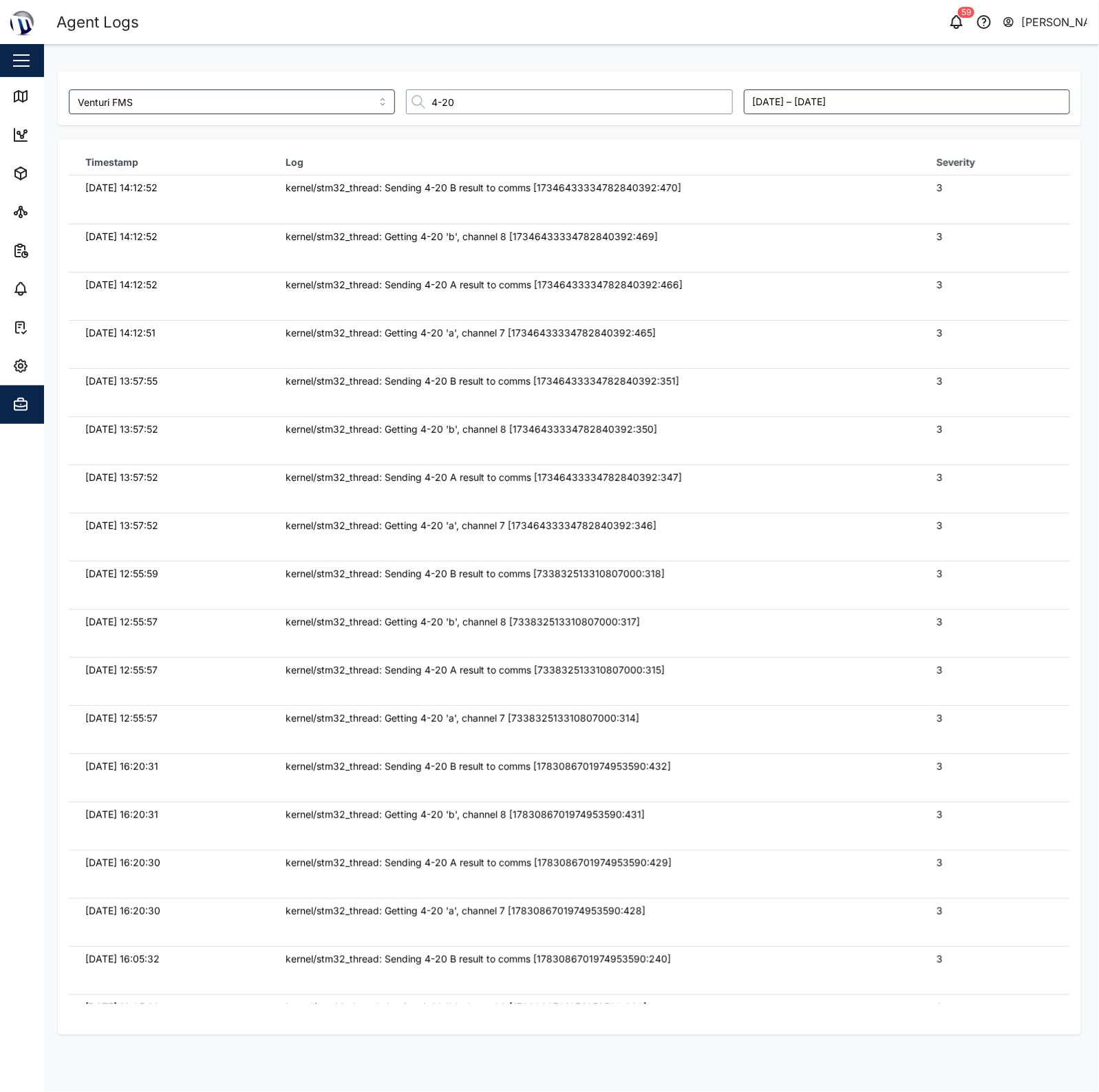
type input "4-20"
drag, startPoint x: 685, startPoint y: 176, endPoint x: 676, endPoint y: 261, distance: 85.5
click at [676, 176] on tbody "[DATE] 14:12:52 kernel/stm32_thread: Sending 4-20 B result to comms [1734643333…" at bounding box center [569, 176] width 1001 height 0
click at [676, 261] on td "kernel/stm32_thread: Getting 4-20 'b', channel 8 [17346433334782840392:469]" at bounding box center [594, 247] width 651 height 48
click at [42, 103] on div "Map" at bounding box center [51, 96] width 31 height 15
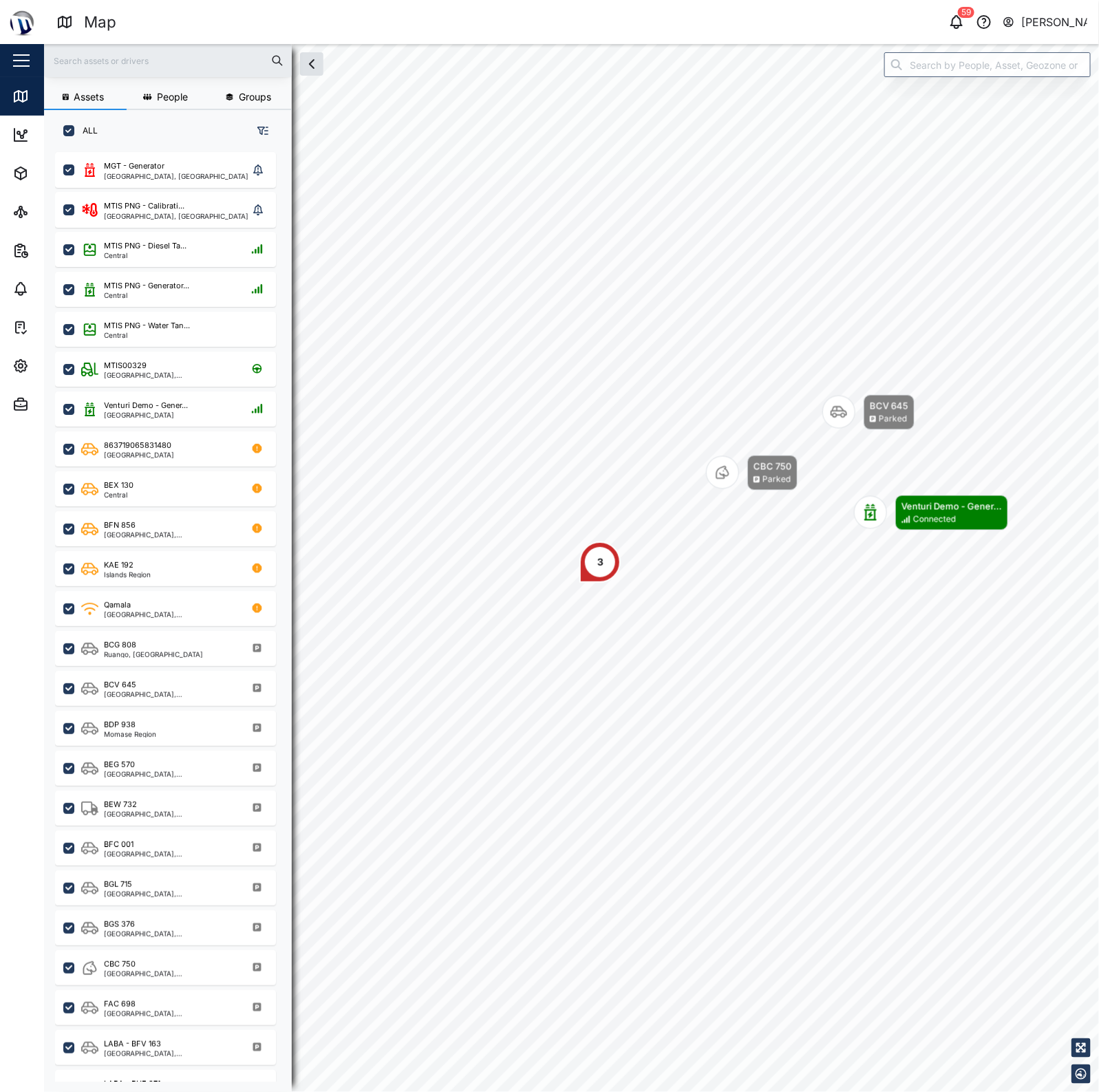
scroll to position [921, 214]
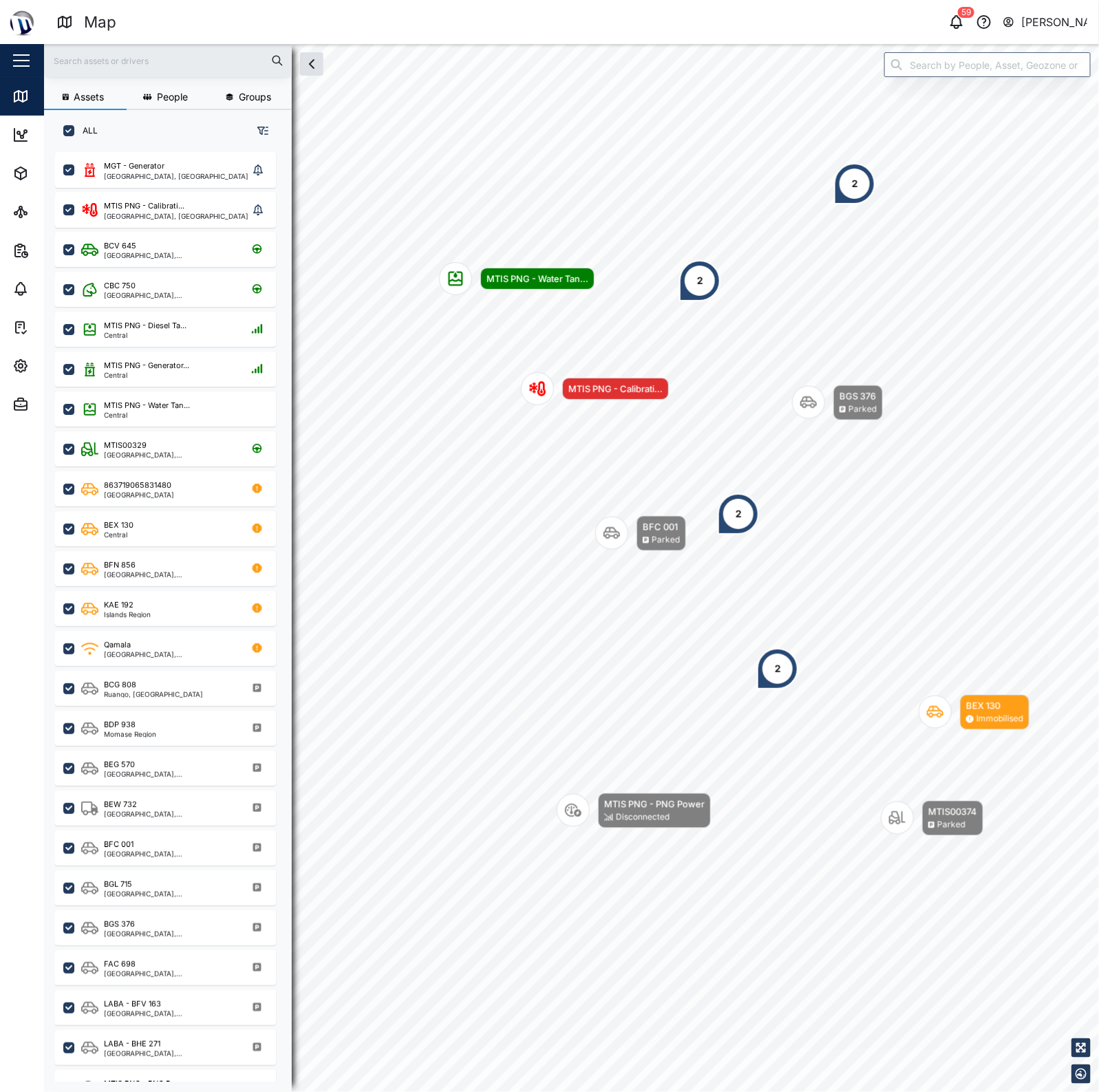
click at [896, 477] on body "Map 59 [PERSON_NAME] Close Map Dashboard Assets ATS Camera Generator Personnel …" at bounding box center [550, 546] width 1099 height 1092
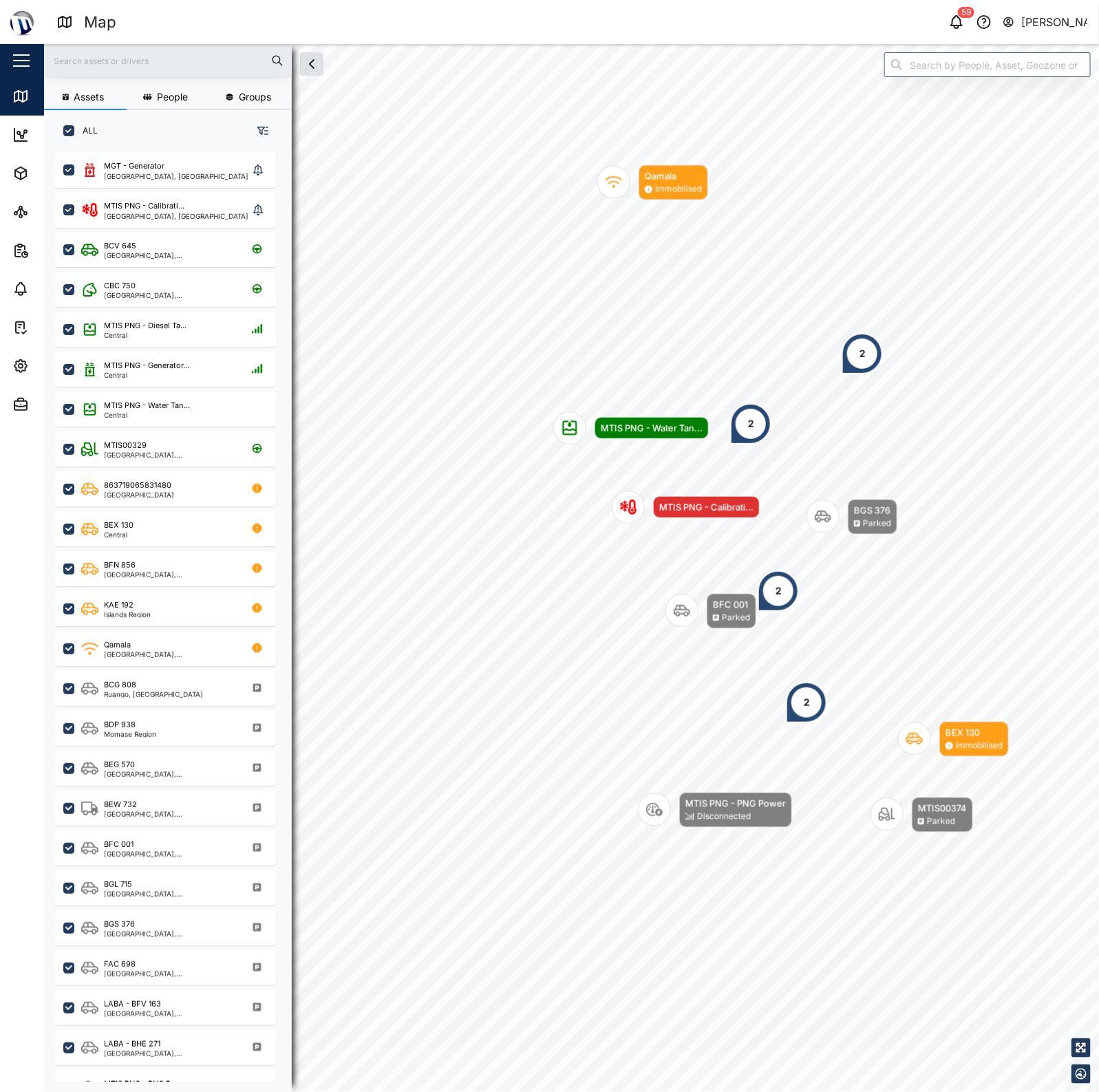
click at [710, 805] on div "MTIS PNG - PNG Power" at bounding box center [735, 804] width 100 height 14
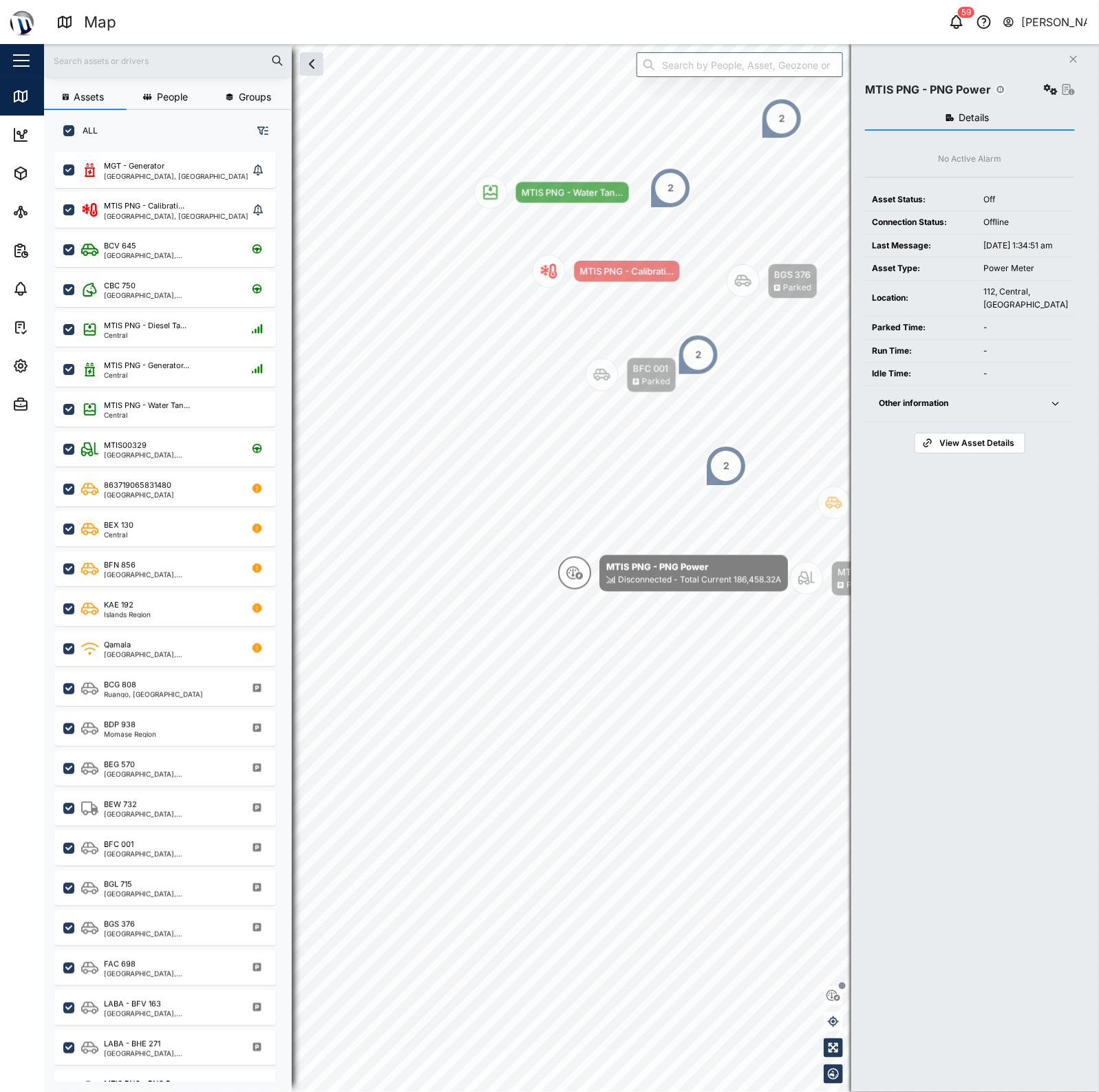
click at [1051, 87] on icon "button" at bounding box center [1051, 89] width 14 height 11
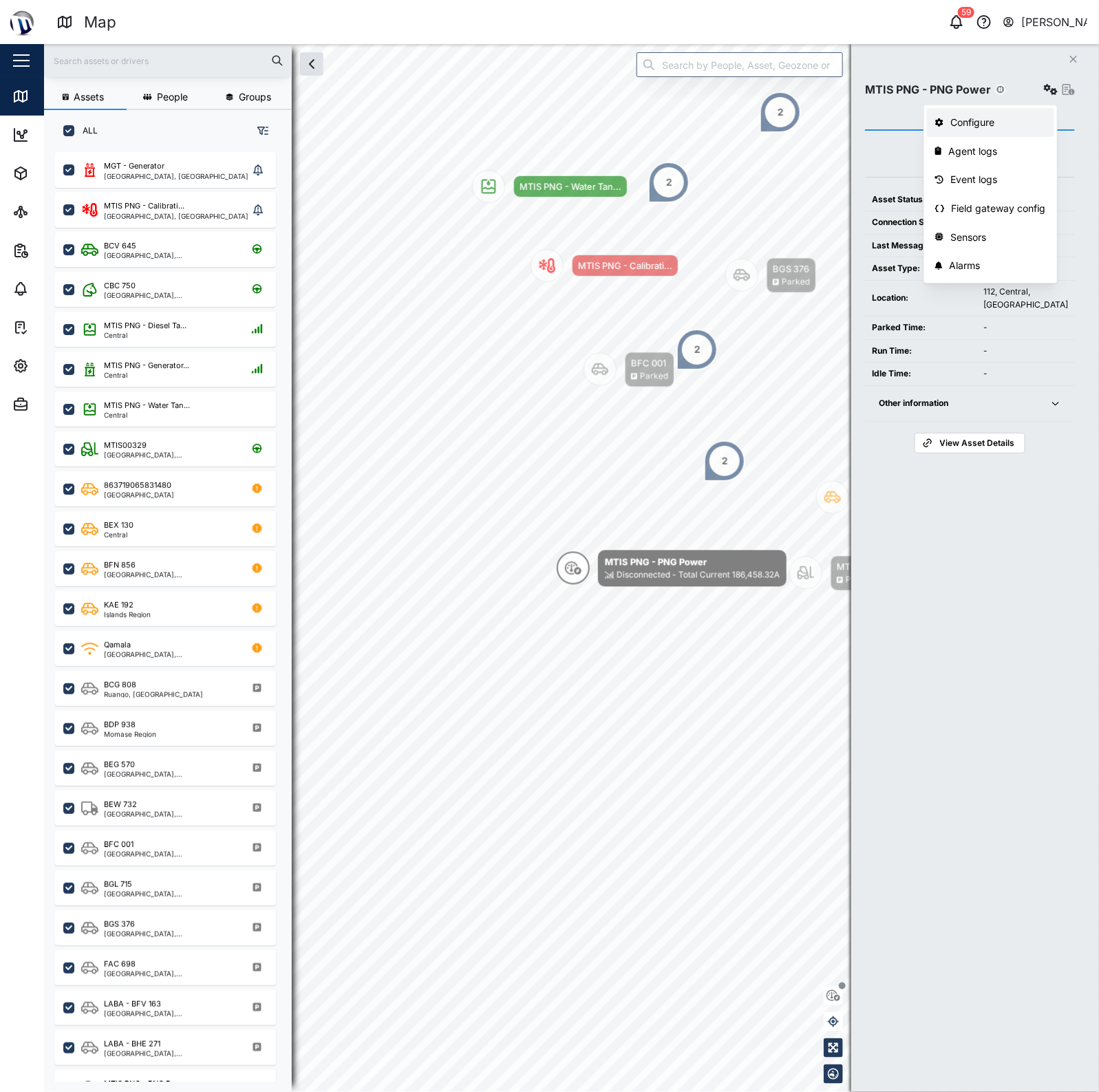
drag, startPoint x: 1021, startPoint y: 108, endPoint x: 1000, endPoint y: 112, distance: 21.4
click at [1000, 112] on link "Configure" at bounding box center [990, 122] width 127 height 29
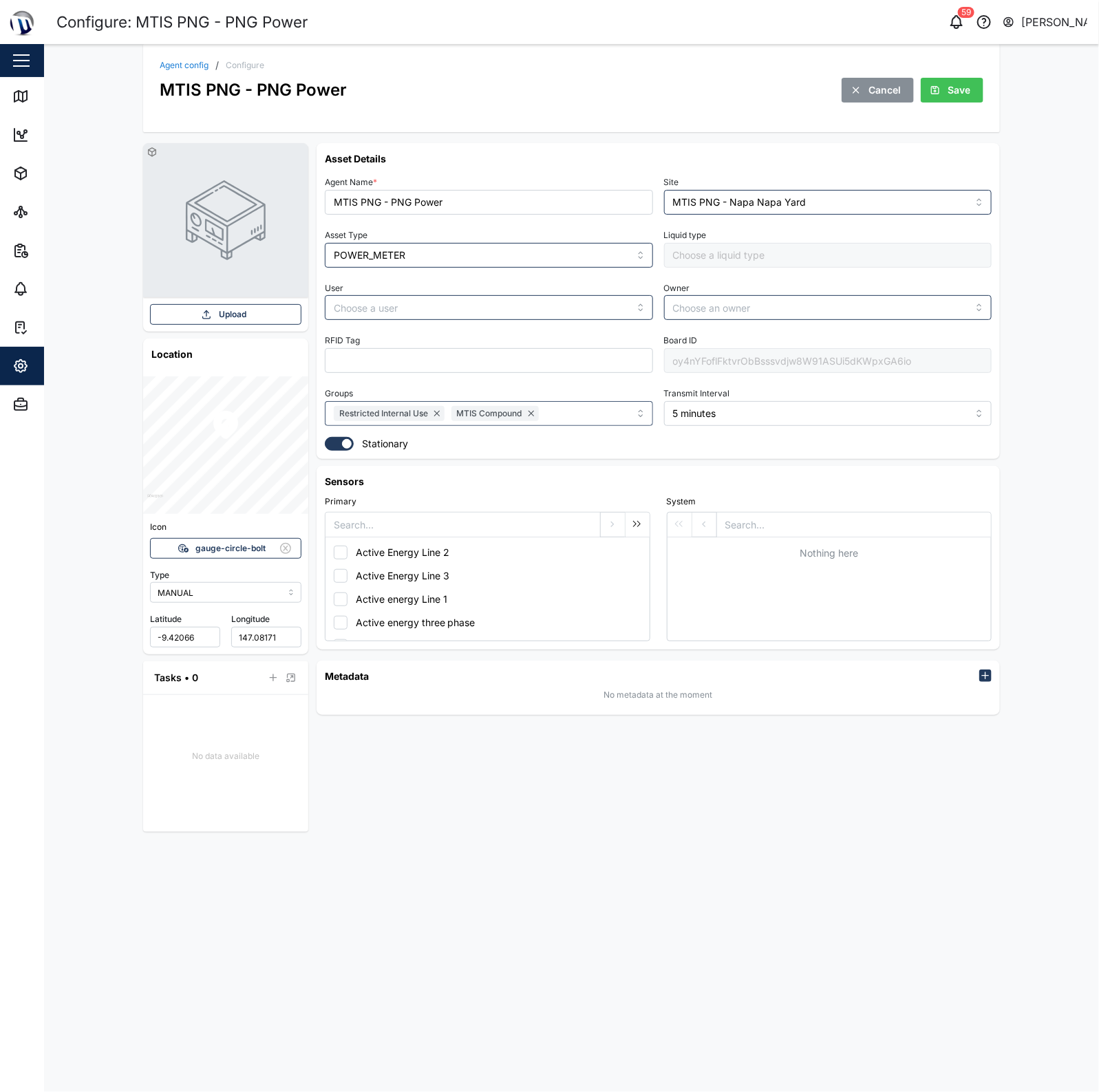
click at [751, 356] on div "oy4nYFoflFktvrObBsssvdjw8W91ASUi5dKWpxGA6io" at bounding box center [827, 360] width 328 height 25
click at [731, 360] on div "oy4nYFoflFktvrObBsssvdjw8W91ASUi5dKWpxGA6io" at bounding box center [827, 360] width 328 height 25
click at [561, 163] on h6 "Asset Details" at bounding box center [658, 158] width 667 height 14
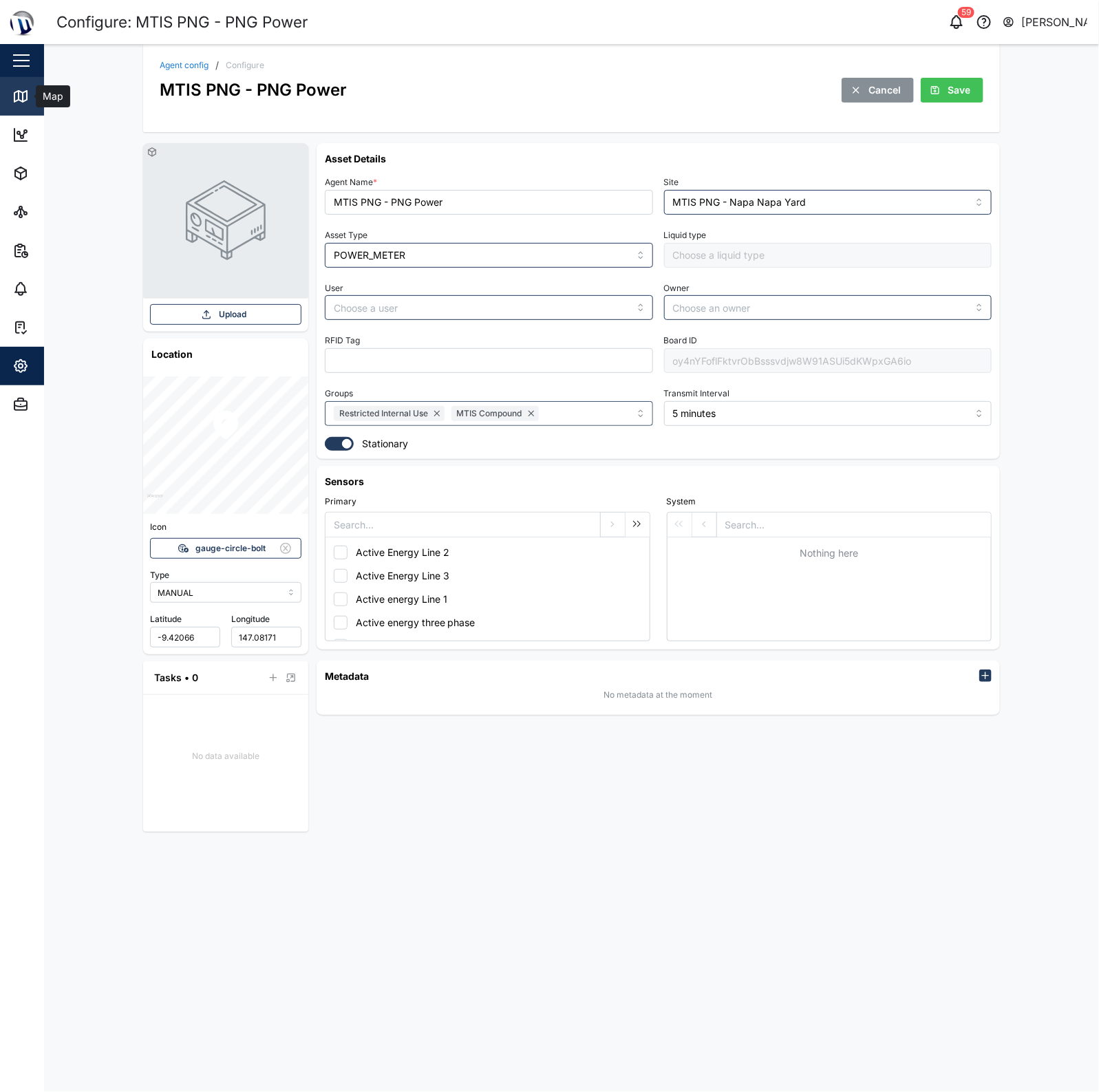
click at [4, 102] on link "Map" at bounding box center [89, 97] width 178 height 39
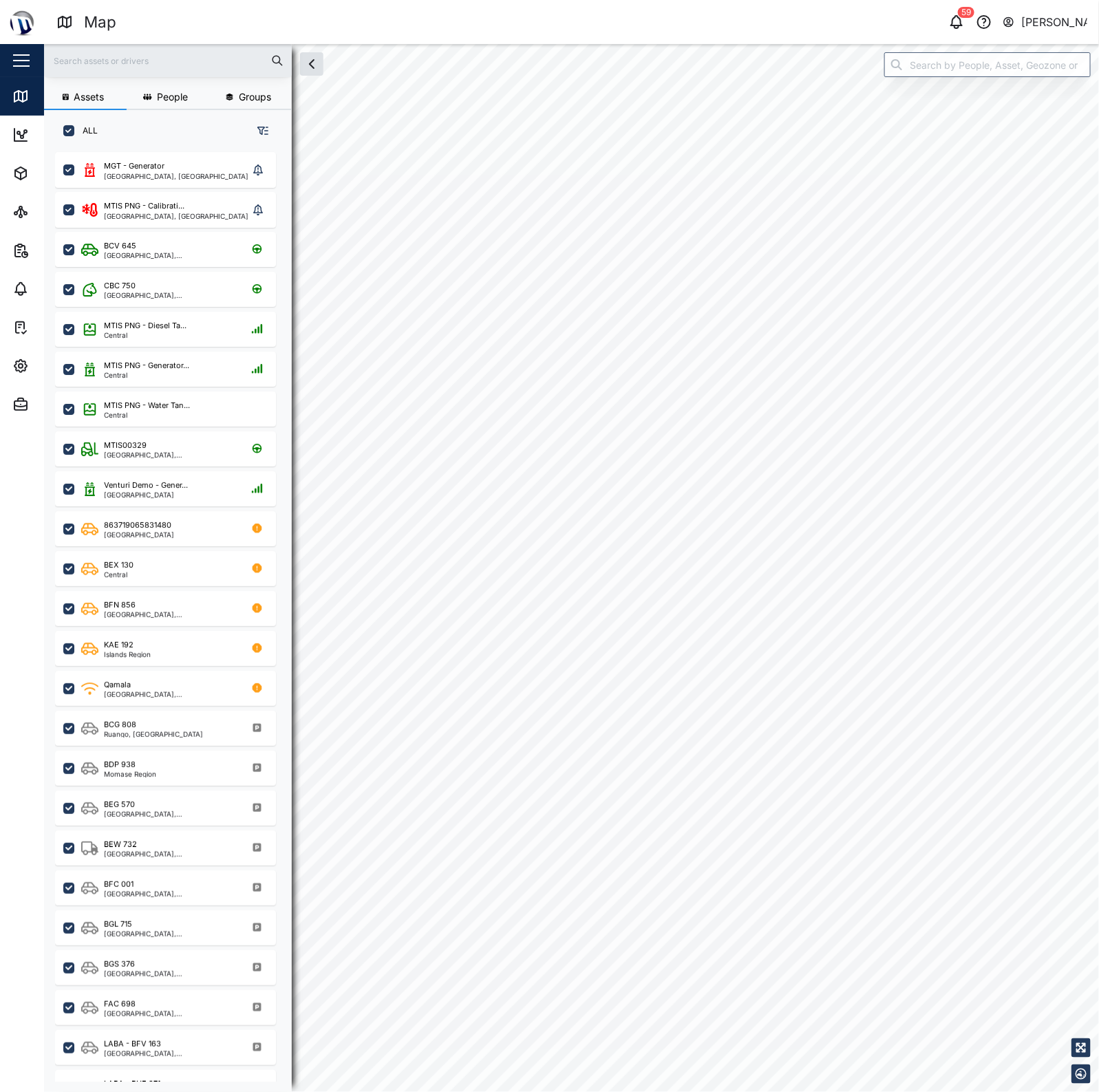
scroll to position [14, 14]
checkbox input "true"
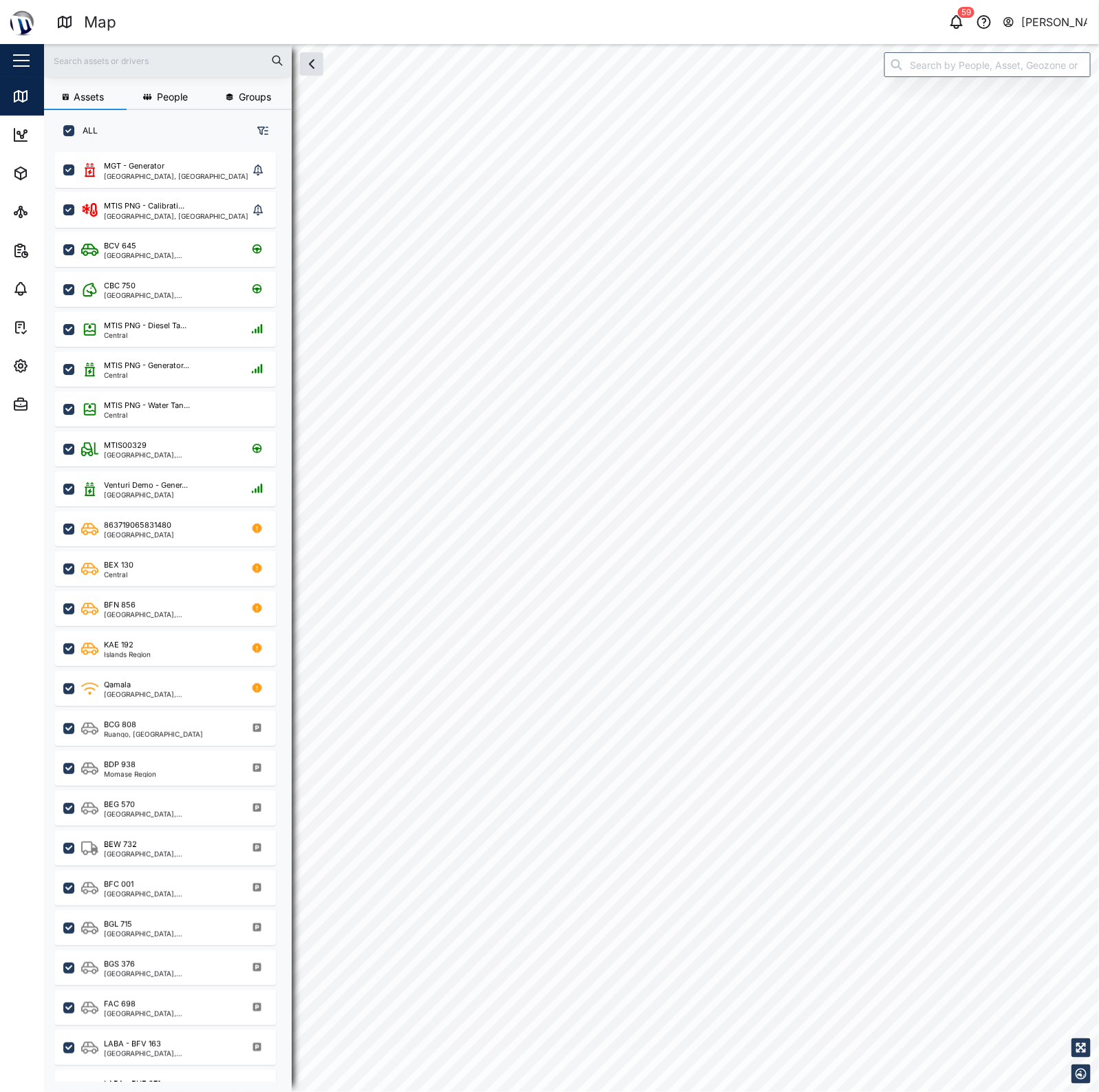
checkbox input "true"
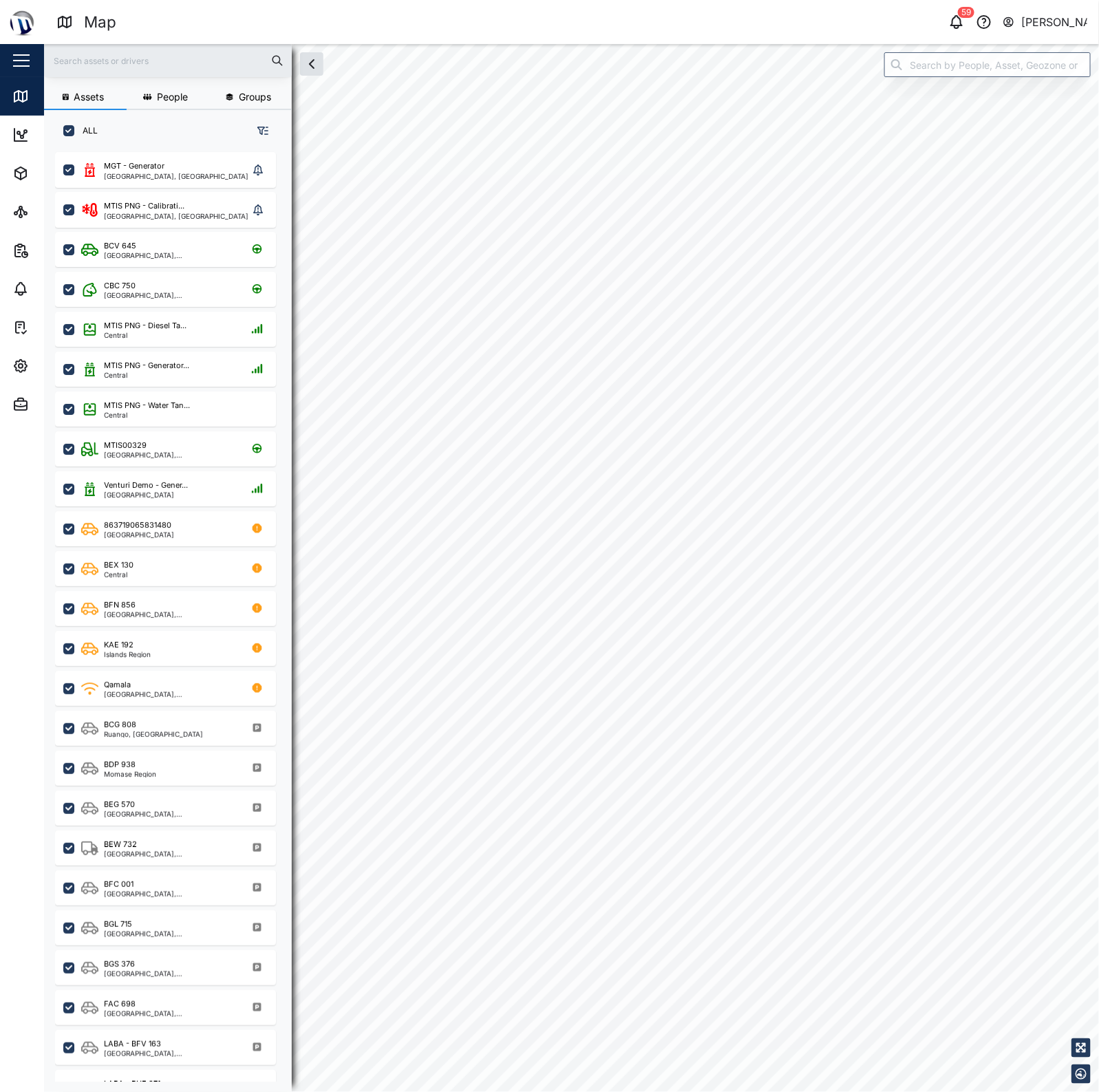
checkbox input "true"
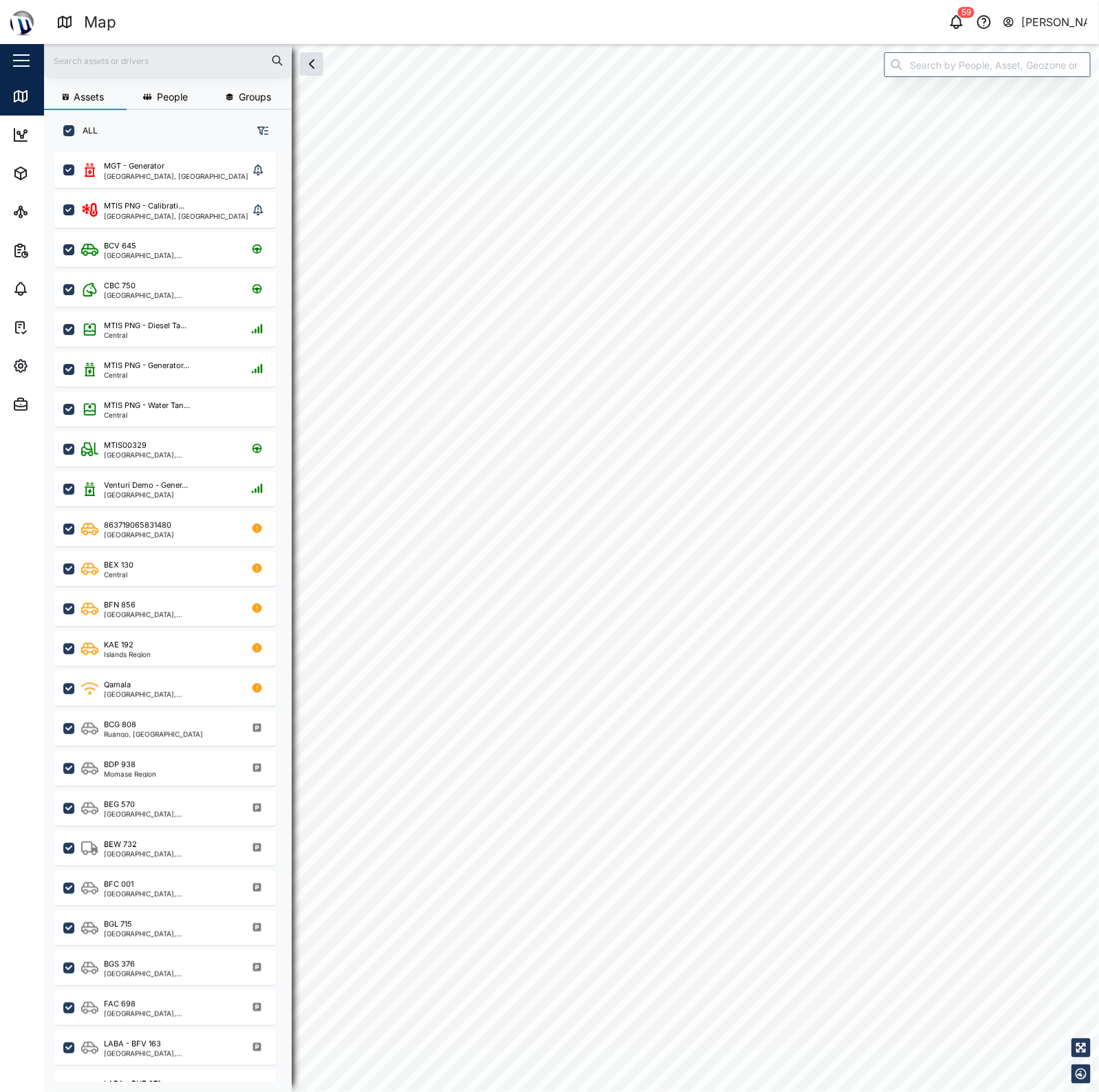
checkbox input "true"
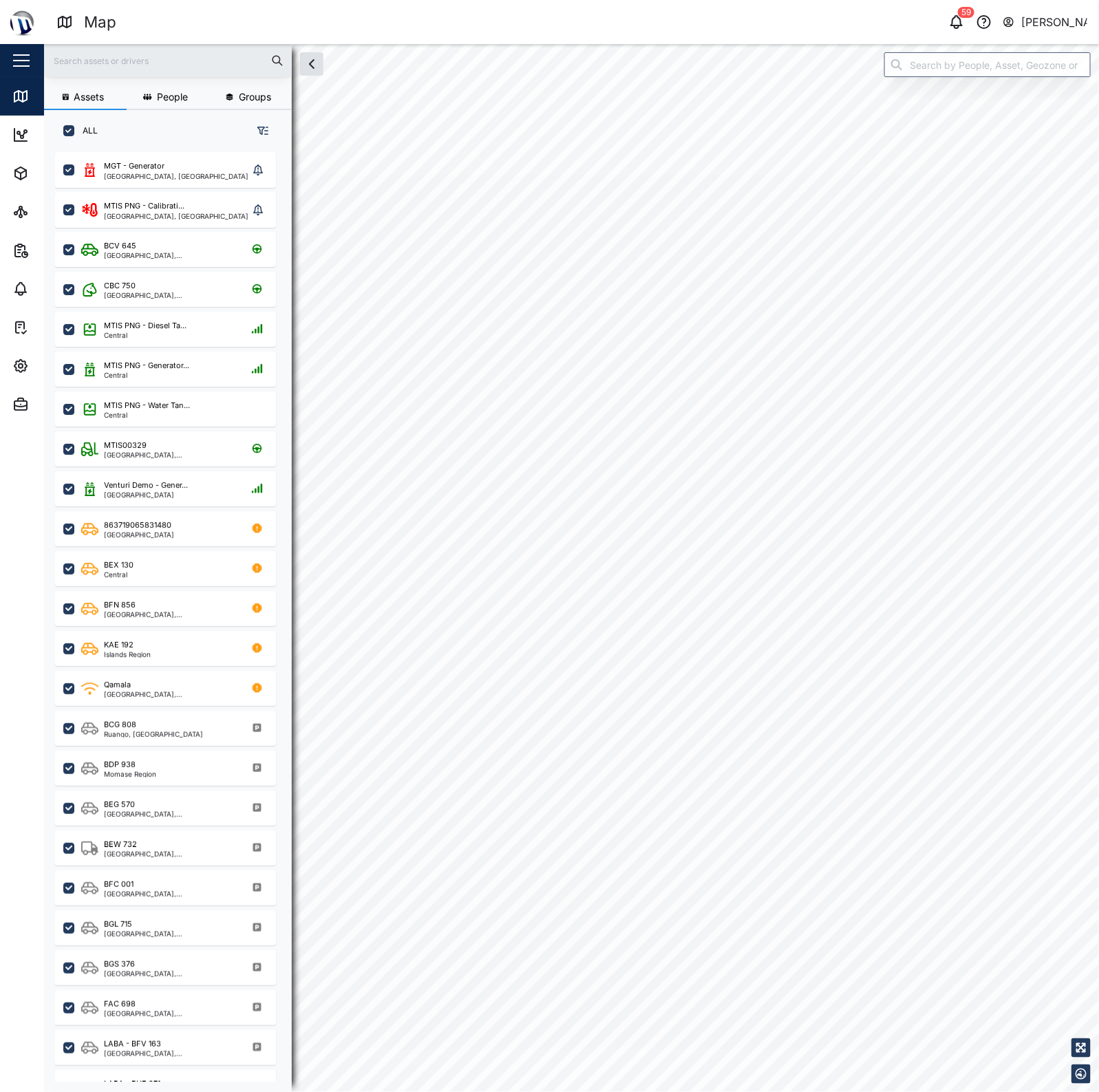
checkbox input "true"
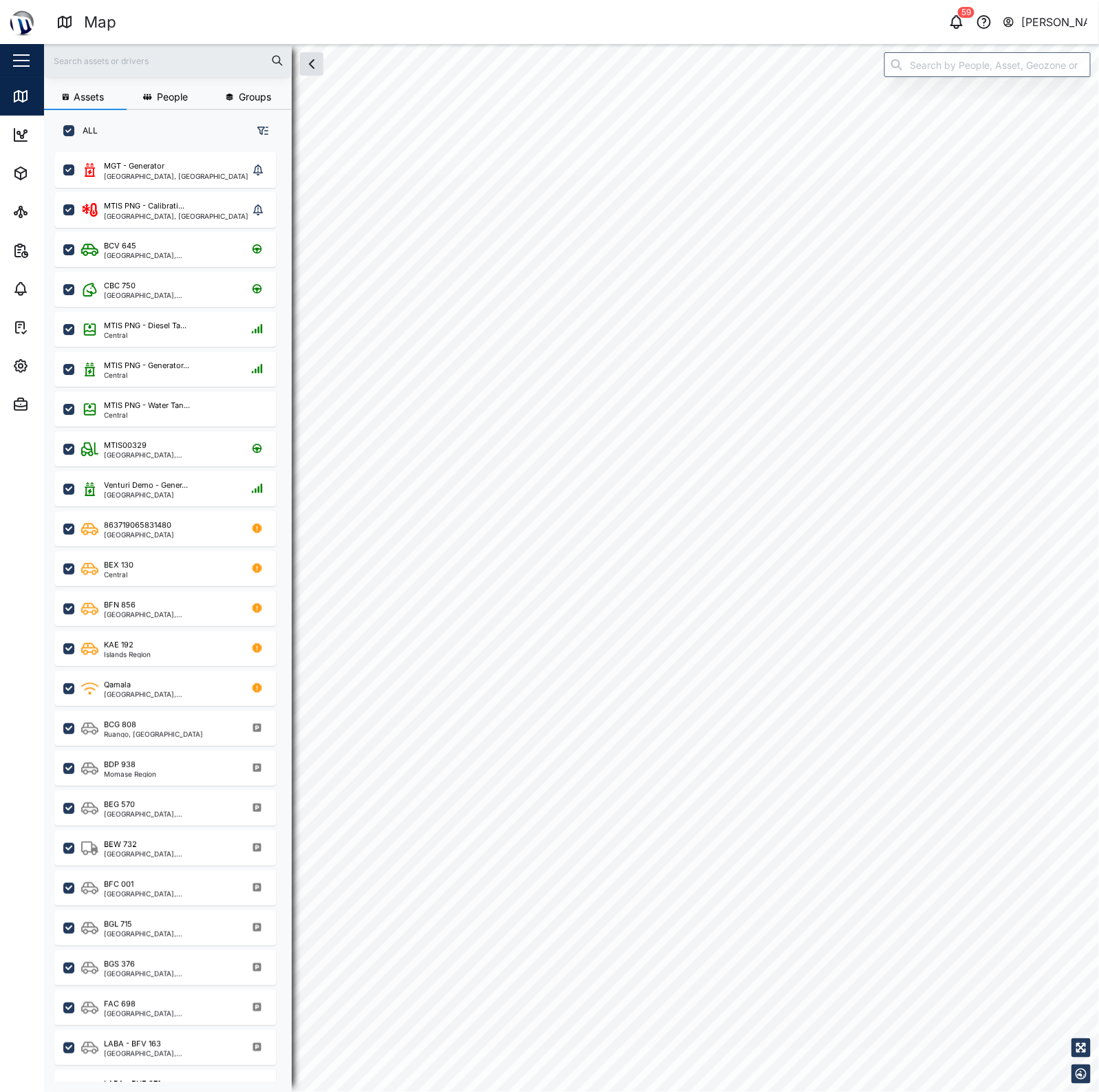
checkbox input "true"
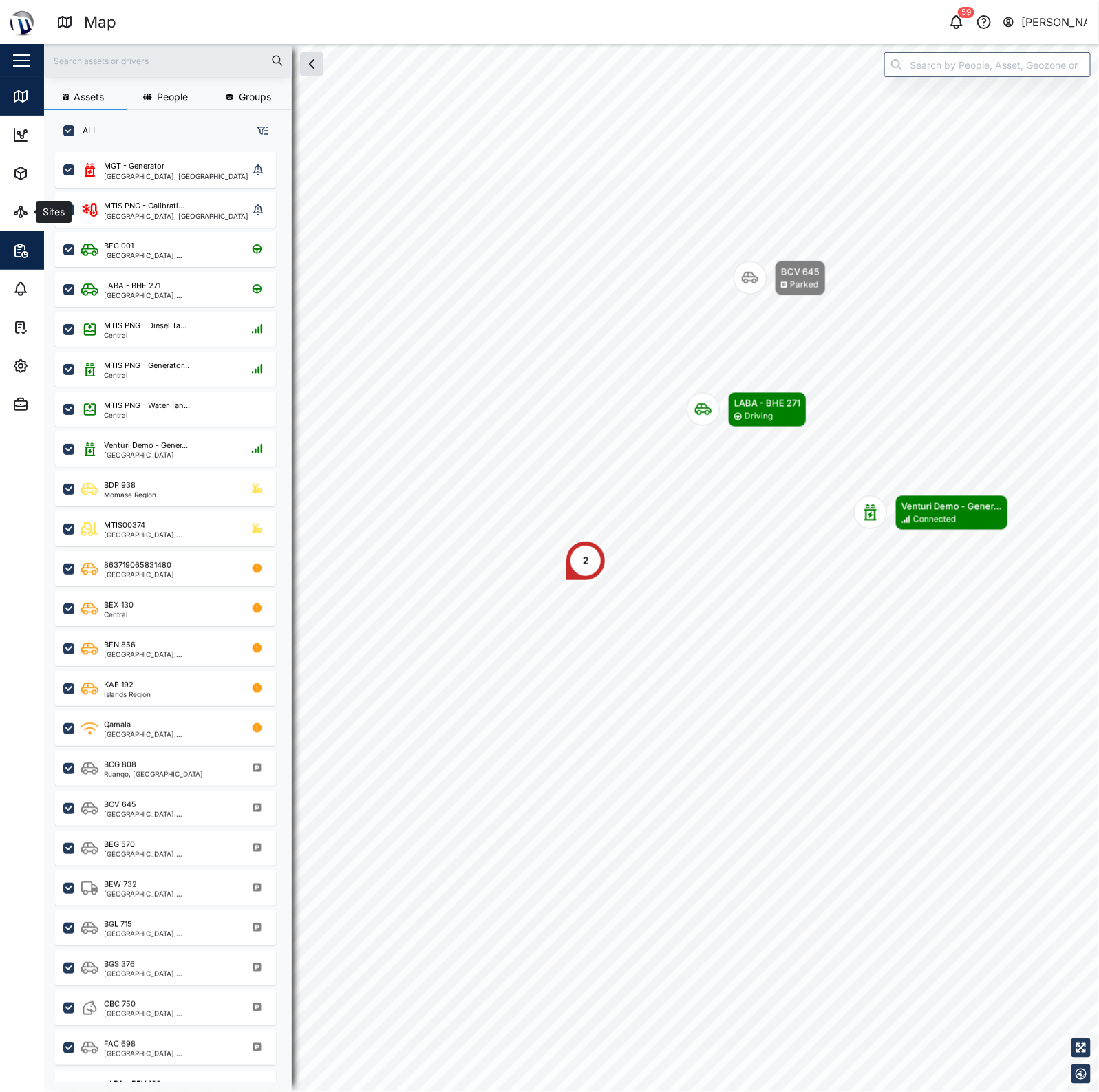
drag, startPoint x: 8, startPoint y: 215, endPoint x: 41, endPoint y: 267, distance: 61.6
click at [8, 215] on link "Sites" at bounding box center [89, 212] width 178 height 39
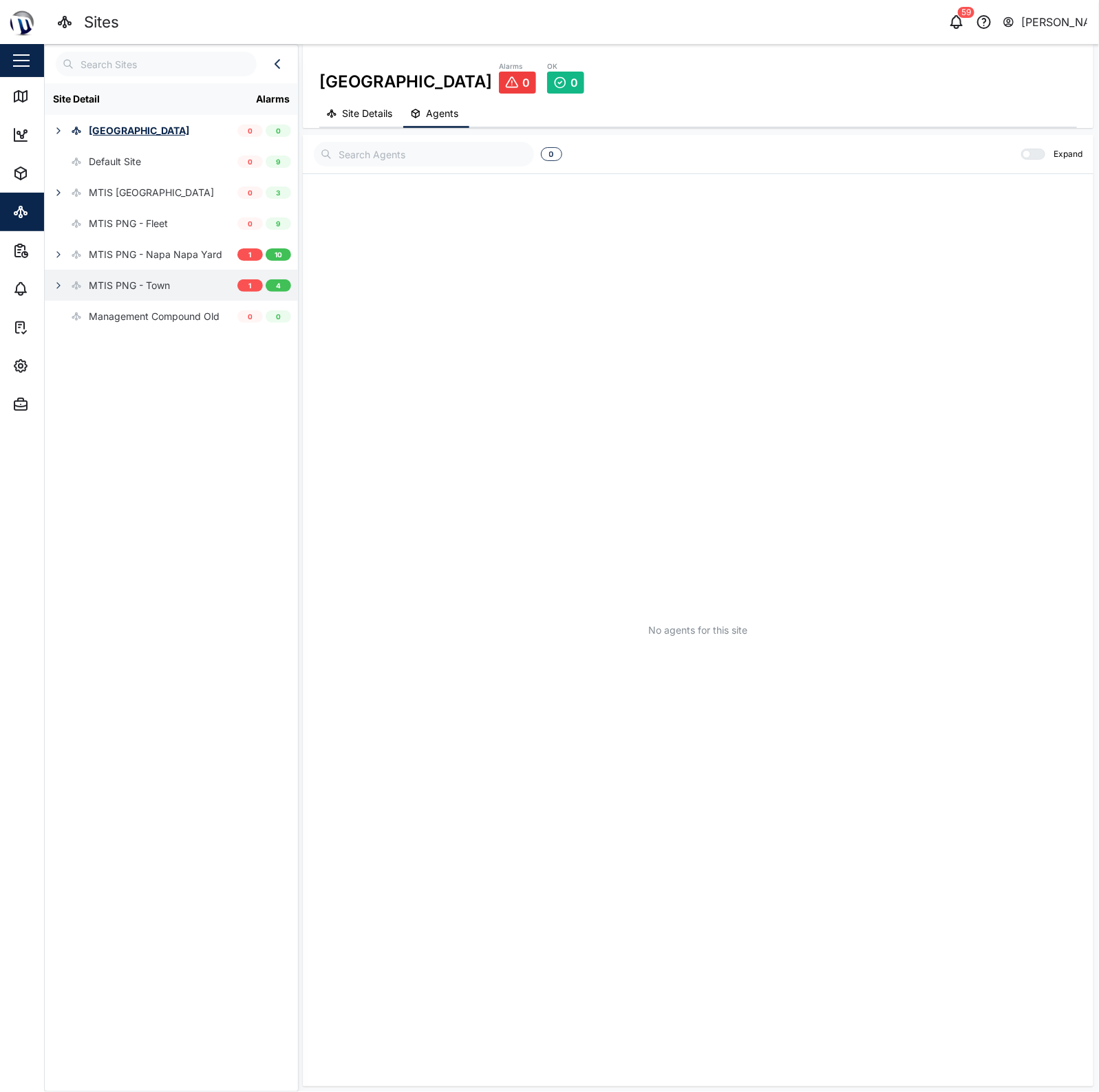
click at [128, 296] on div "MTIS PNG - Town" at bounding box center [107, 285] width 125 height 31
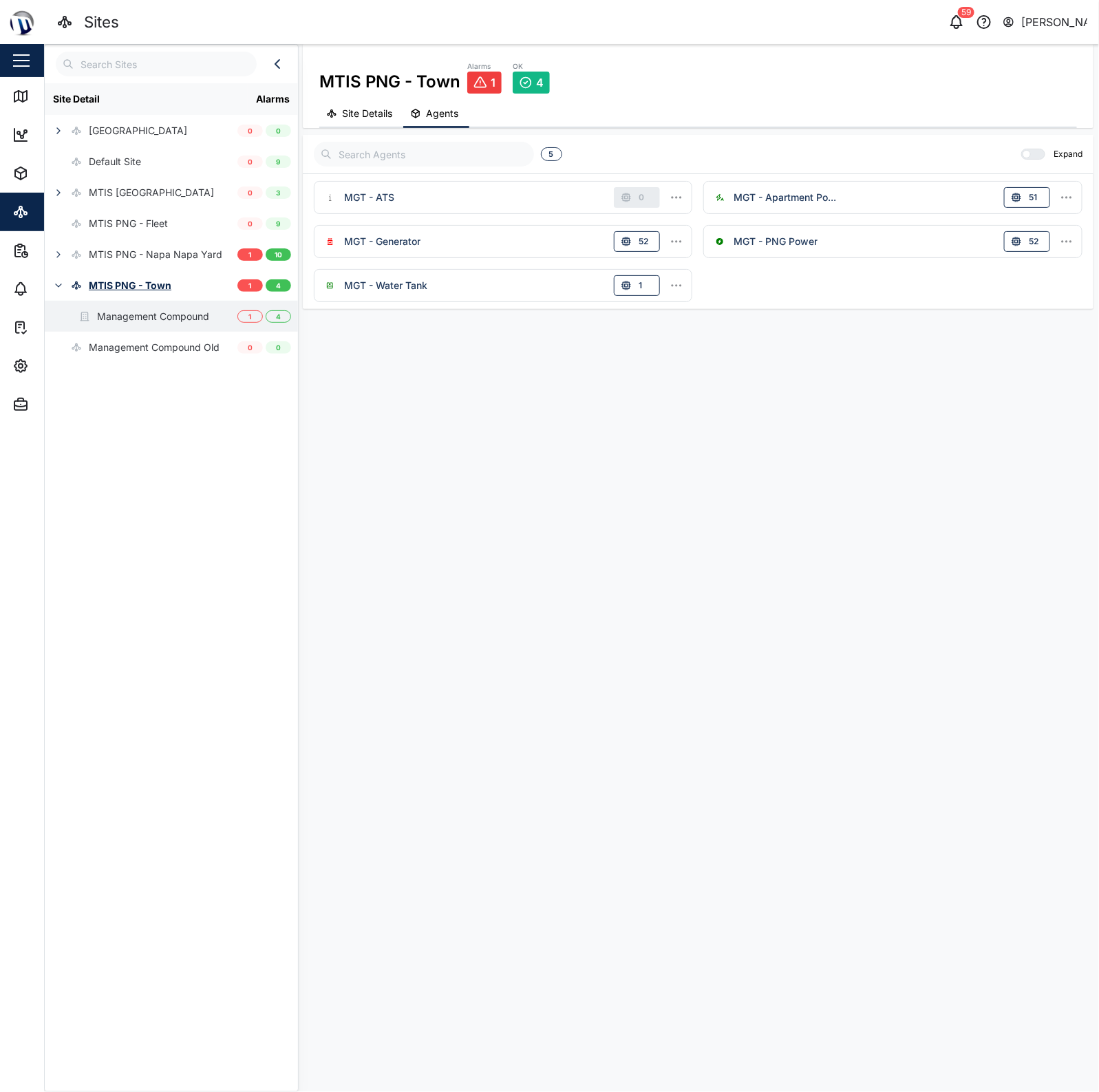
click at [166, 325] on div "Management Compound" at bounding box center [127, 316] width 164 height 31
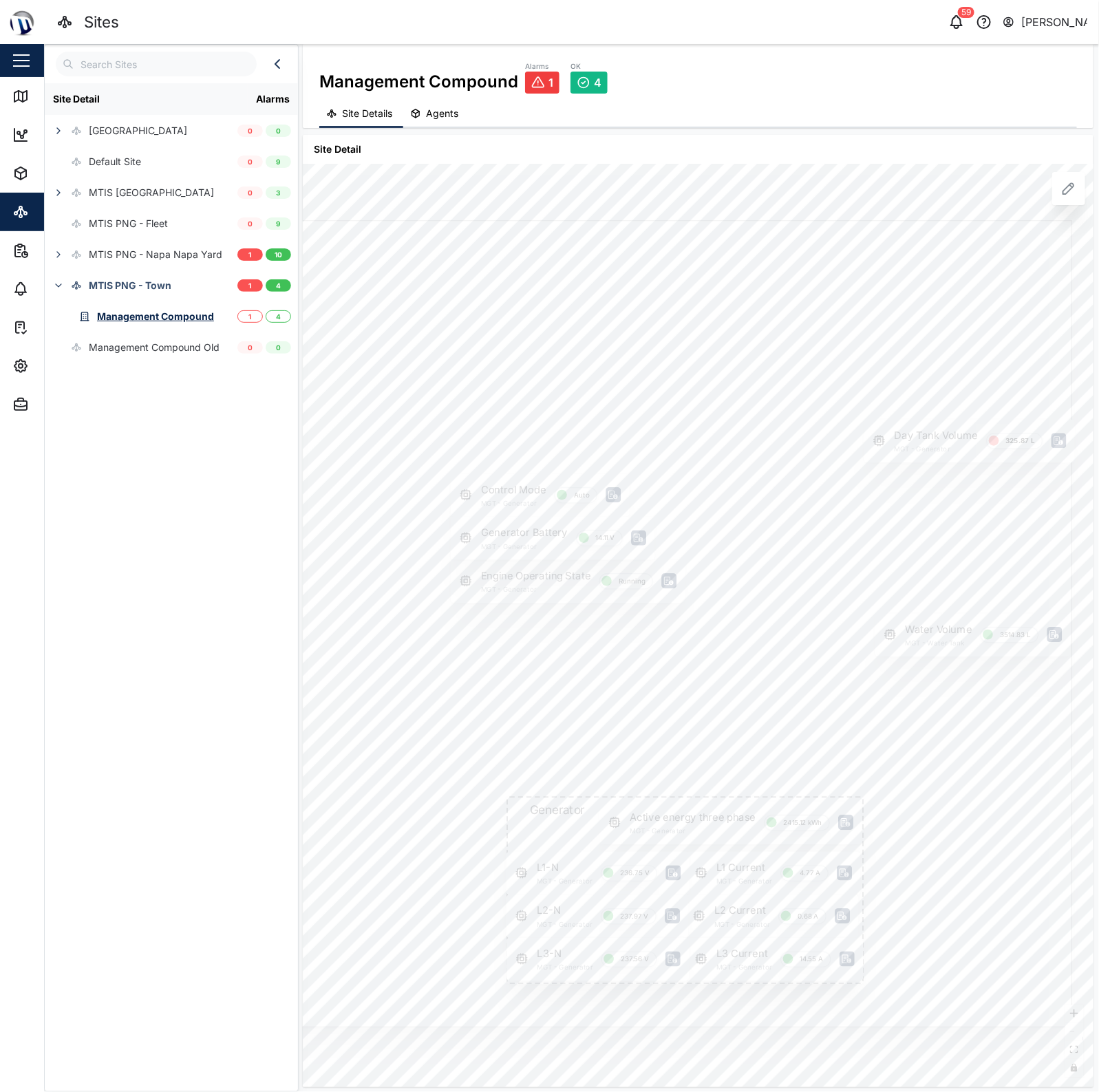
drag, startPoint x: 862, startPoint y: 528, endPoint x: 693, endPoint y: 504, distance: 170.7
click at [693, 504] on div at bounding box center [468, 623] width 1209 height 807
drag, startPoint x: 913, startPoint y: 486, endPoint x: 909, endPoint y: 501, distance: 15.5
click at [921, 499] on div at bounding box center [682, 554] width 604 height 404
drag, startPoint x: 906, startPoint y: 492, endPoint x: 807, endPoint y: 486, distance: 99.2
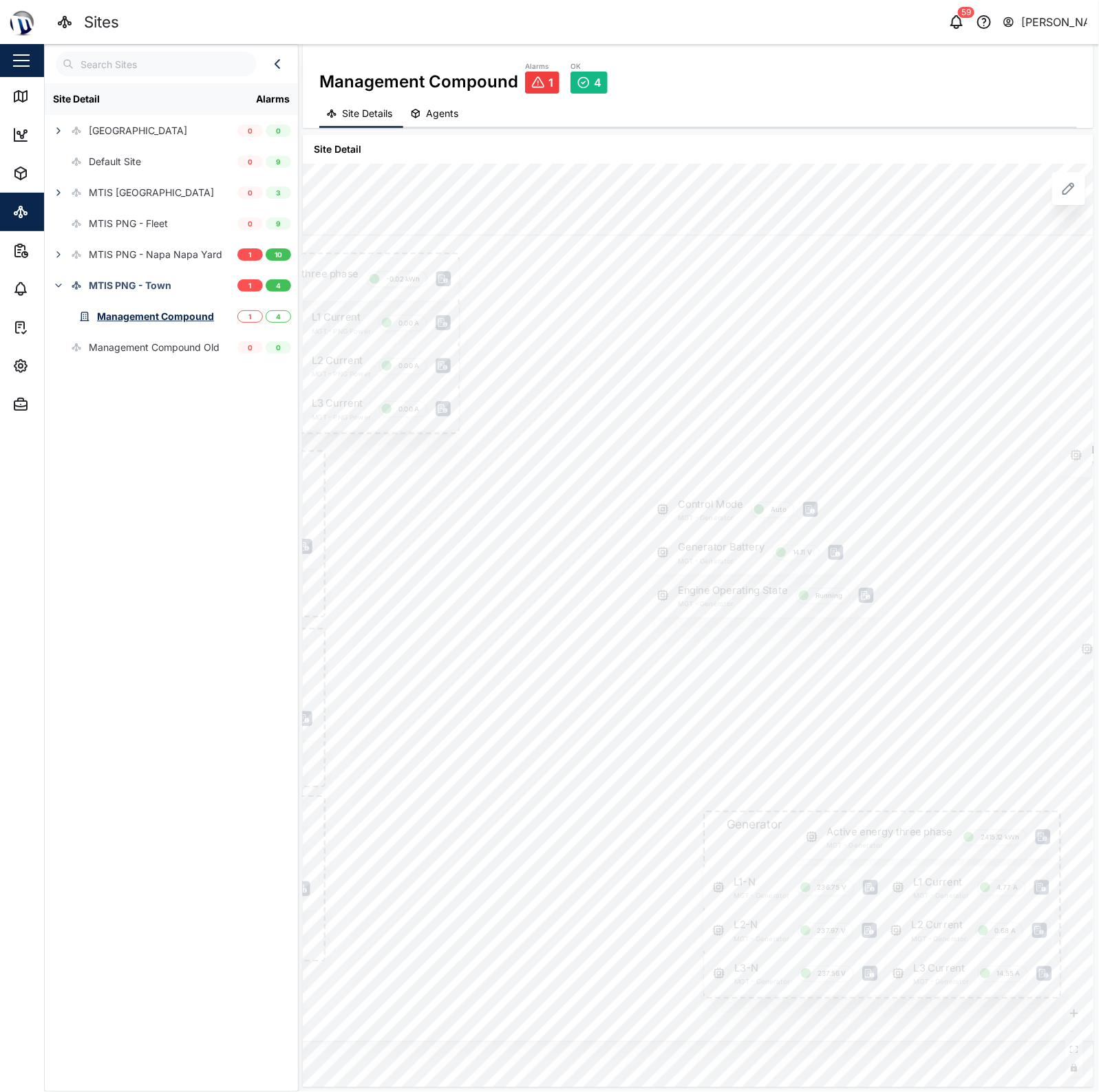
click at [806, 489] on div at bounding box center [665, 638] width 1209 height 807
drag, startPoint x: 784, startPoint y: 485, endPoint x: 824, endPoint y: 492, distance: 40.6
click at [824, 492] on div at bounding box center [673, 574] width 719 height 480
drag, startPoint x: 826, startPoint y: 492, endPoint x: 807, endPoint y: 505, distance: 23.0
click at [807, 505] on div at bounding box center [639, 629] width 1016 height 679
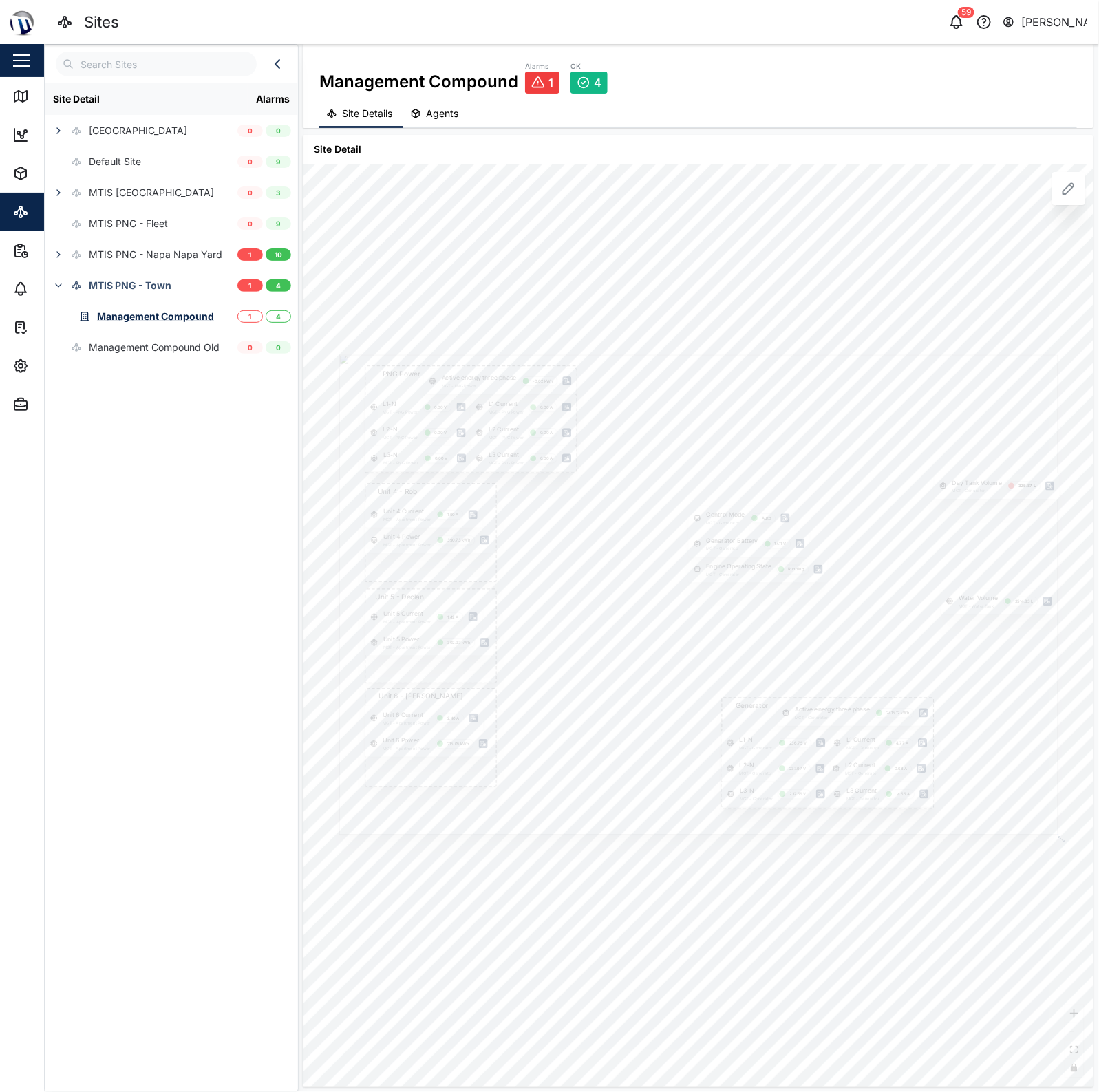
drag, startPoint x: 827, startPoint y: 509, endPoint x: 862, endPoint y: 518, distance: 36.1
click at [862, 514] on div at bounding box center [699, 595] width 719 height 480
drag, startPoint x: 820, startPoint y: 525, endPoint x: 964, endPoint y: 527, distance: 144.0
click at [964, 527] on div "Control Mode MGT - Generator Auto" at bounding box center [900, 524] width 127 height 30
drag, startPoint x: 937, startPoint y: 511, endPoint x: 972, endPoint y: 514, distance: 35.1
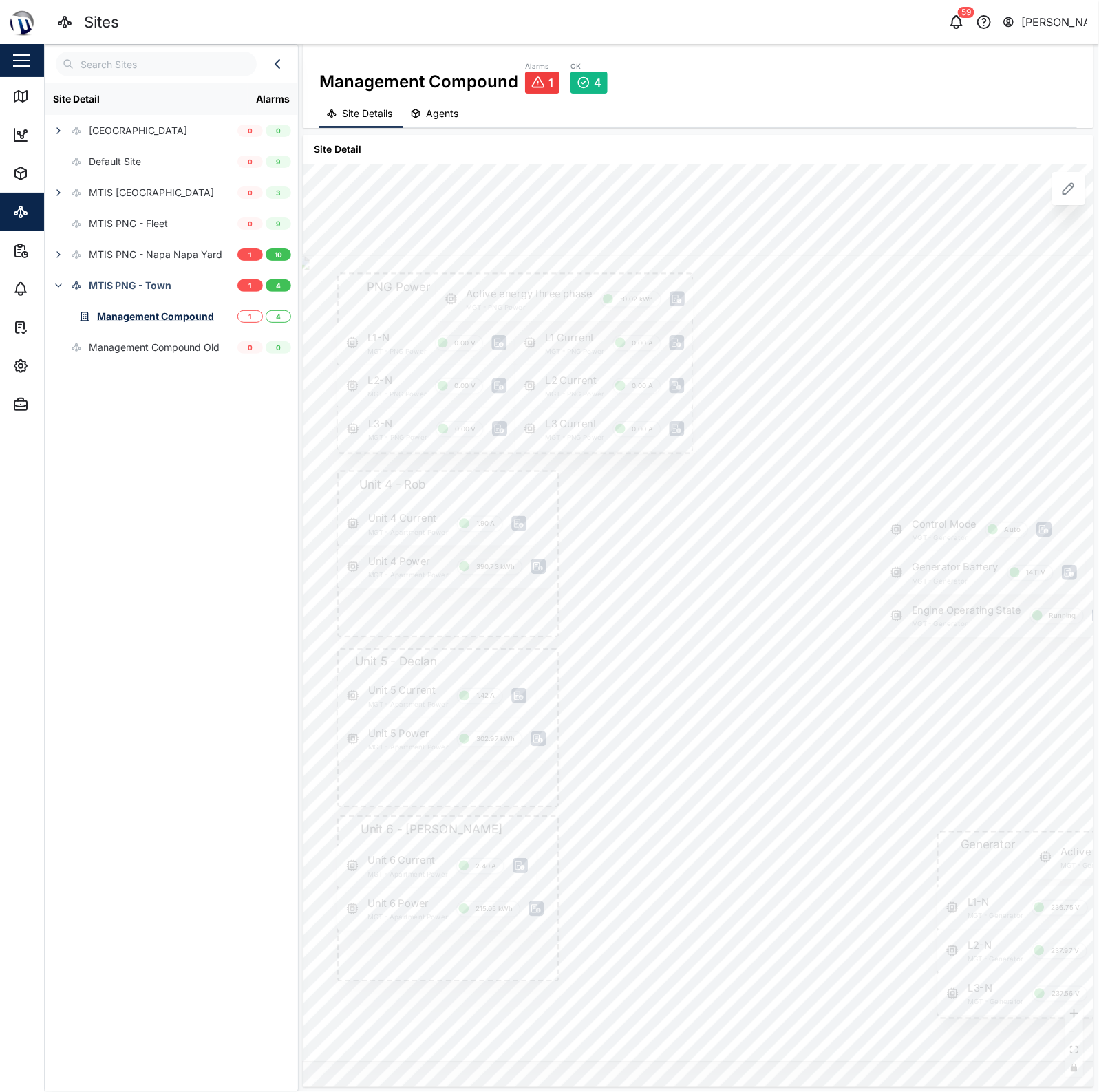
click at [972, 514] on div "Control Mode MGT - Generator Auto" at bounding box center [971, 529] width 178 height 43
drag, startPoint x: 972, startPoint y: 514, endPoint x: 986, endPoint y: 422, distance: 93.1
click at [986, 422] on div "Control Mode MGT - Generator Auto" at bounding box center [984, 439] width 178 height 43
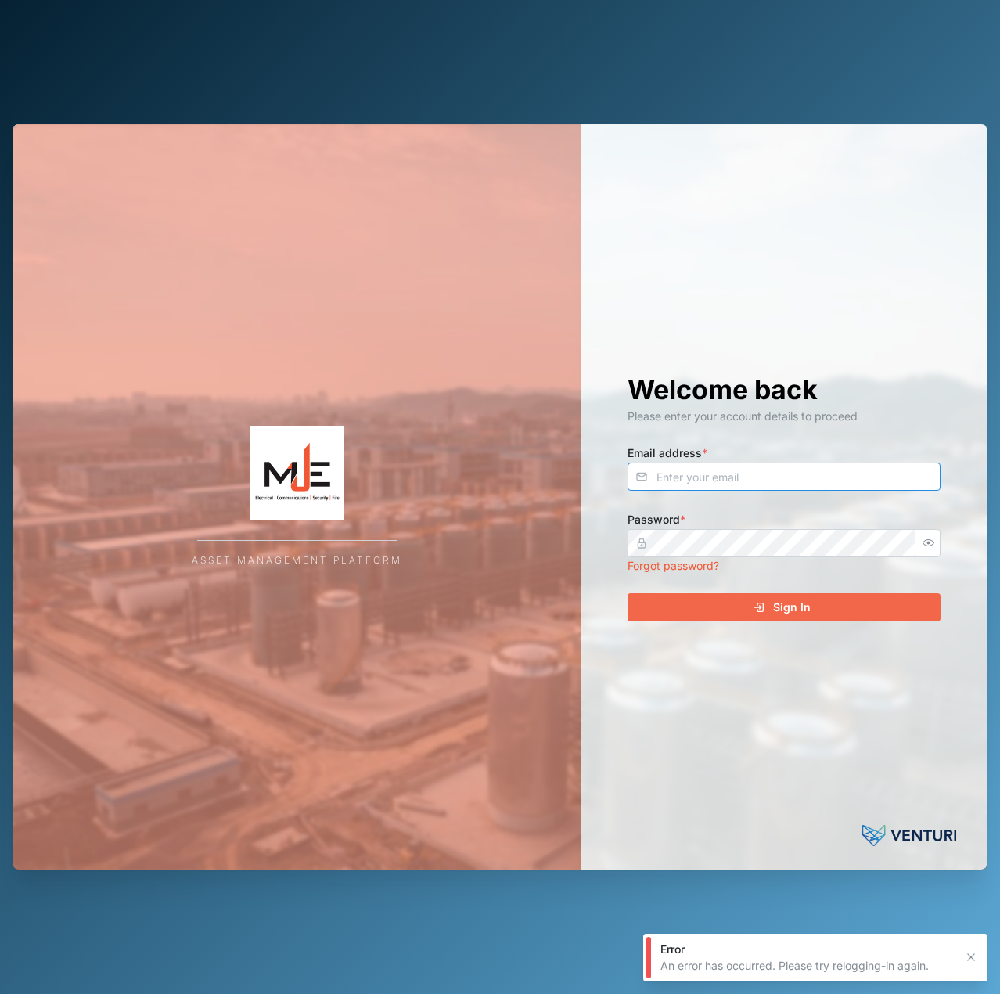
drag, startPoint x: 724, startPoint y: 472, endPoint x: 733, endPoint y: 464, distance: 11.6
click at [731, 466] on input "Email address *" at bounding box center [784, 477] width 313 height 28
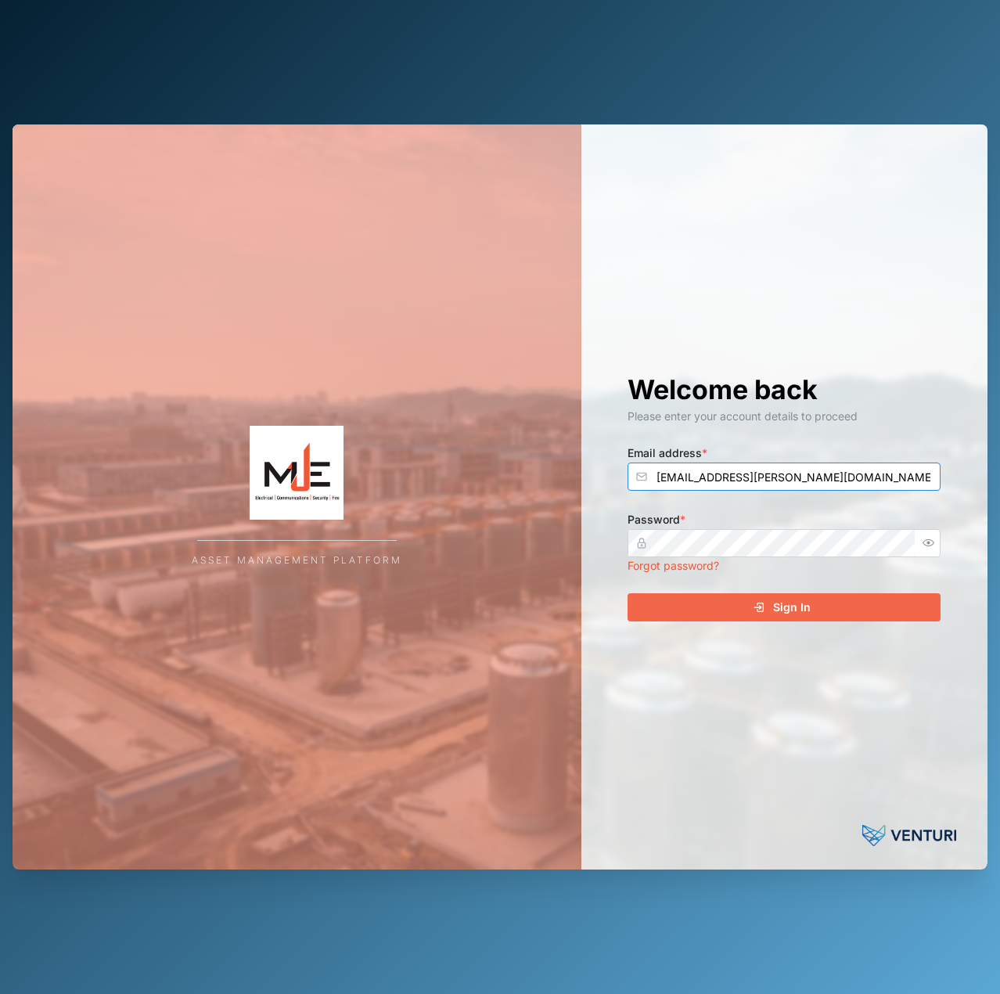
type input "declan.delahunty@venturi.io"
click at [628, 593] on button "Sign In" at bounding box center [784, 607] width 313 height 28
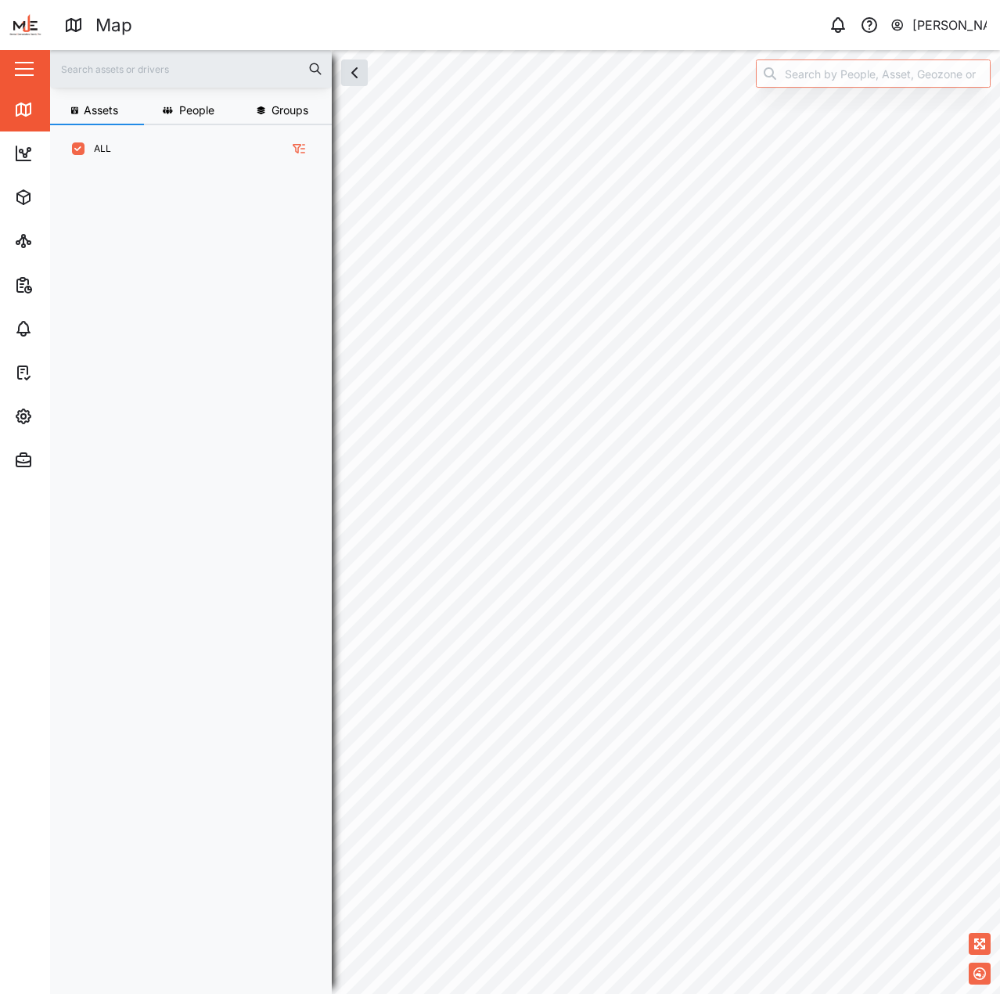
scroll to position [802, 245]
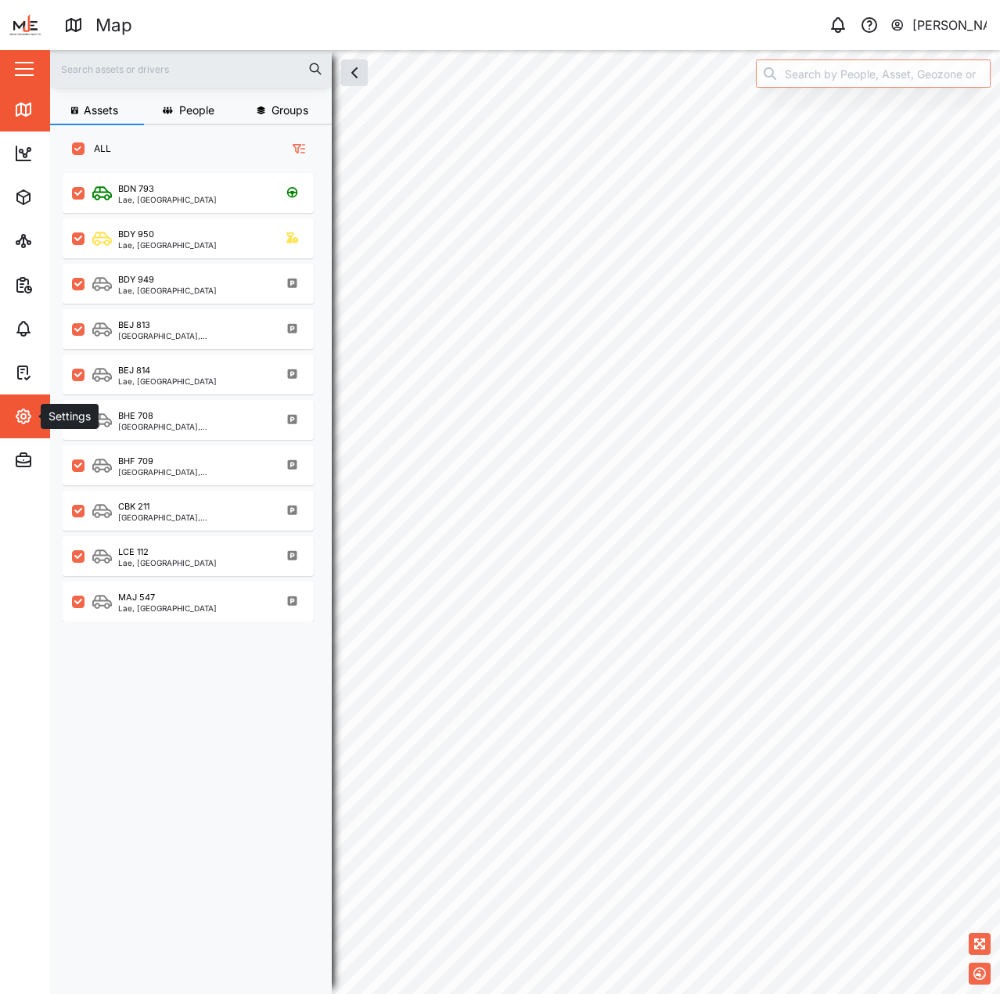
click at [13, 412] on button "Settings" at bounding box center [101, 416] width 203 height 44
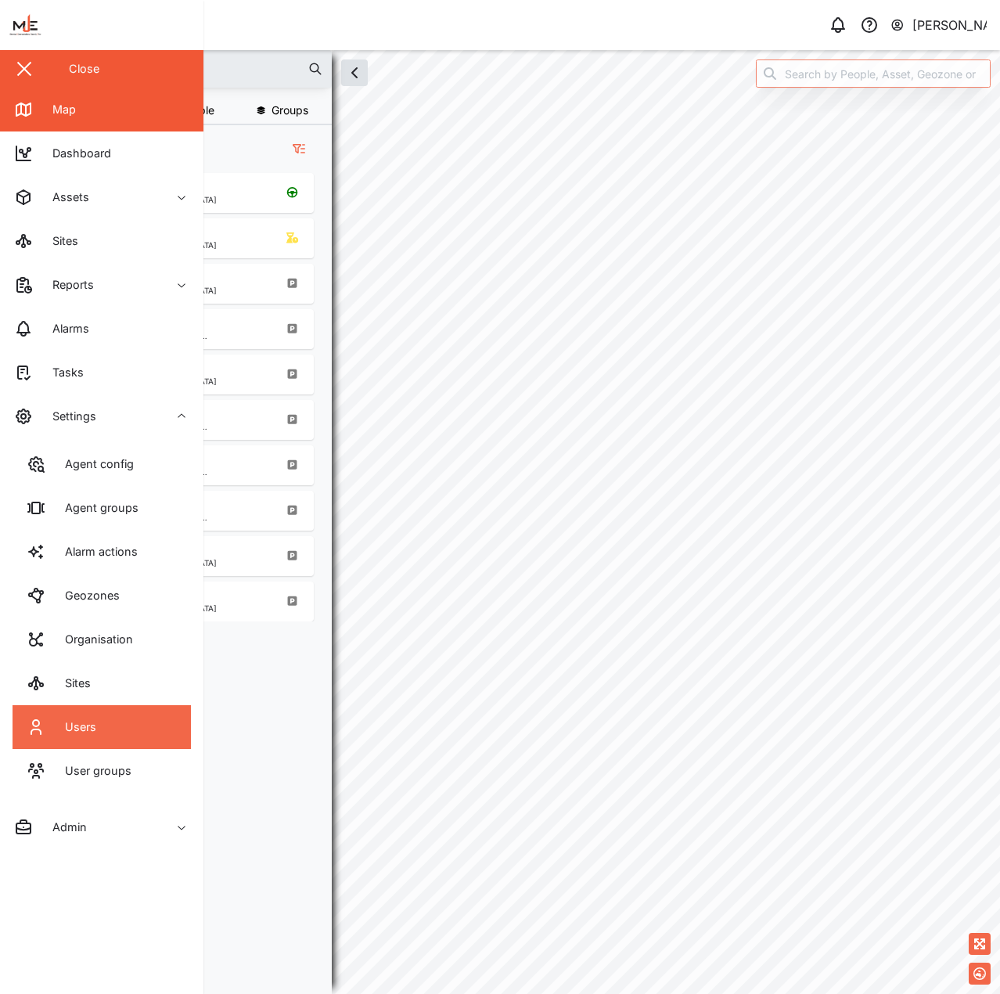
click at [159, 709] on link "Users" at bounding box center [102, 727] width 178 height 44
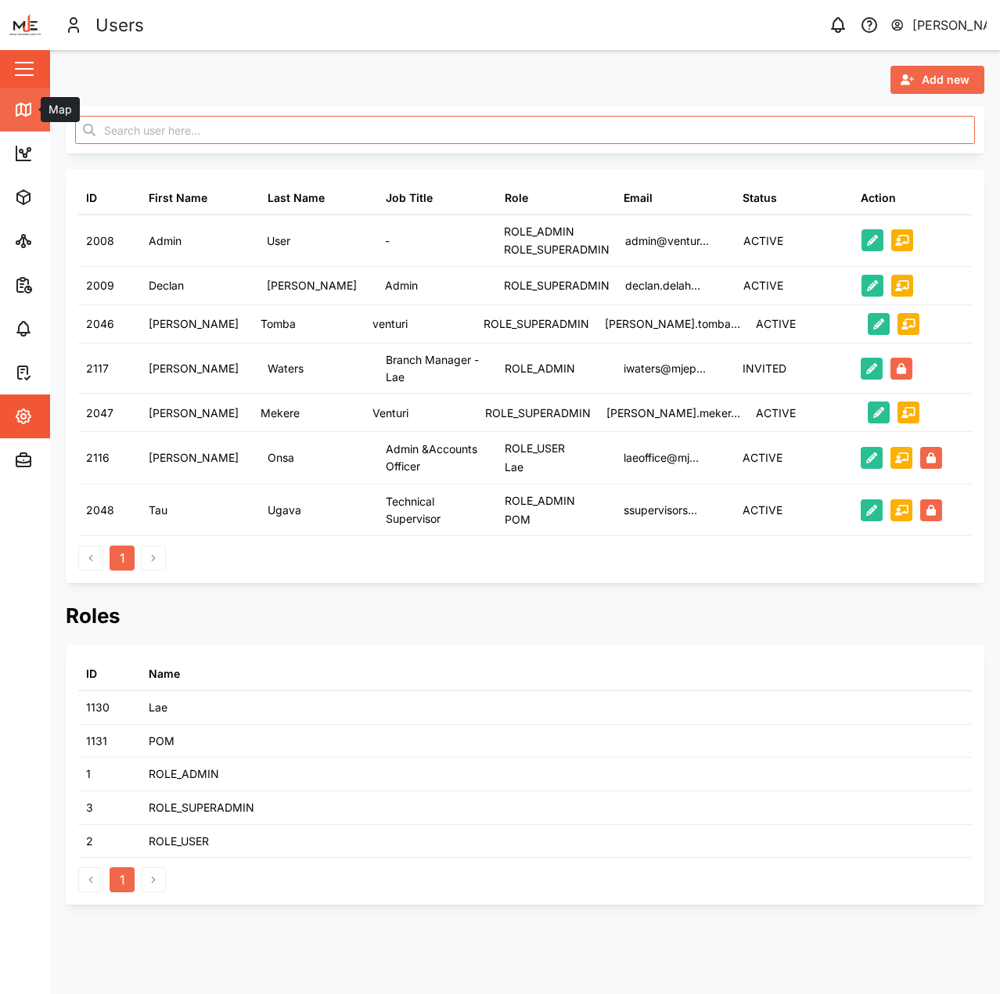
click at [39, 114] on div "Map" at bounding box center [45, 109] width 62 height 19
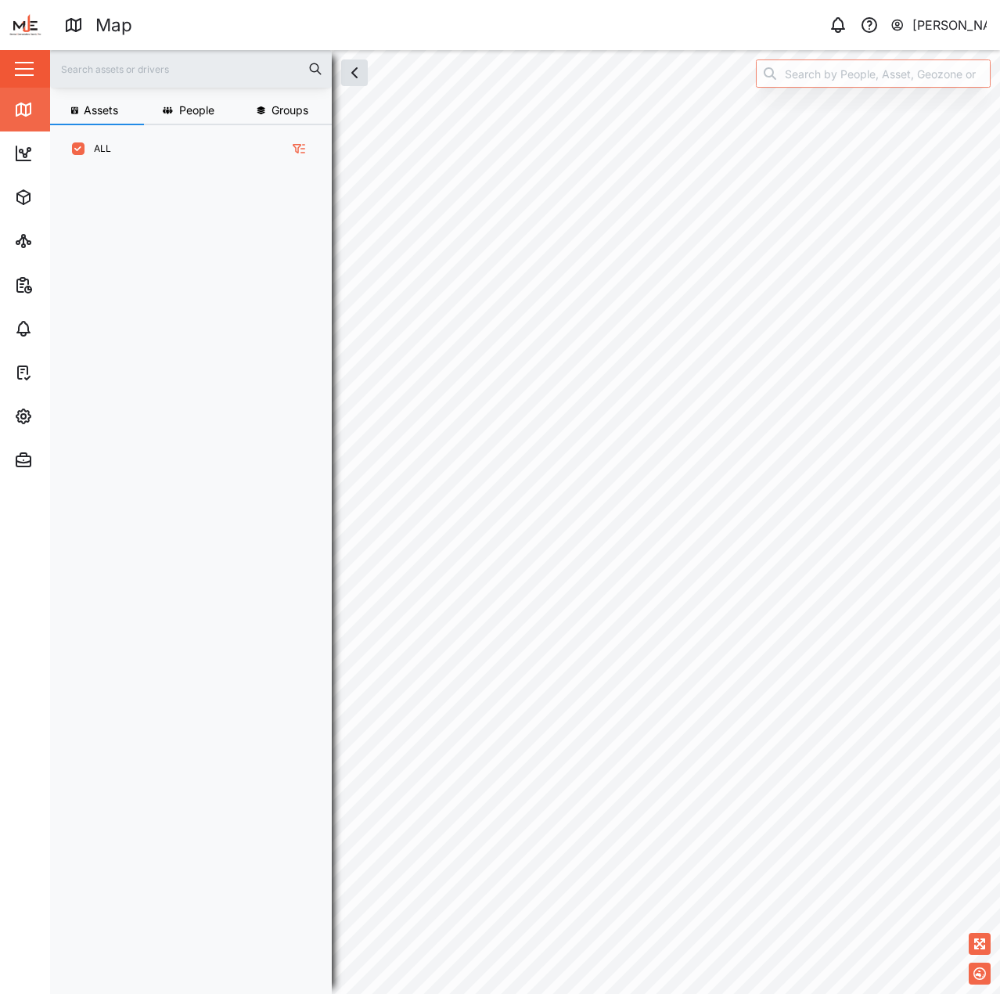
scroll to position [802, 245]
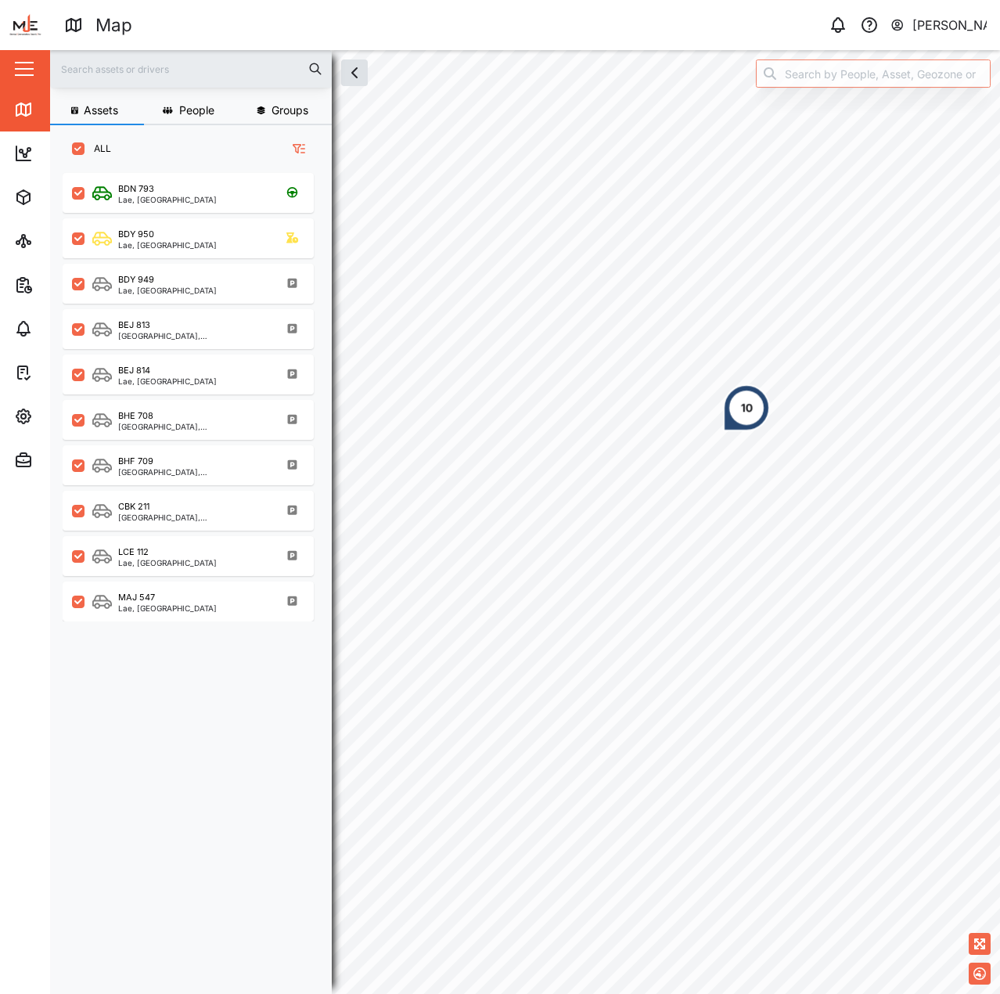
drag, startPoint x: 775, startPoint y: 297, endPoint x: 792, endPoint y: 256, distance: 44.2
click at [770, 384] on div "10" at bounding box center [746, 407] width 47 height 47
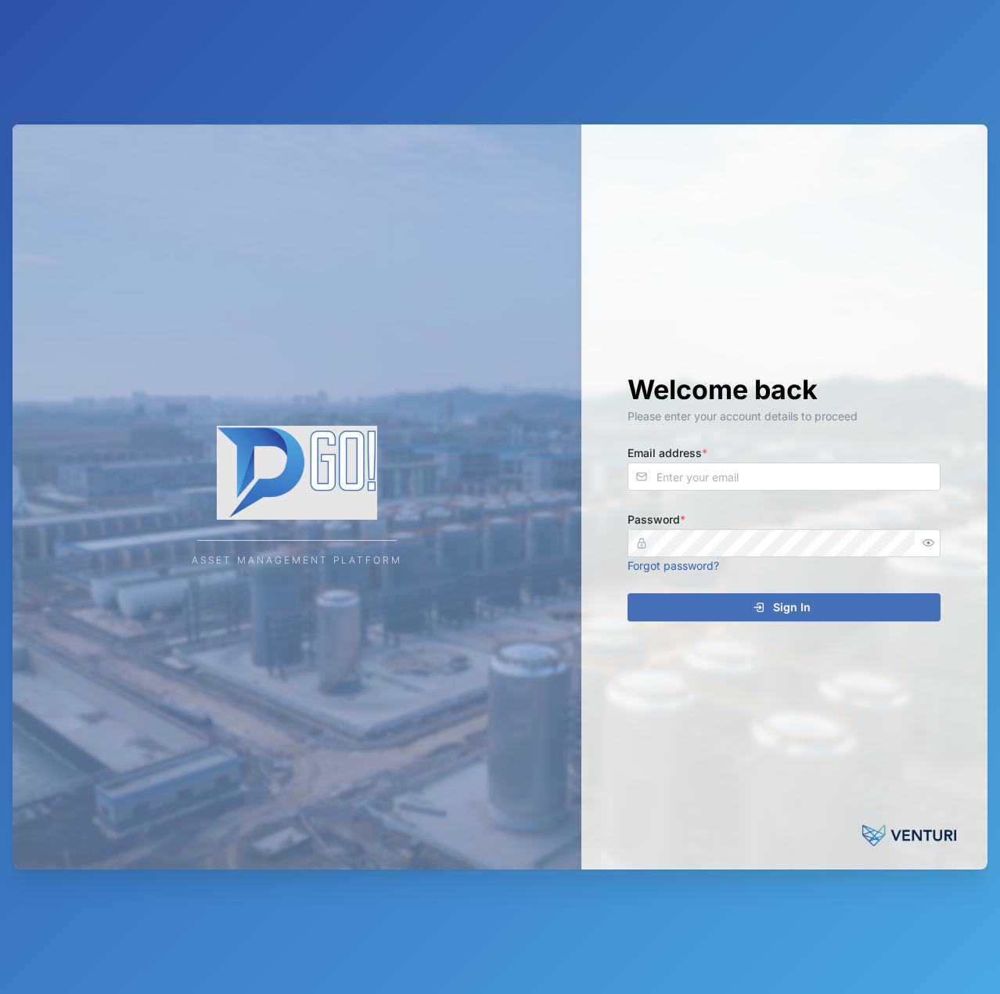
click at [777, 454] on div "Email address *" at bounding box center [784, 467] width 313 height 48
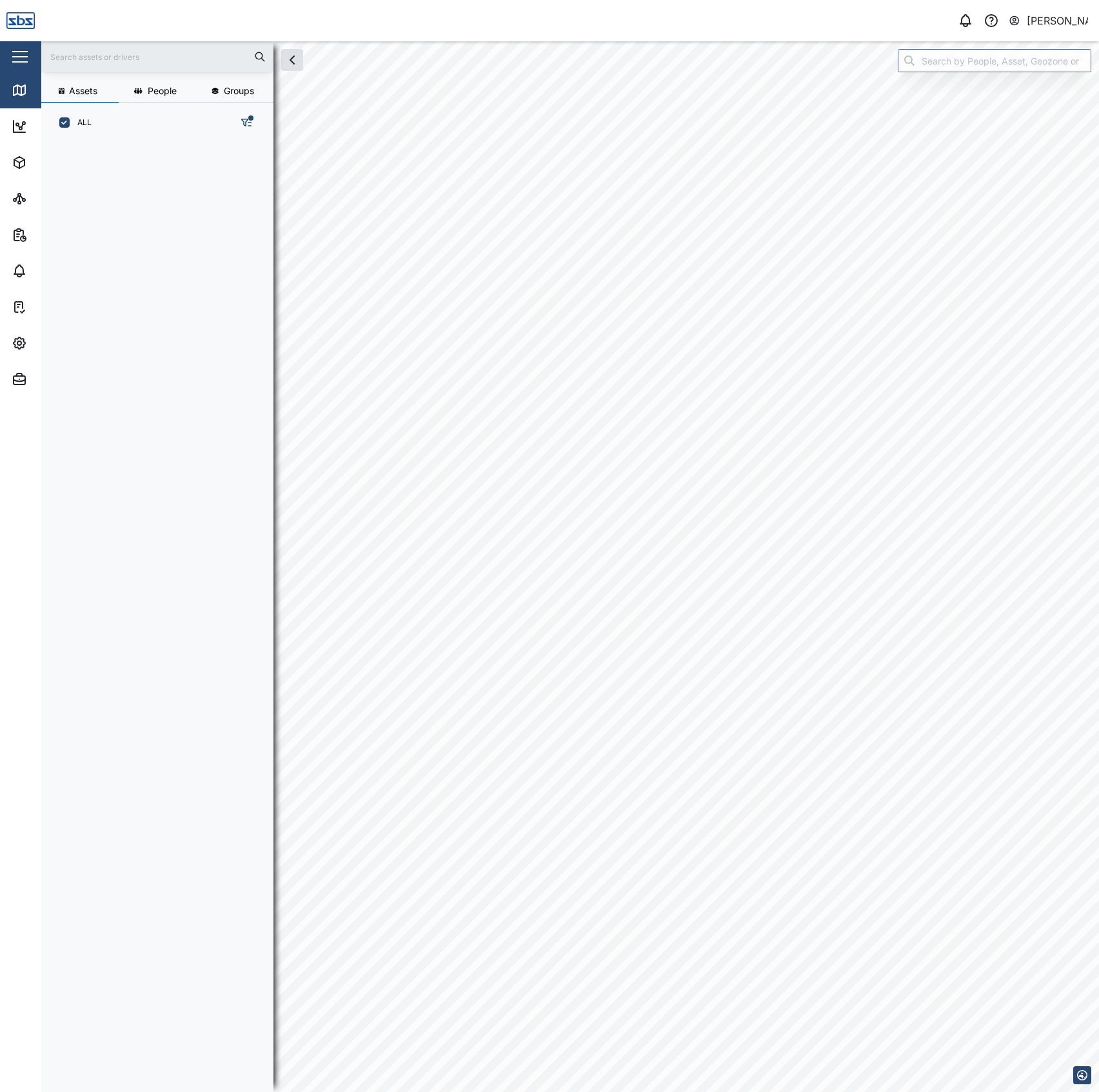
scroll to position [930, 199]
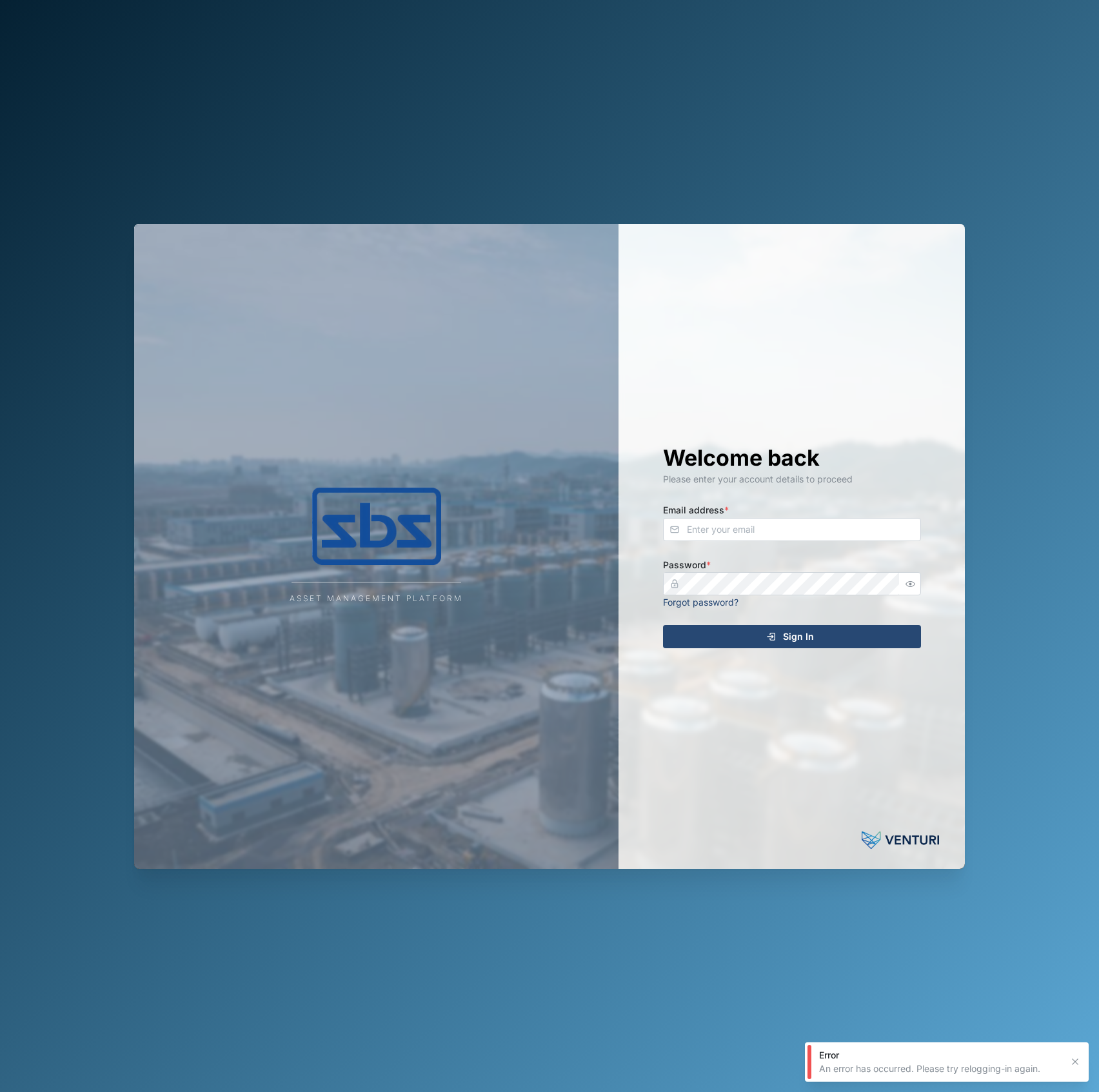
click at [814, 543] on div "Welcome back Please enter your account details to proceed Email address * Passw…" at bounding box center [792, 546] width 310 height 645
click at [819, 523] on input "Email address *" at bounding box center [792, 529] width 258 height 23
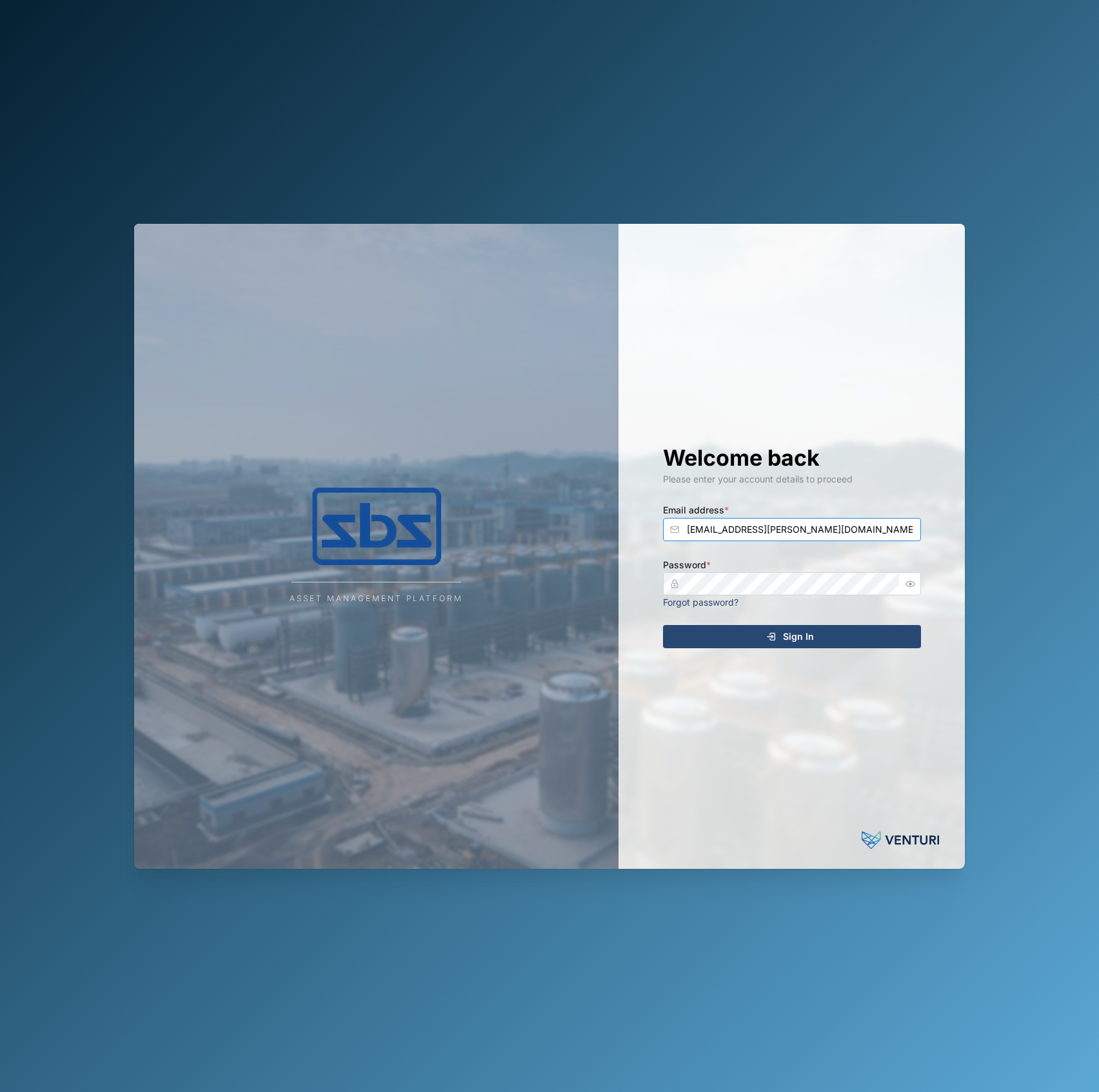
type input "declan.delahunty@venturi.io"
click at [663, 625] on button "Sign In" at bounding box center [792, 636] width 258 height 23
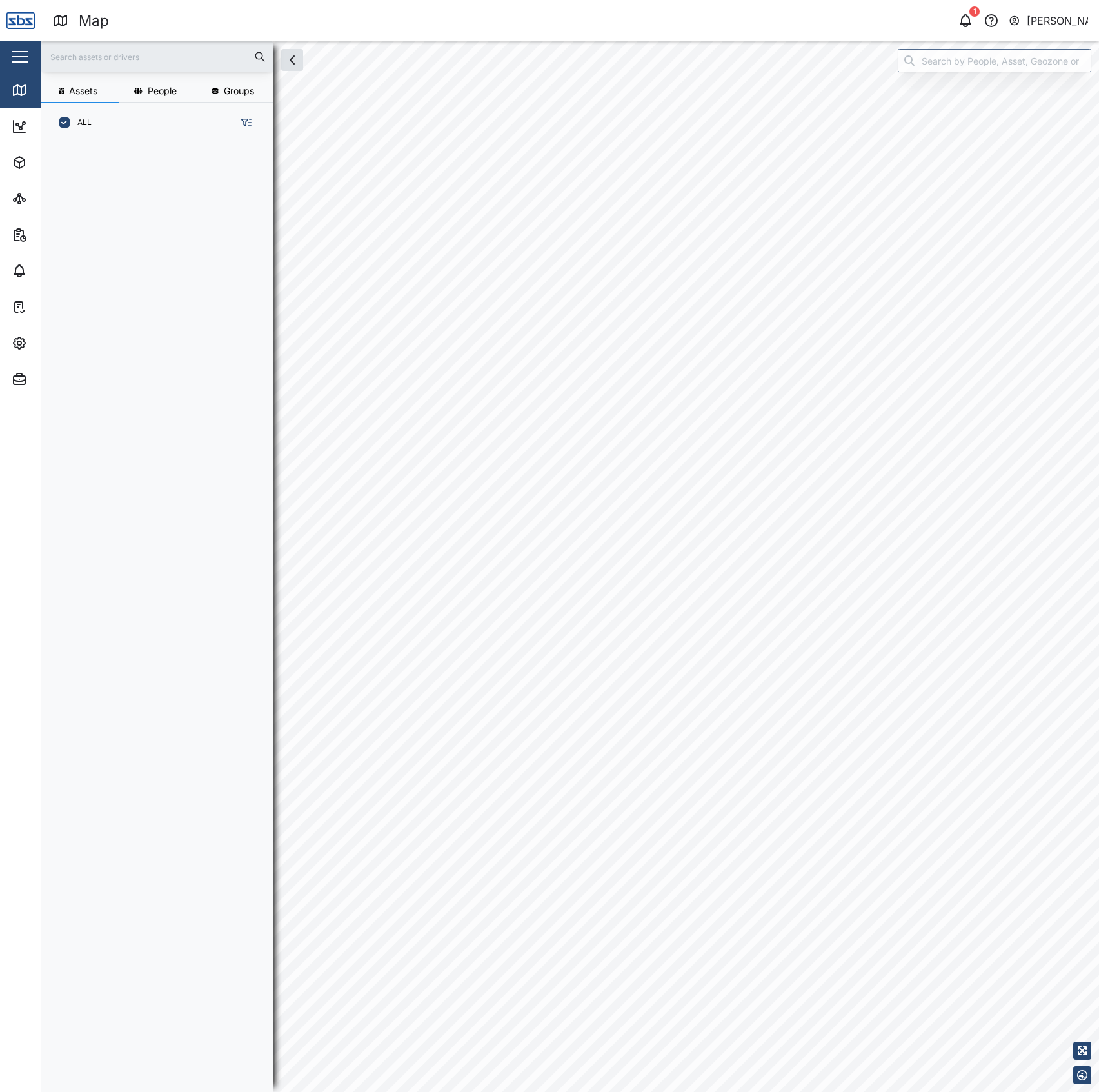
scroll to position [930, 199]
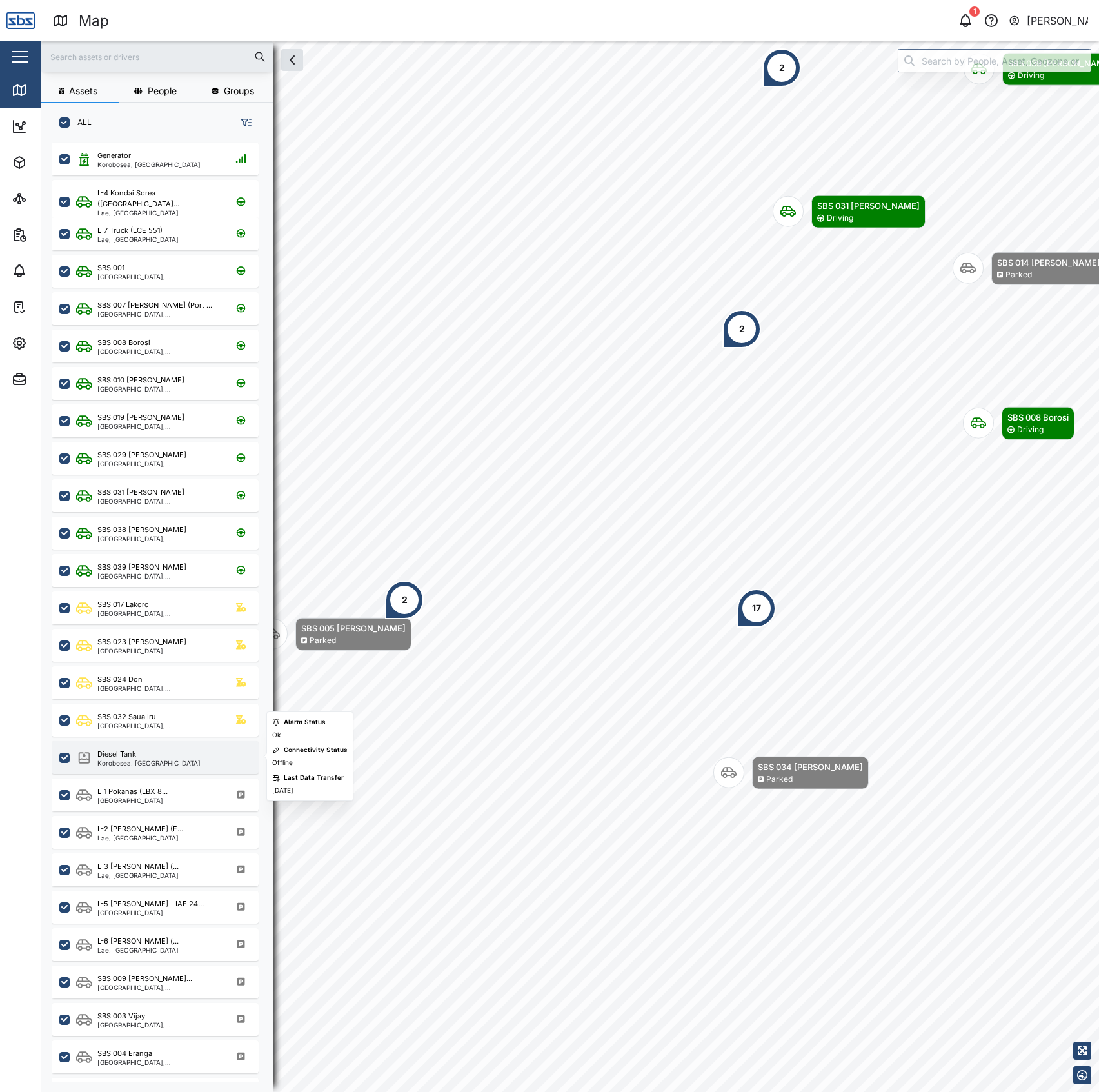
click at [180, 747] on div "Diesel Tank Korobosea, Port Moresby" at bounding box center [155, 757] width 207 height 33
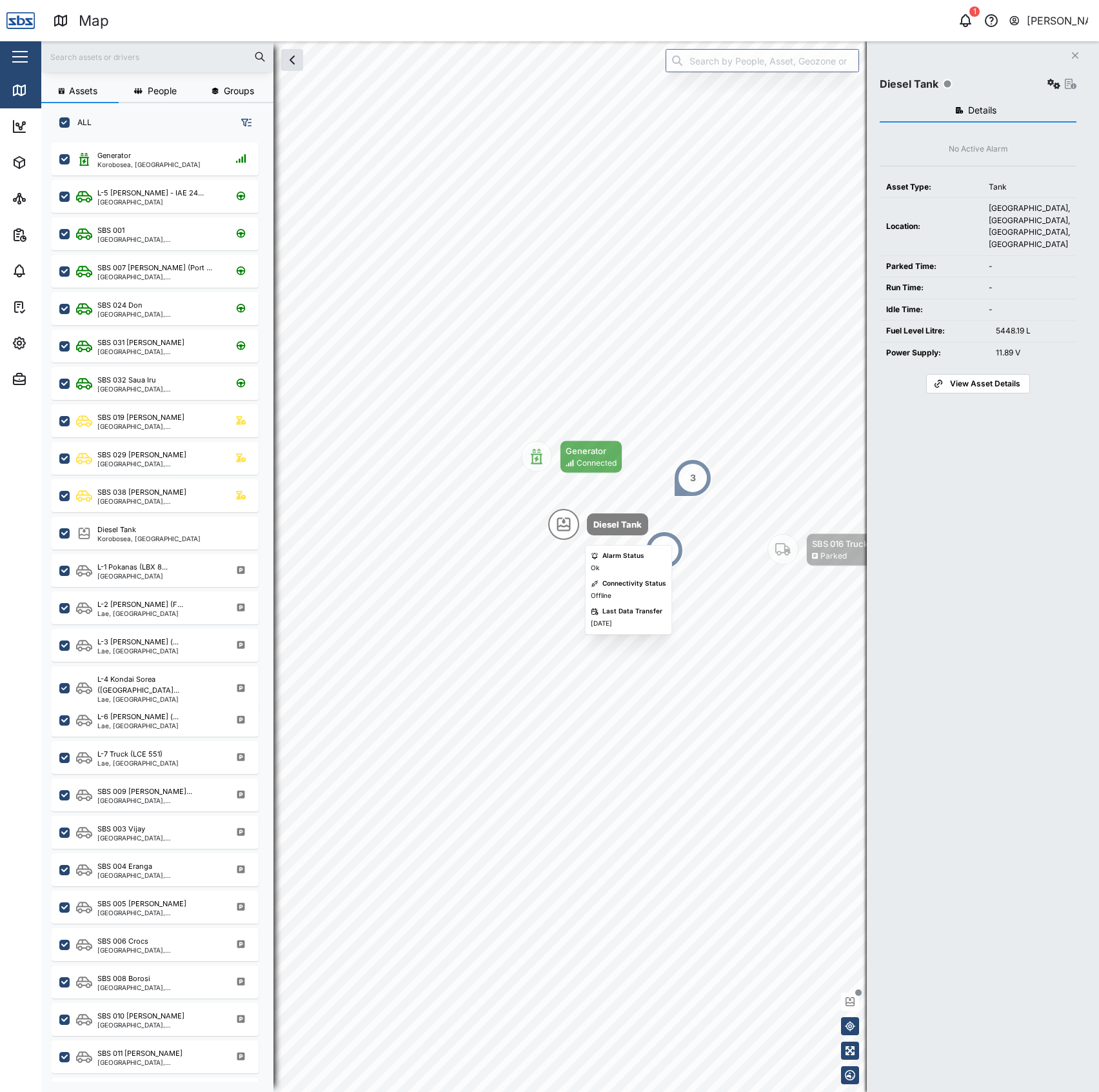
click at [561, 530] on icon "Map marker" at bounding box center [564, 524] width 13 height 13
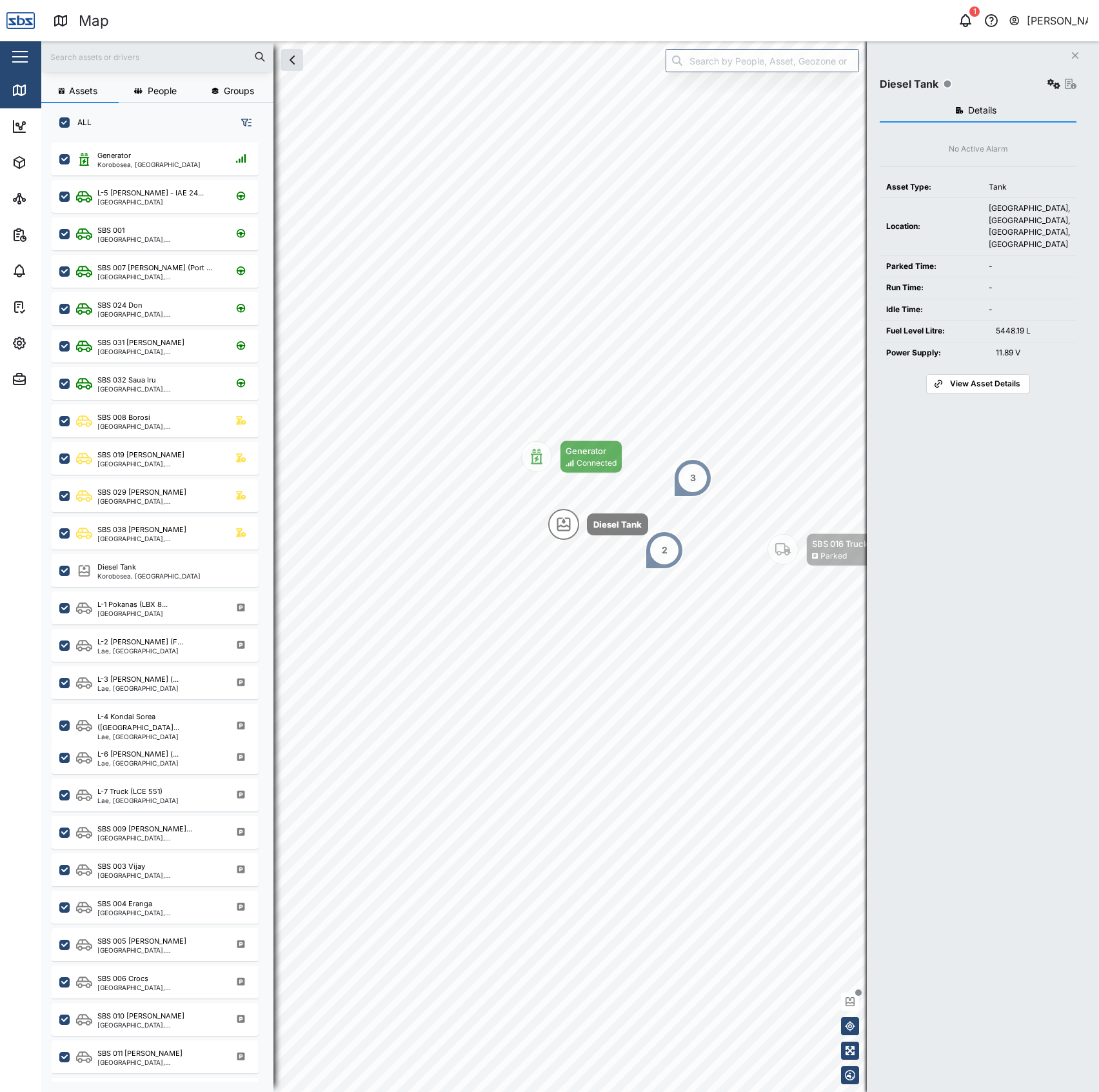
click at [1040, 82] on div "Diesel Tank Settings" at bounding box center [977, 84] width 197 height 18
click at [1051, 81] on icon "button" at bounding box center [1054, 83] width 13 height 11
click at [1015, 112] on div "Configure" at bounding box center [1003, 115] width 90 height 14
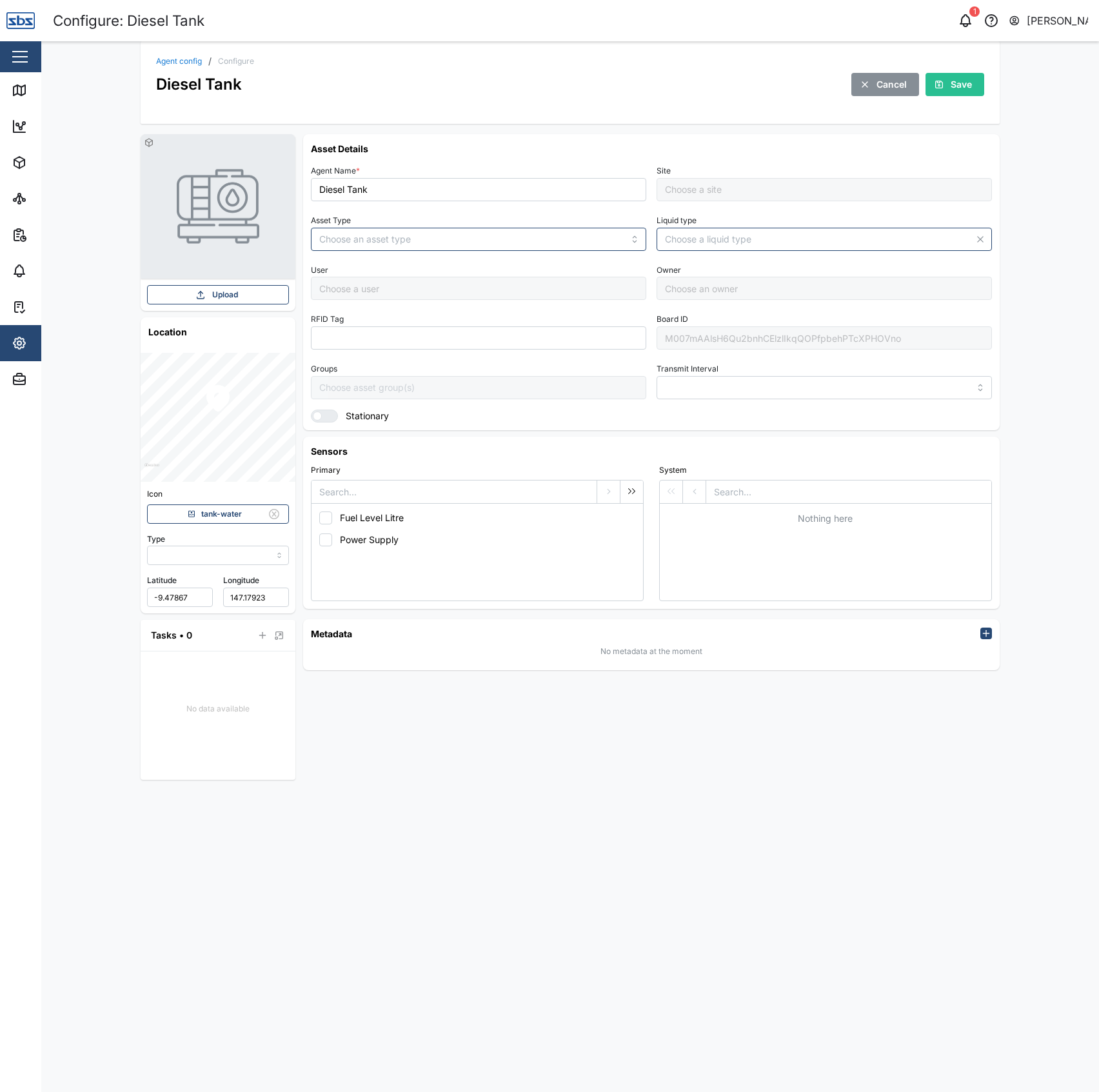
type input "MANUAL"
type input "TANK"
type input "DIESEL"
type input "5 minutes"
type input "Default Site"
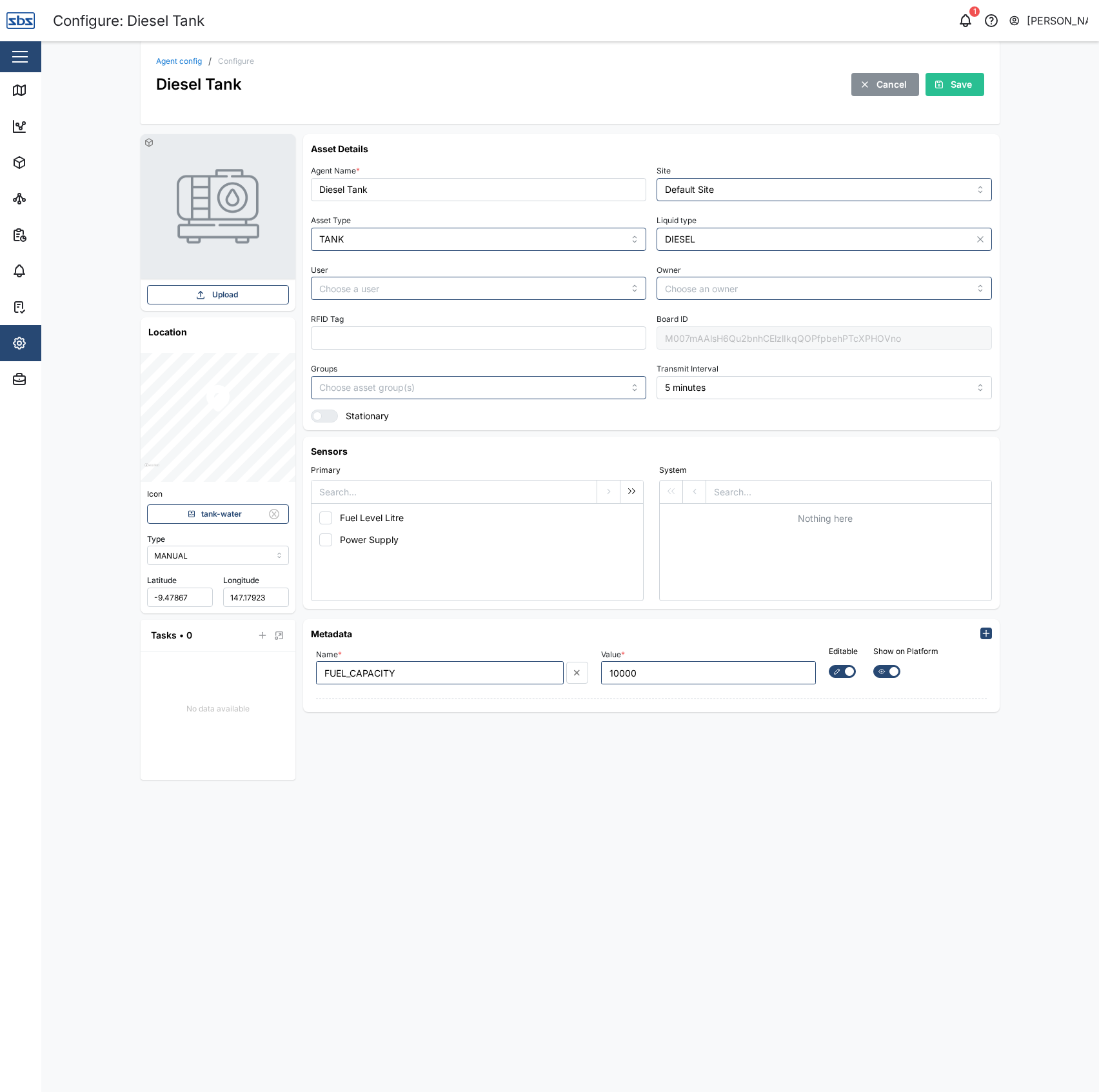
click at [855, 76] on button "Cancel" at bounding box center [885, 84] width 68 height 23
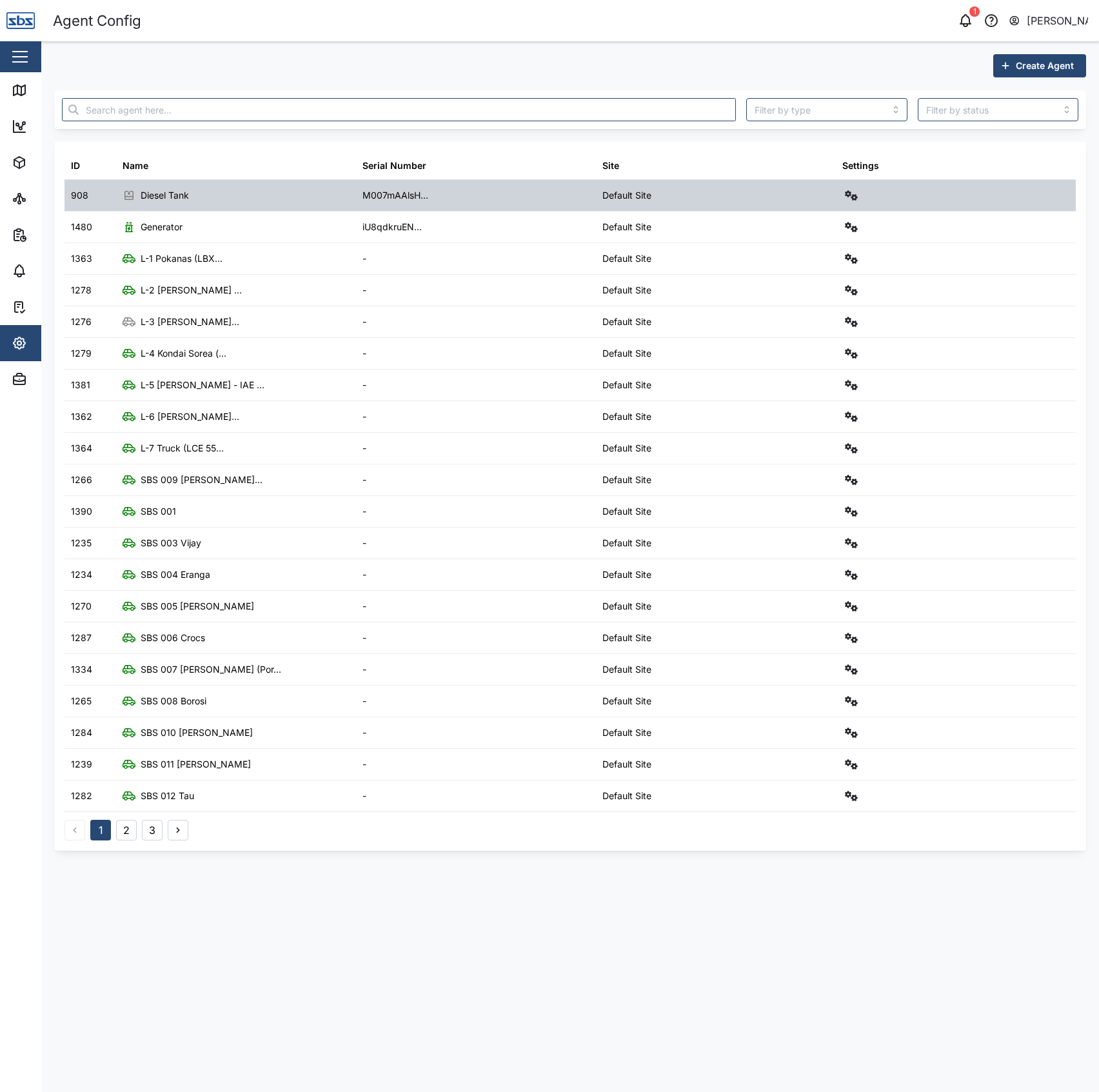
drag, startPoint x: 862, startPoint y: 186, endPoint x: 851, endPoint y: 194, distance: 13.6
click at [862, 186] on div "Settings" at bounding box center [955, 195] width 240 height 31
click at [851, 194] on icon "button" at bounding box center [851, 195] width 13 height 11
click at [806, 306] on div "Field gateway config" at bounding box center [804, 307] width 88 height 14
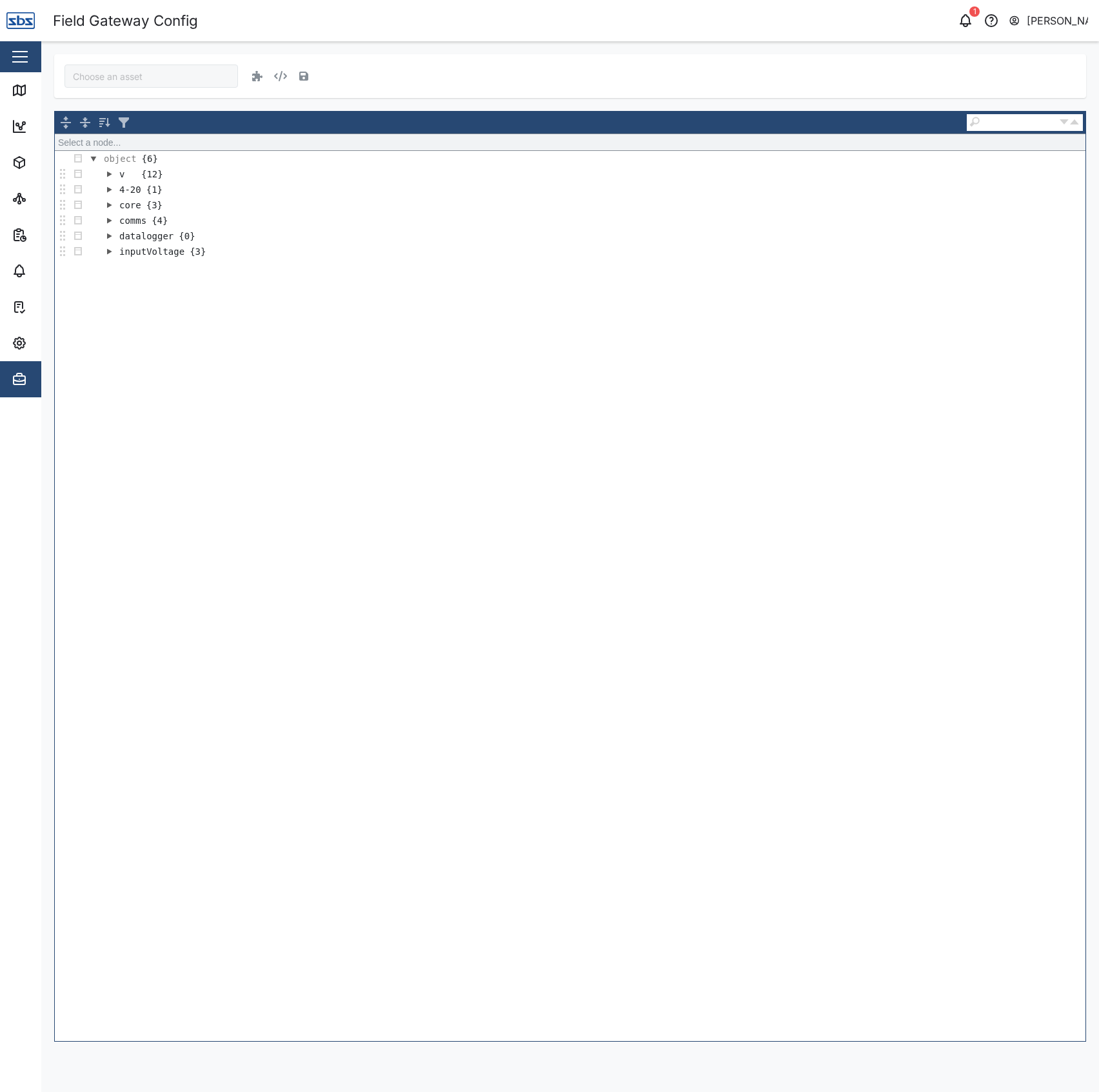
type input "Diesel Tank"
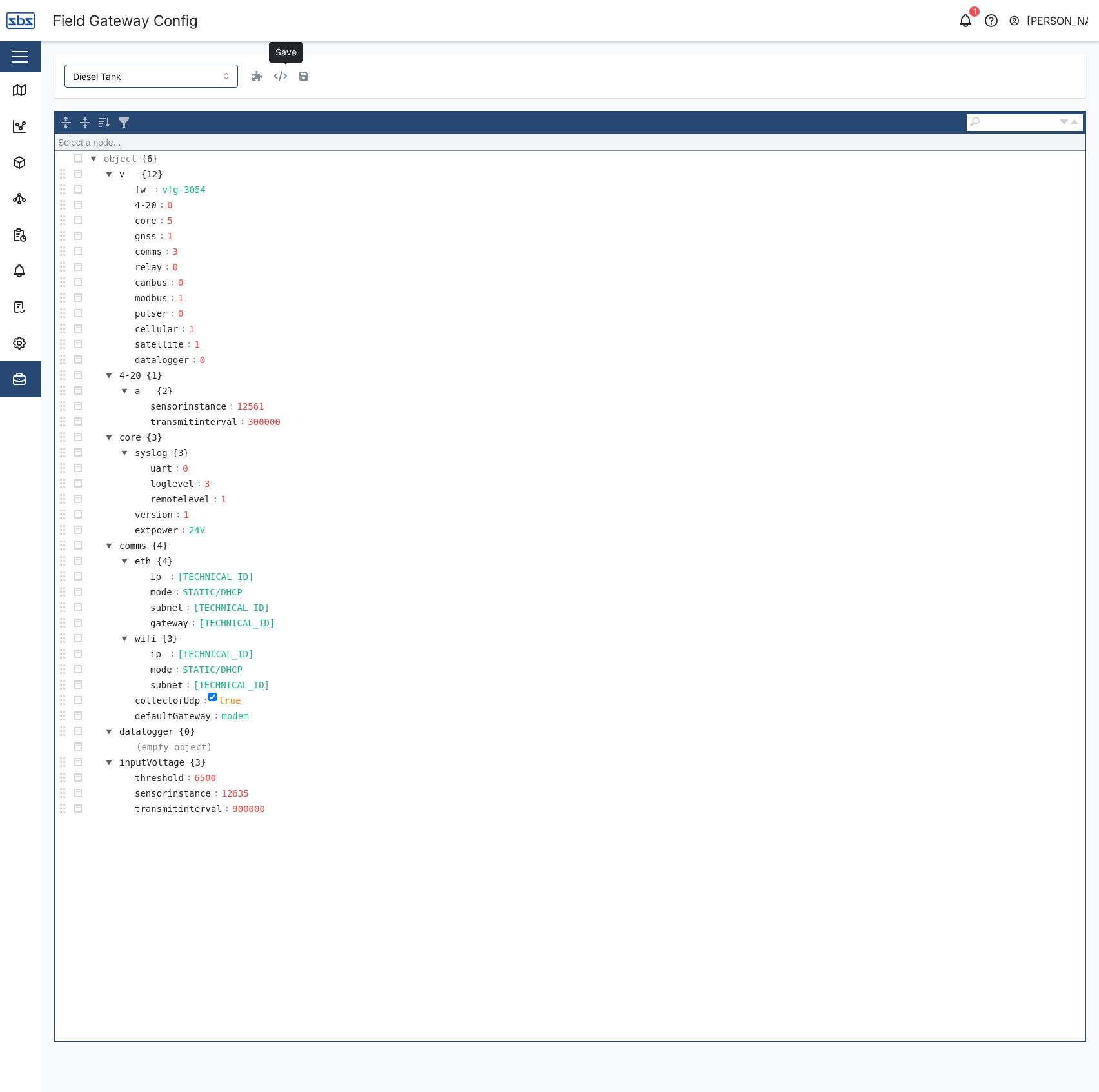
click at [299, 77] on icon "button" at bounding box center [303, 76] width 9 height 9
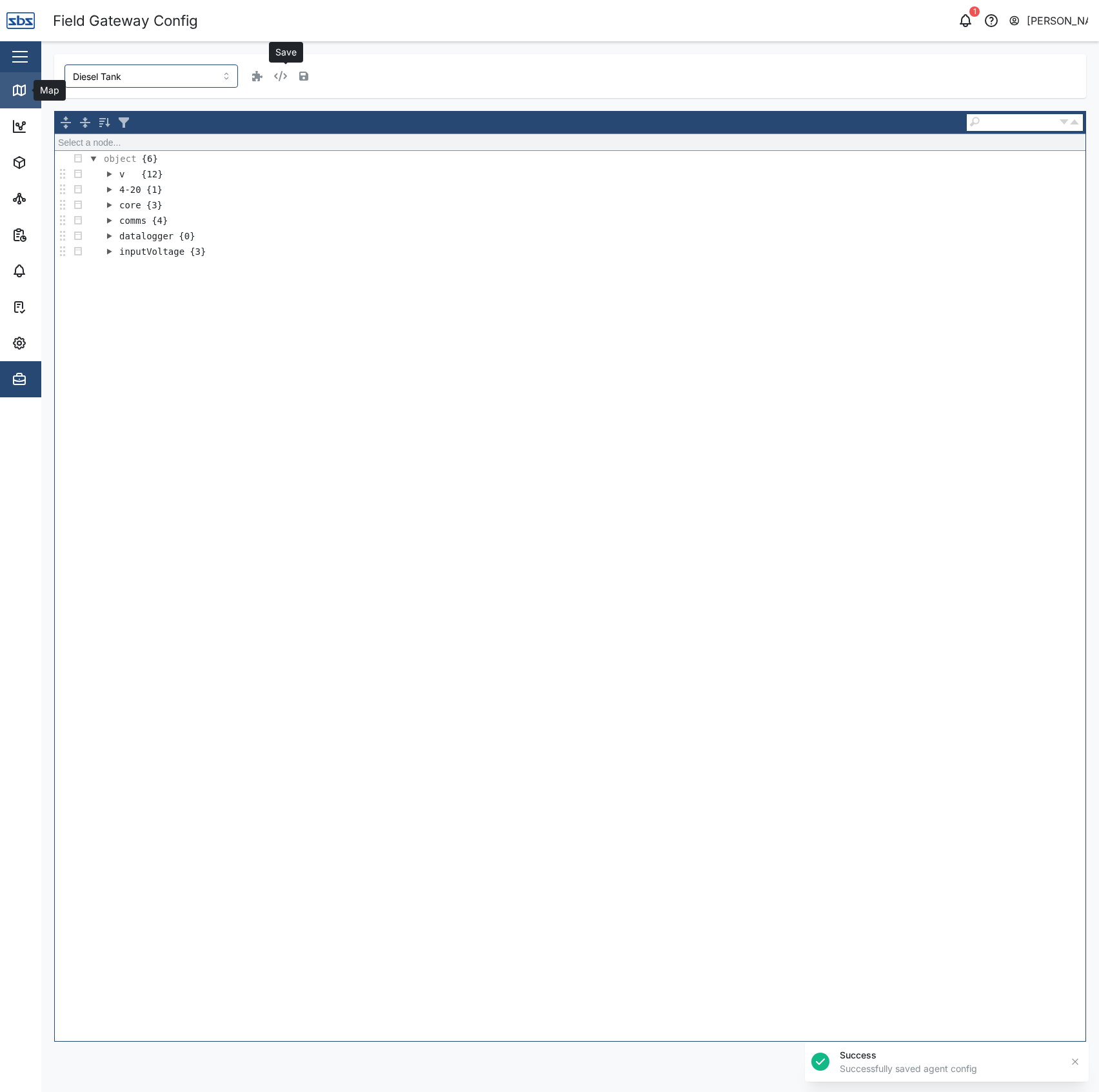
click at [11, 78] on link "Map" at bounding box center [83, 91] width 167 height 36
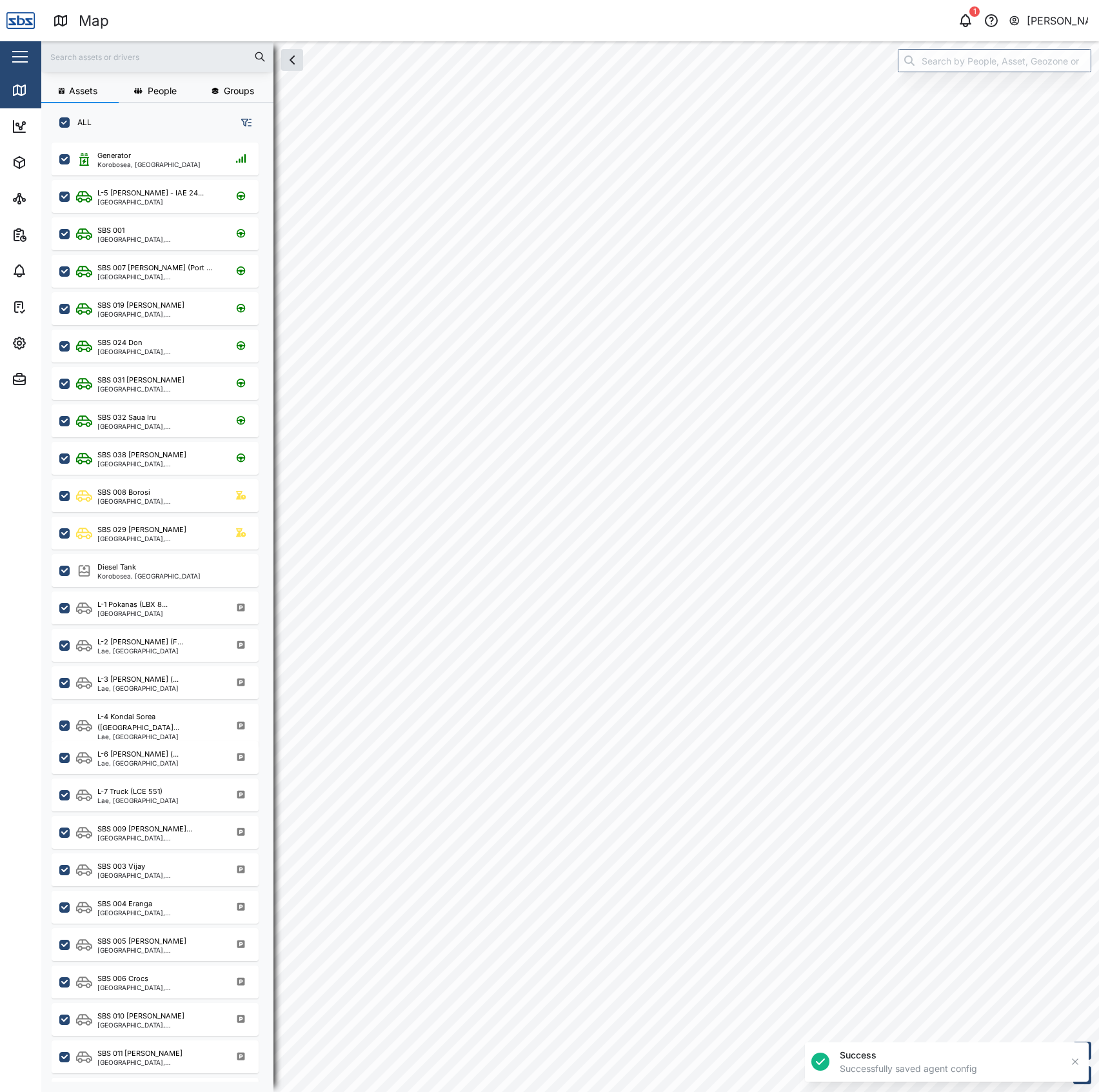
scroll to position [930, 199]
